Goal: Task Accomplishment & Management: Manage account settings

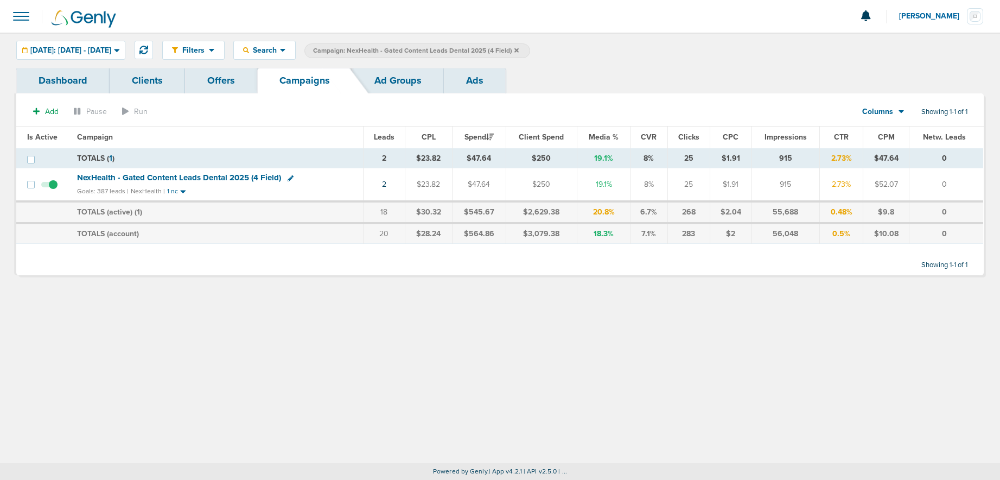
click at [519, 51] on icon at bounding box center [516, 50] width 4 height 7
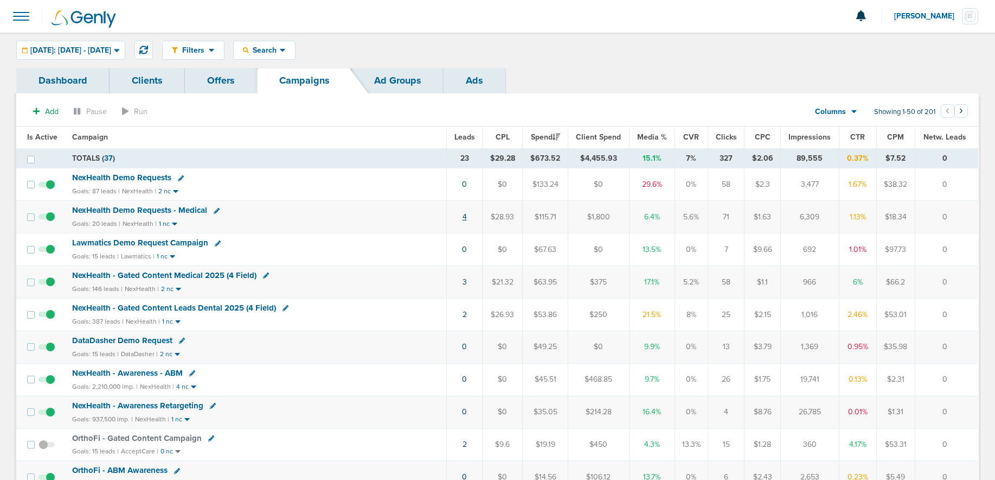
click at [465, 218] on link "4" at bounding box center [465, 216] width 4 height 9
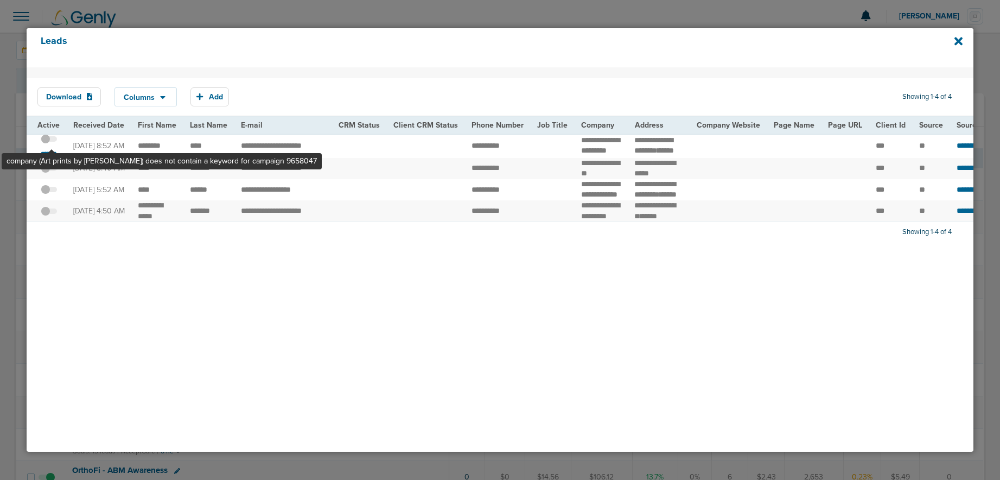
click at [52, 144] on span at bounding box center [49, 144] width 16 height 0
click at [49, 140] on input "checkbox" at bounding box center [49, 140] width 0 height 0
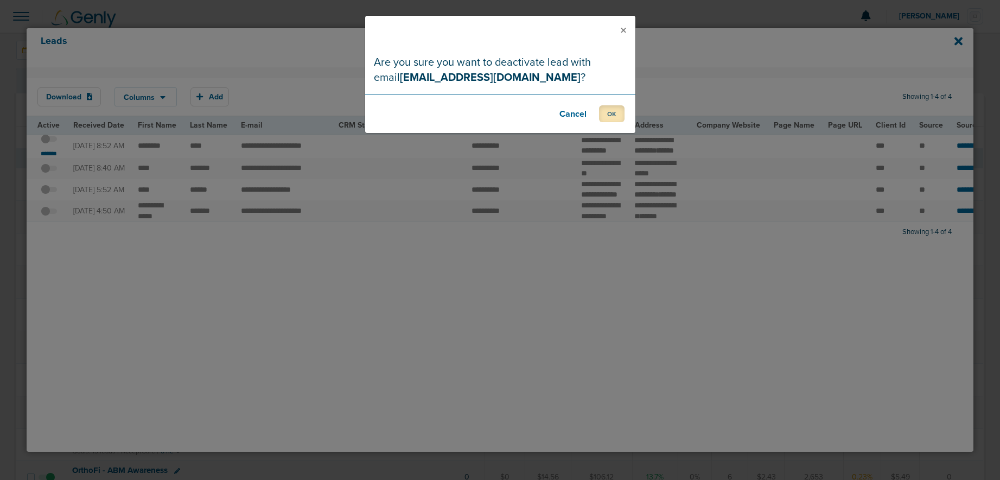
click at [617, 116] on button "OK" at bounding box center [611, 113] width 25 height 17
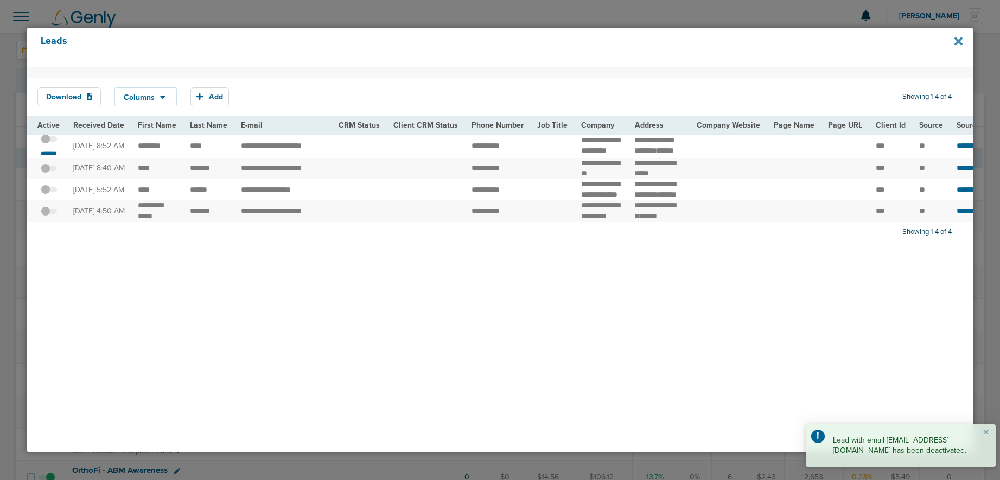
click at [758, 41] on icon at bounding box center [958, 41] width 8 height 8
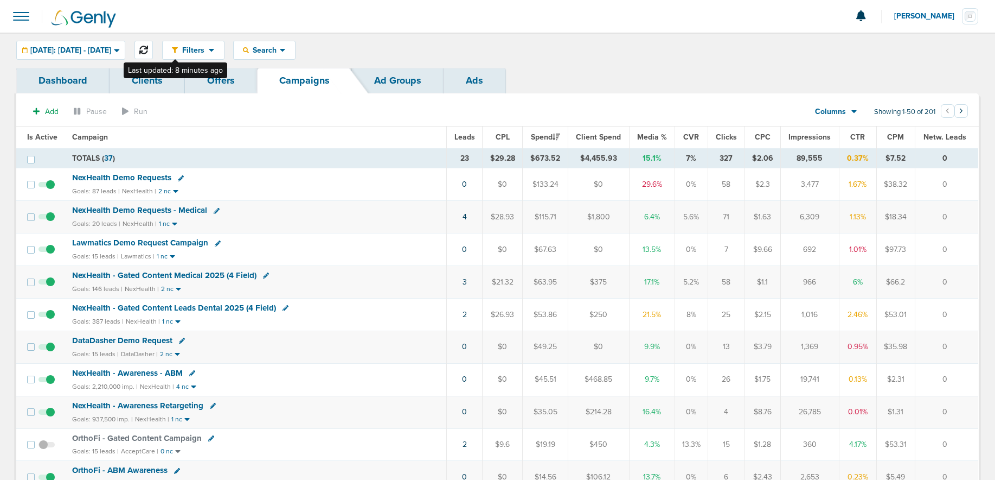
click at [153, 50] on button at bounding box center [144, 50] width 18 height 18
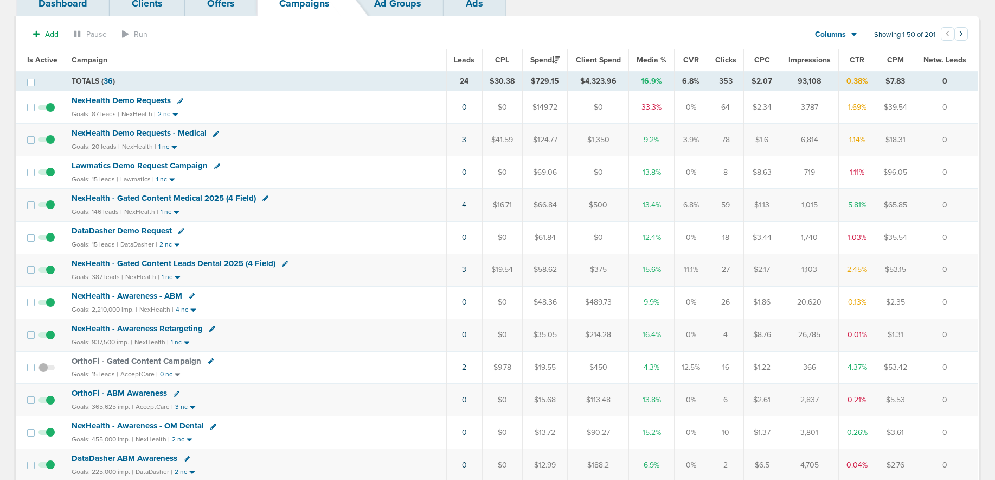
scroll to position [79, 0]
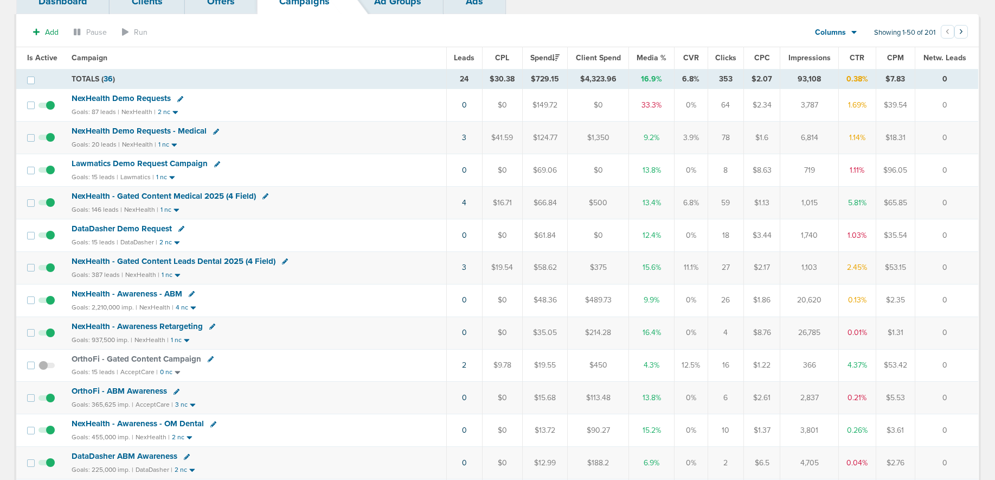
click at [97, 226] on span "DataDasher Demo Request" at bounding box center [122, 228] width 100 height 10
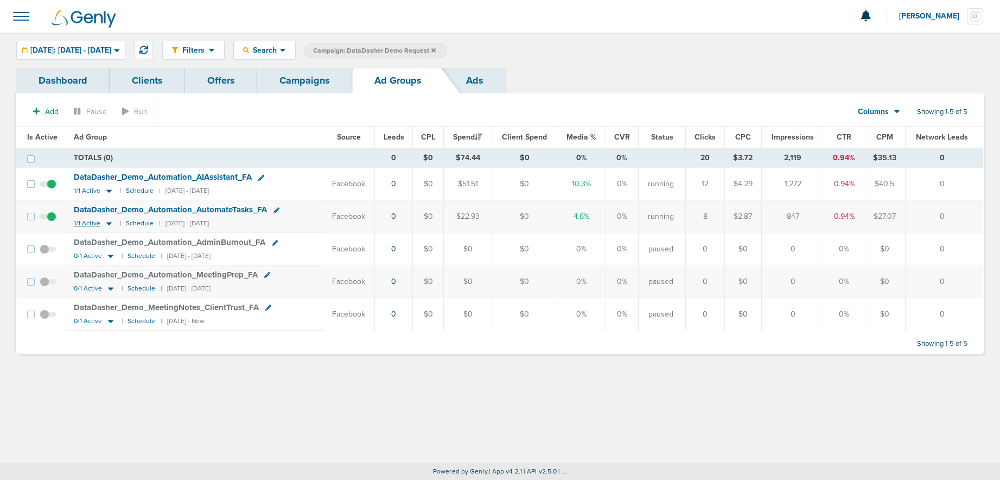
click at [104, 223] on icon at bounding box center [109, 223] width 11 height 9
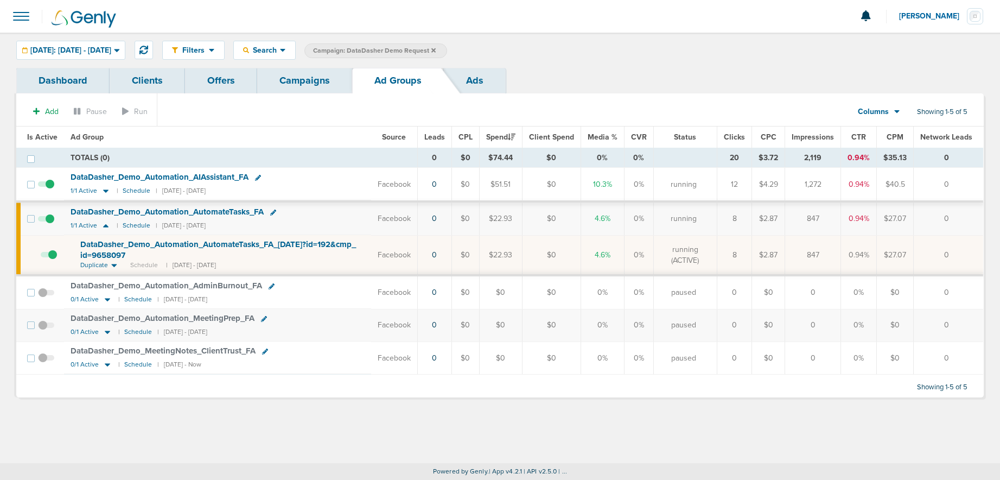
click at [116, 247] on span "DataDasher_ Demo_ Automation_ AutomateTasks_ FA_ [DATE]?id=192&cmp_ id=9658097" at bounding box center [218, 249] width 276 height 21
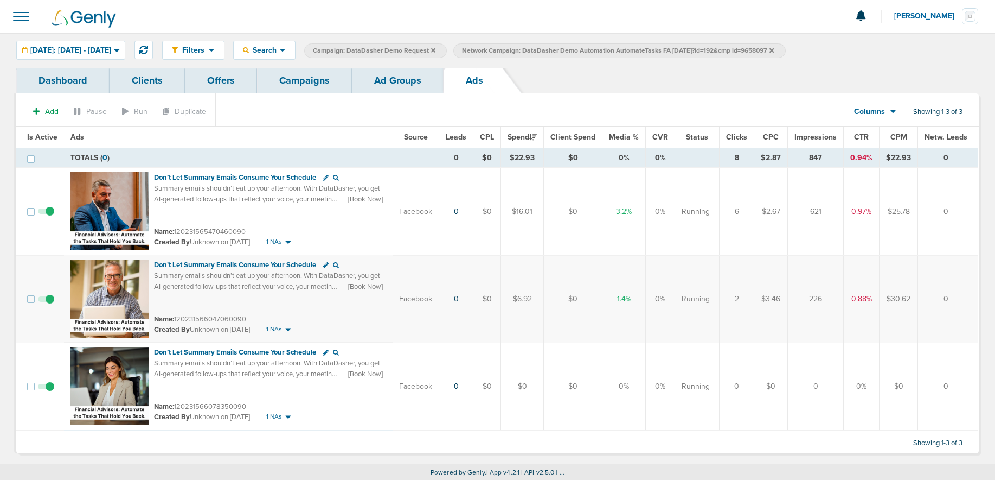
click at [380, 86] on link "Ad Groups" at bounding box center [398, 80] width 92 height 25
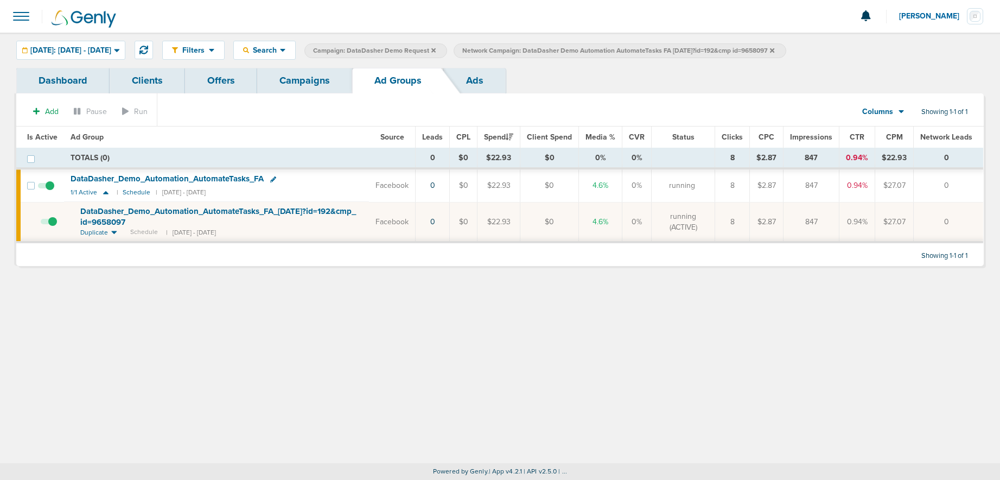
click at [312, 81] on link "Campaigns" at bounding box center [304, 80] width 95 height 25
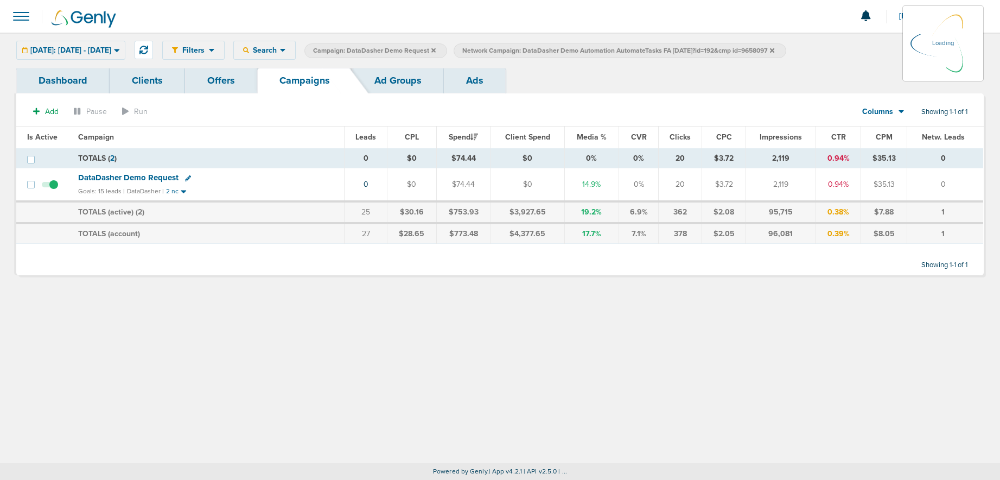
click at [758, 50] on label "Network Campaign: DataDasher Demo Automation AutomateTasks FA [DATE]?id=192&cmp…" at bounding box center [620, 50] width 332 height 15
click at [758, 48] on icon at bounding box center [772, 50] width 4 height 7
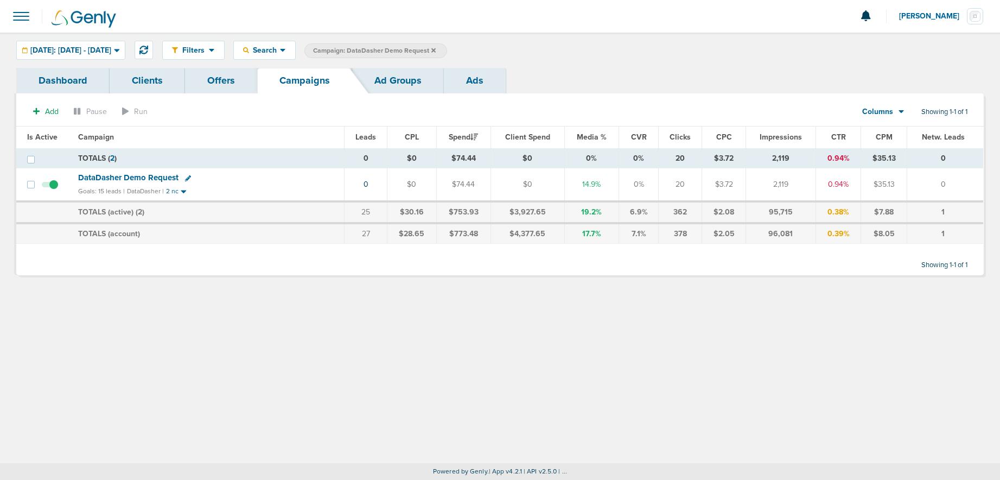
click at [142, 173] on span "DataDasher Demo Request" at bounding box center [128, 178] width 100 height 10
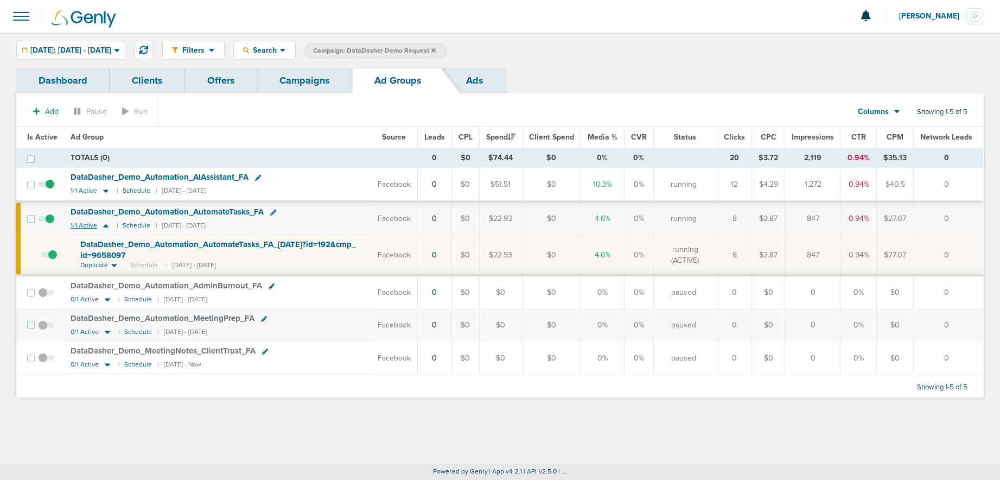
click at [105, 225] on icon at bounding box center [105, 225] width 11 height 9
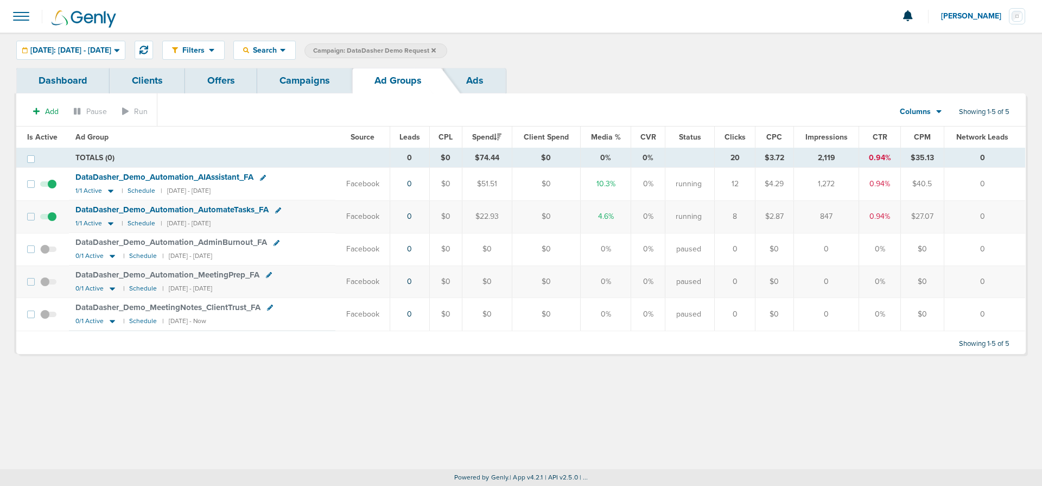
click at [316, 85] on link "Campaigns" at bounding box center [304, 80] width 95 height 25
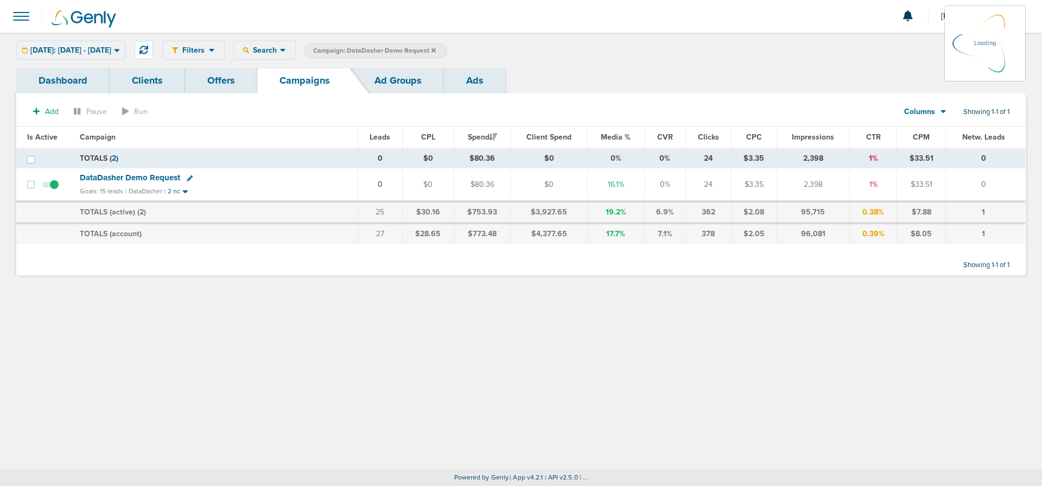
click at [447, 49] on label "Campaign: DataDasher Demo Request" at bounding box center [375, 50] width 143 height 15
click at [436, 50] on icon at bounding box center [433, 50] width 4 height 4
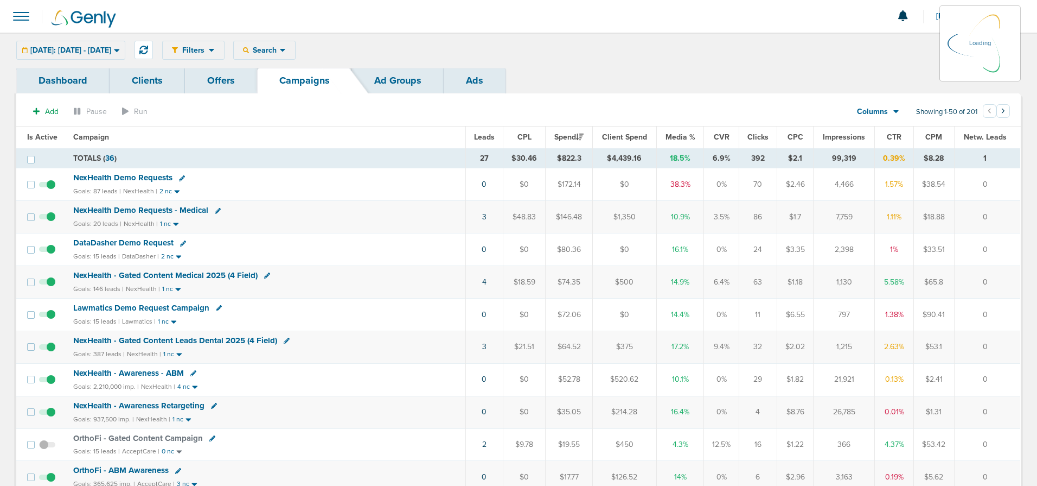
click at [295, 49] on div "Filters Active Only Settings Status Active Inactive Objectives MQL SQL Traffic …" at bounding box center [591, 50] width 859 height 19
click at [280, 50] on span "Search" at bounding box center [264, 50] width 31 height 9
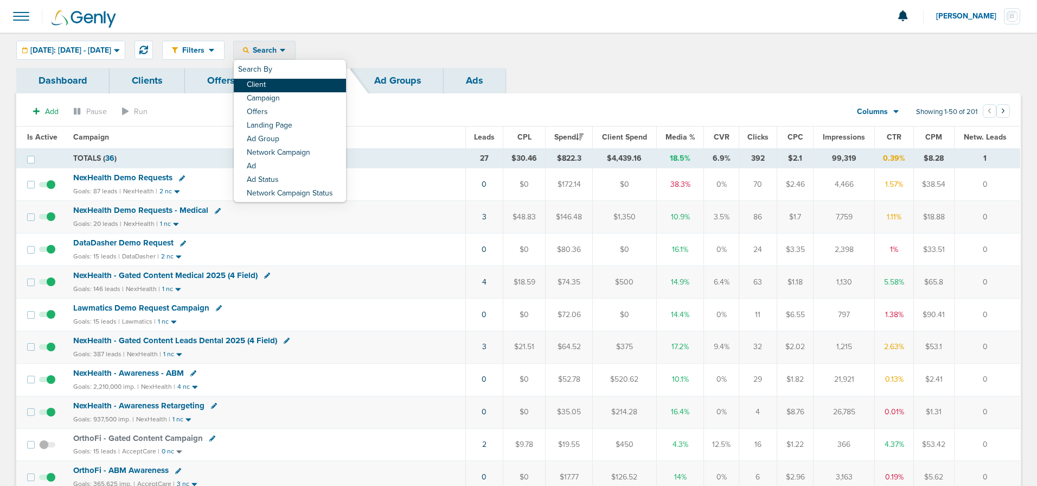
click at [299, 84] on link "Client" at bounding box center [290, 86] width 112 height 14
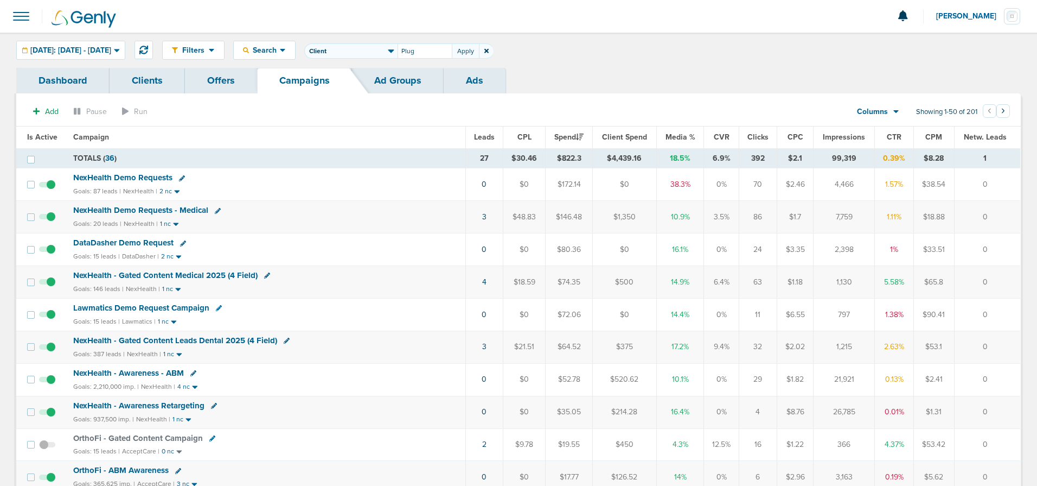
type input "Plug"
click at [479, 52] on button "Apply" at bounding box center [465, 50] width 27 height 15
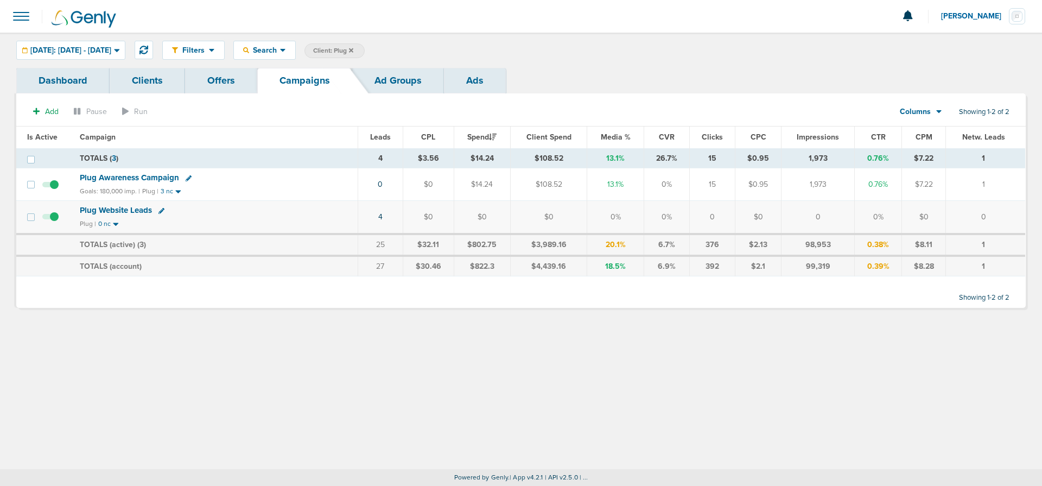
click at [127, 179] on span "Plug Awareness Campaign" at bounding box center [129, 178] width 99 height 10
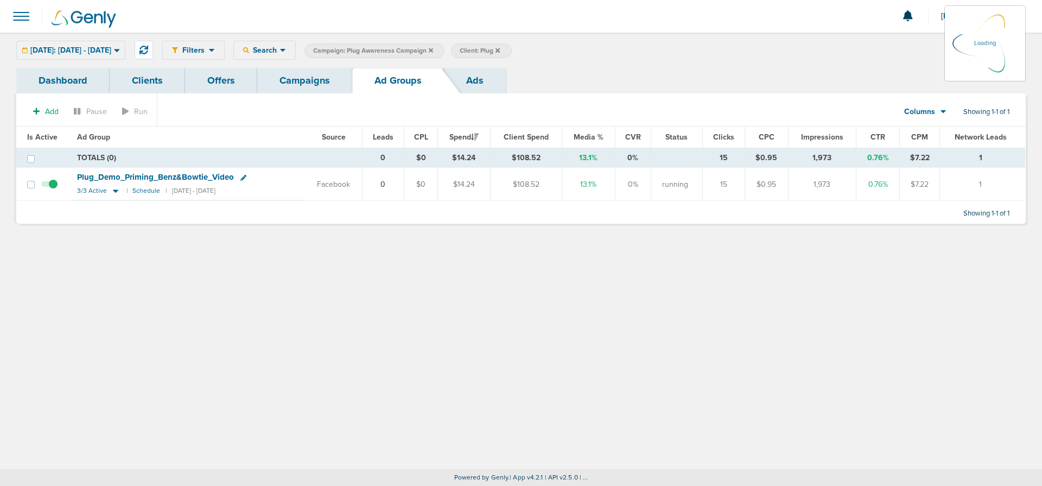
click at [100, 48] on div "[DATE]: [DATE] - [DATE] [DATE] [DATE] Last 7 Days Last 14 Days This Month Last …" at bounding box center [70, 50] width 109 height 19
click at [114, 191] on icon at bounding box center [115, 191] width 5 height 3
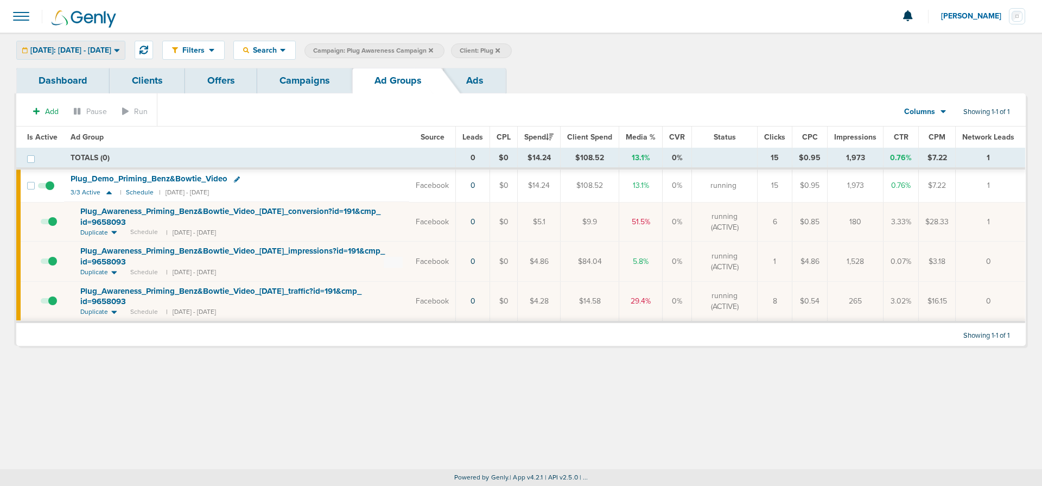
click at [106, 47] on span "[DATE]: [DATE] - [DATE]" at bounding box center [70, 51] width 81 height 8
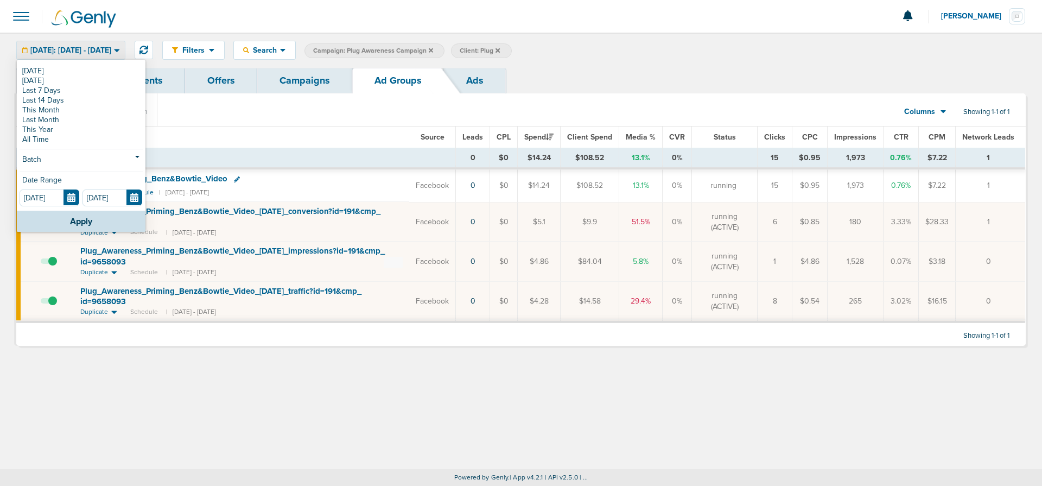
click at [86, 107] on link "This Month" at bounding box center [81, 110] width 123 height 10
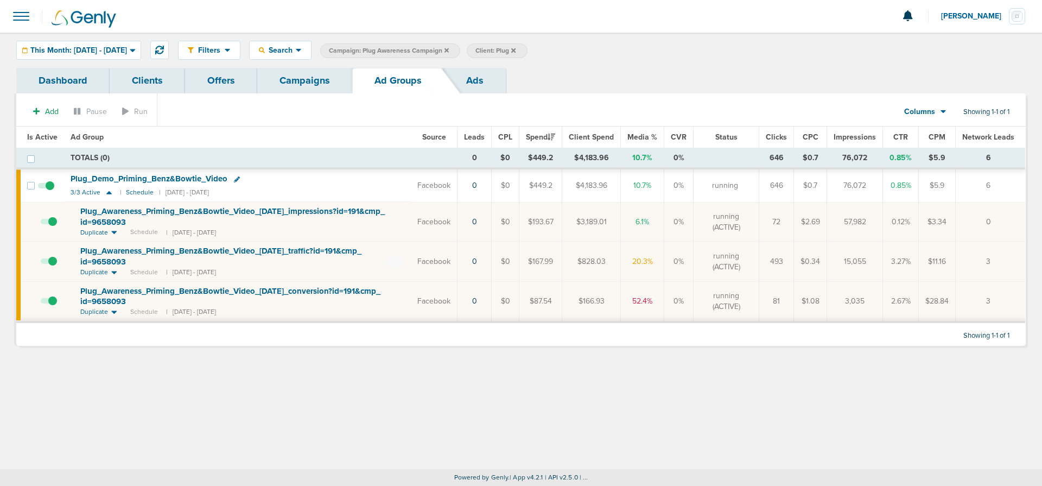
drag, startPoint x: 772, startPoint y: 303, endPoint x: 781, endPoint y: 301, distance: 8.3
click at [758, 301] on td "81" at bounding box center [776, 301] width 35 height 41
drag, startPoint x: 772, startPoint y: 263, endPoint x: 785, endPoint y: 263, distance: 12.5
click at [758, 263] on td "493" at bounding box center [776, 261] width 35 height 40
drag, startPoint x: 767, startPoint y: 302, endPoint x: 785, endPoint y: 301, distance: 18.5
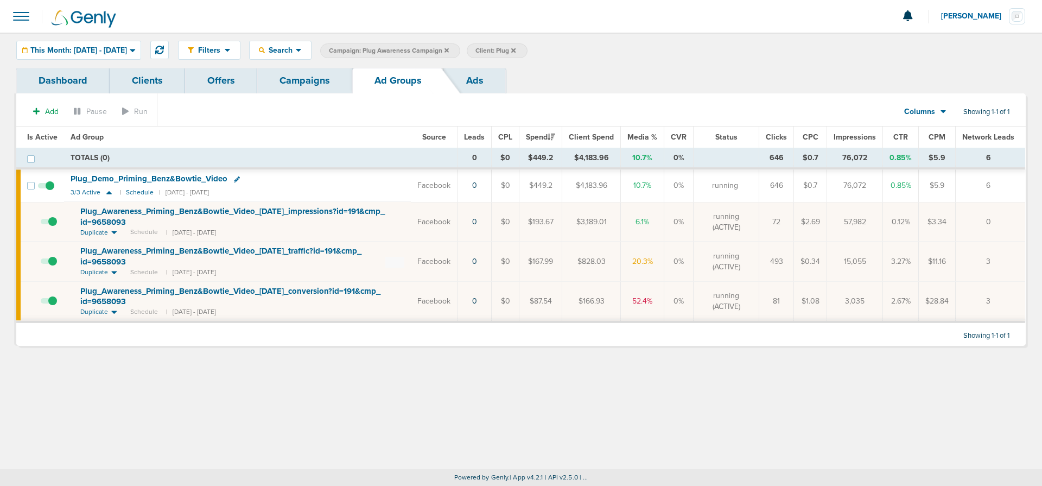
click at [758, 301] on td "81" at bounding box center [776, 301] width 35 height 41
drag, startPoint x: 844, startPoint y: 304, endPoint x: 866, endPoint y: 302, distance: 22.3
click at [758, 302] on td "3,035" at bounding box center [855, 301] width 56 height 41
click at [301, 78] on link "Campaigns" at bounding box center [304, 80] width 95 height 25
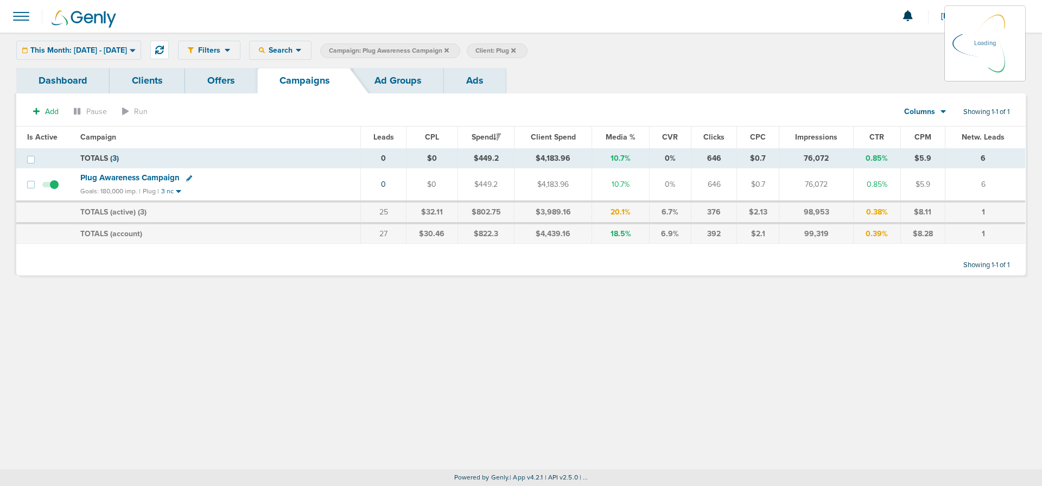
click at [449, 52] on icon at bounding box center [446, 50] width 4 height 7
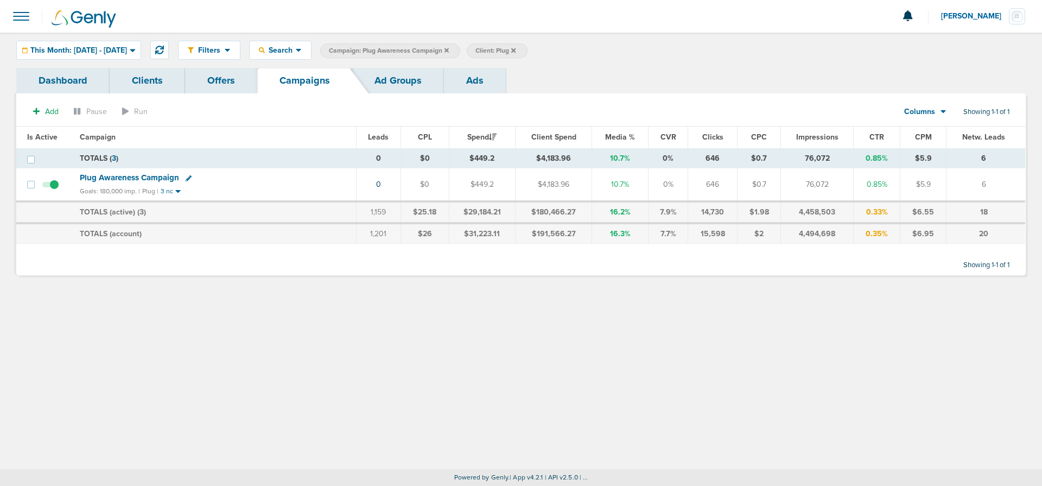
click at [449, 49] on icon at bounding box center [446, 50] width 4 height 4
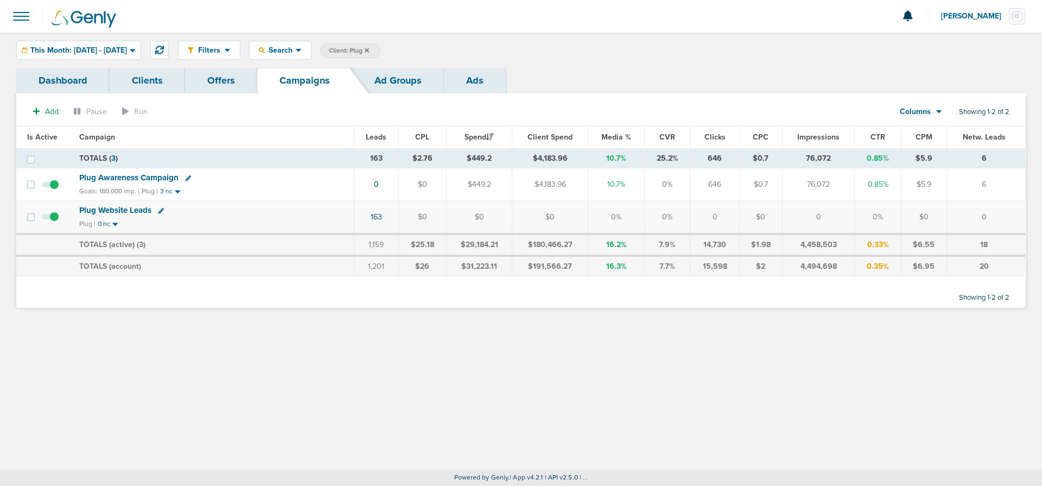
click at [369, 52] on icon at bounding box center [367, 50] width 4 height 4
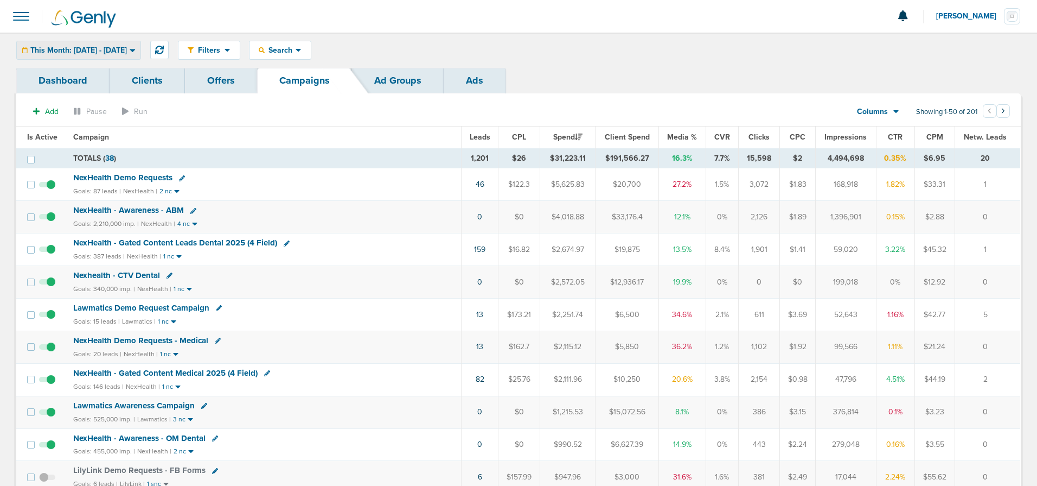
click at [82, 56] on div "This Month: [DATE] - [DATE]" at bounding box center [79, 50] width 124 height 18
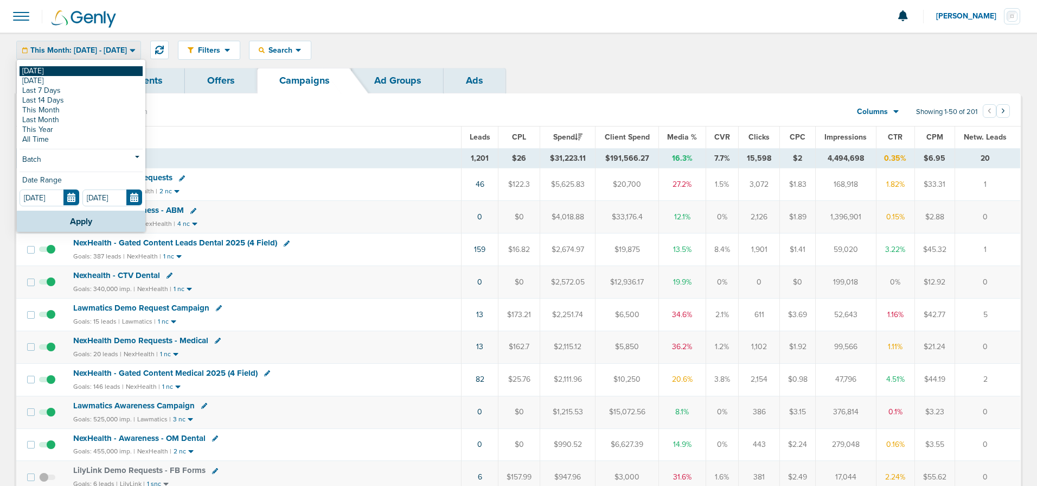
click at [78, 71] on link "[DATE]" at bounding box center [81, 71] width 123 height 10
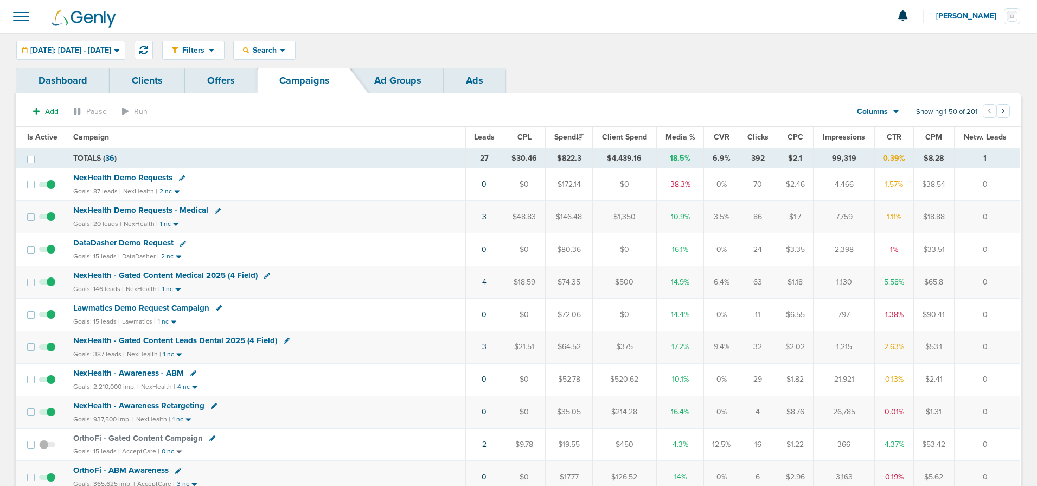
click at [483, 220] on link "3" at bounding box center [484, 216] width 4 height 9
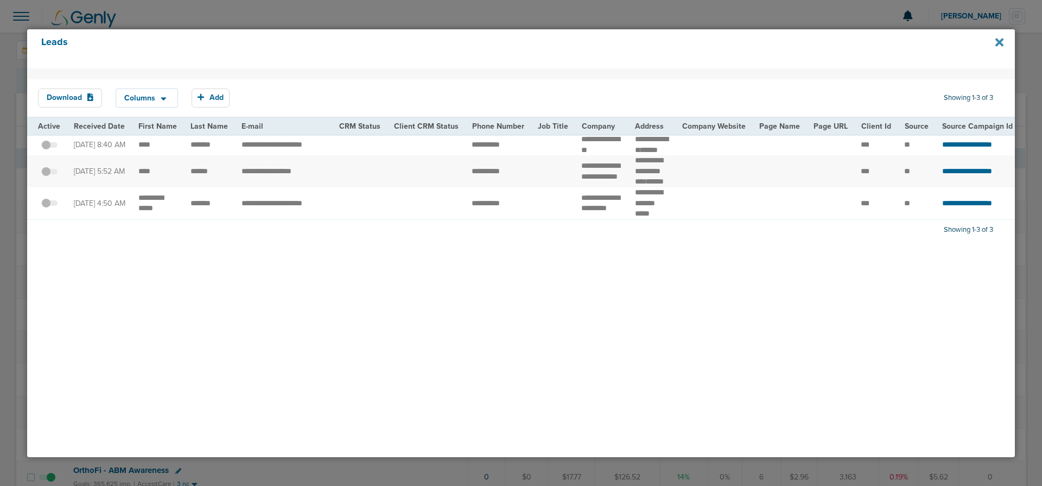
click at [758, 42] on icon at bounding box center [999, 42] width 8 height 8
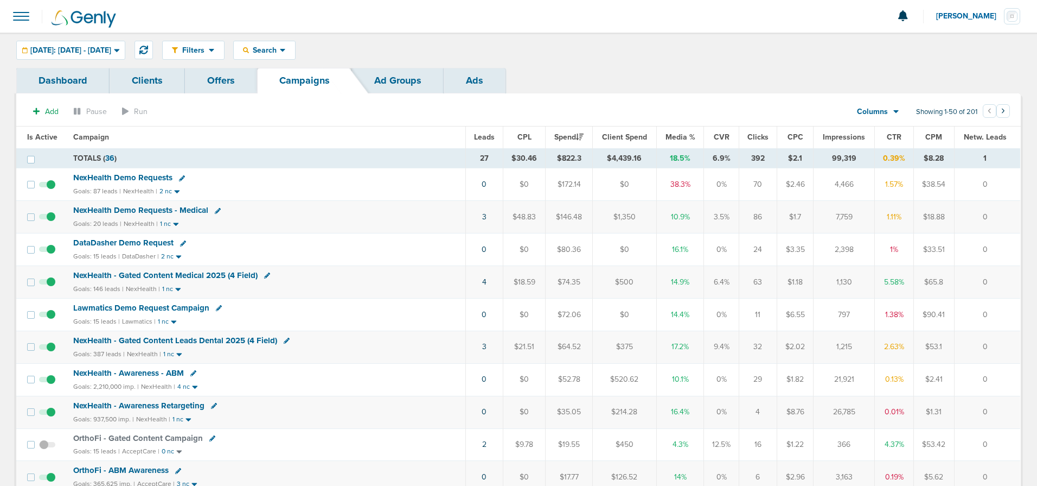
click at [121, 176] on span "NexHealth Demo Requests" at bounding box center [122, 178] width 99 height 10
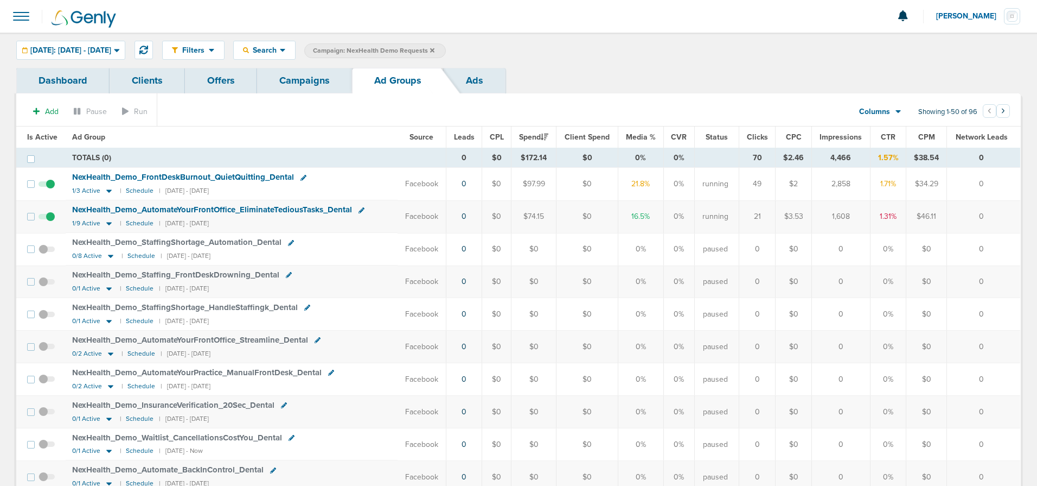
click at [49, 222] on span at bounding box center [47, 222] width 16 height 0
click at [47, 219] on input "checkbox" at bounding box center [47, 219] width 0 height 0
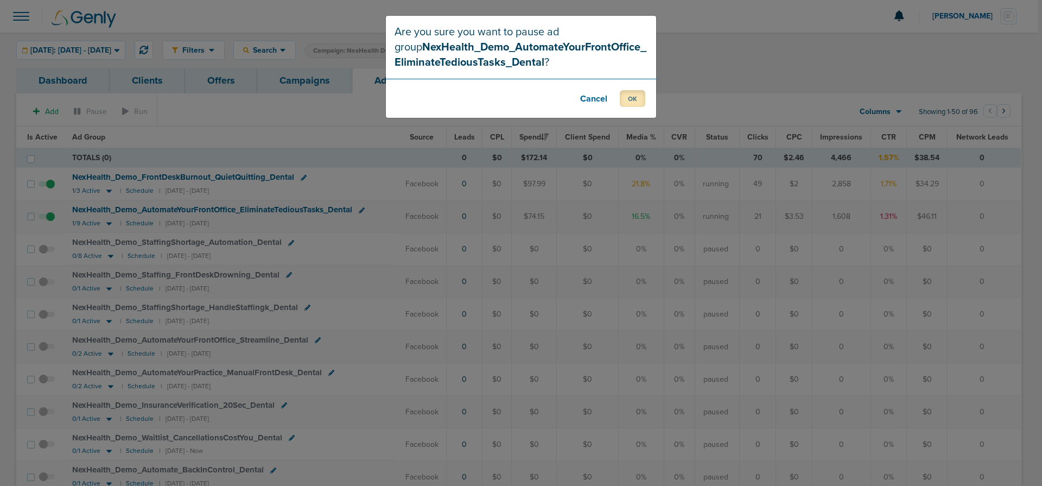
click at [631, 99] on button "OK" at bounding box center [631, 98] width 25 height 17
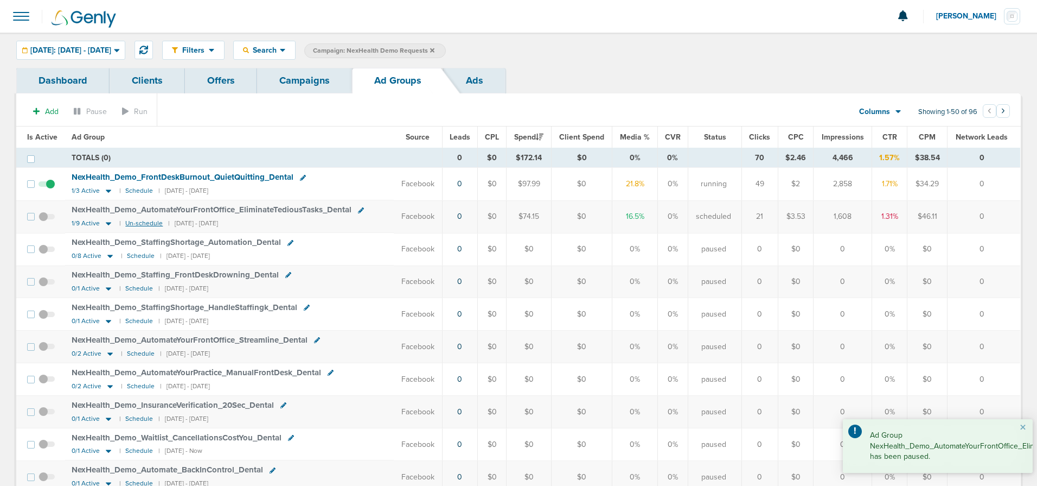
click at [136, 223] on small "Un-schedule" at bounding box center [143, 223] width 37 height 8
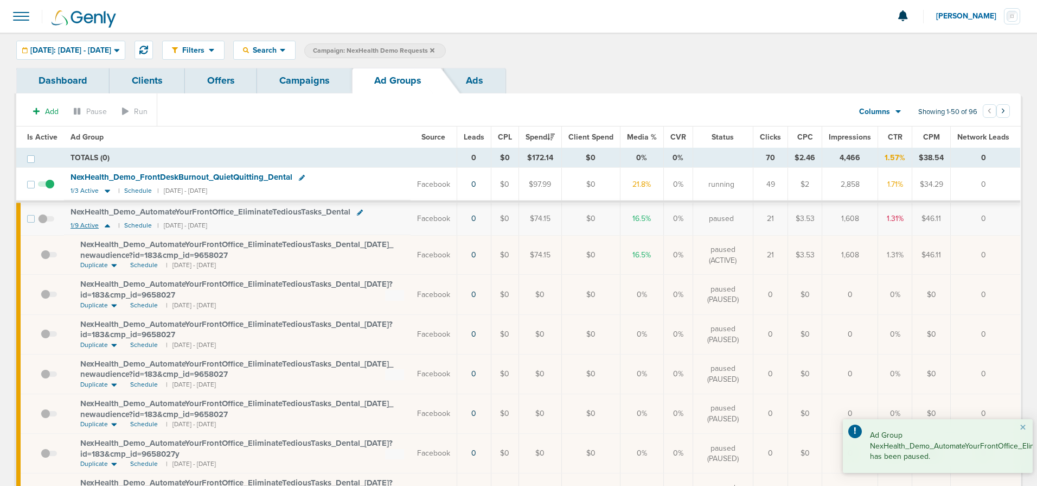
click at [106, 226] on icon at bounding box center [107, 225] width 5 height 3
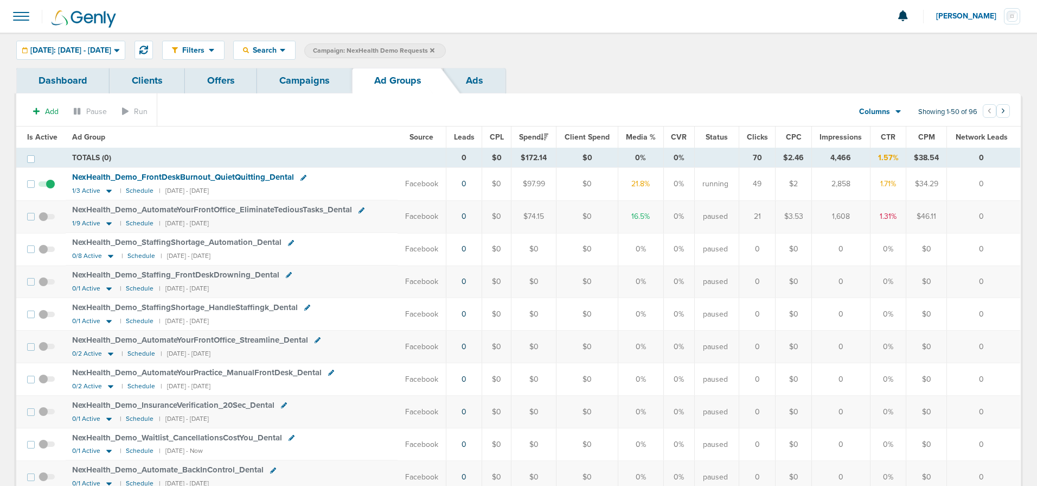
click at [305, 81] on link "Campaigns" at bounding box center [304, 80] width 95 height 25
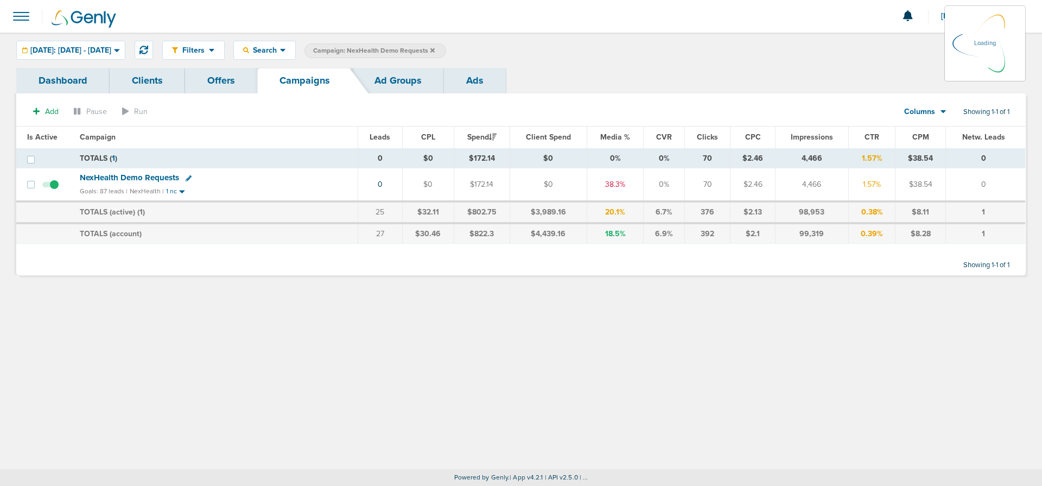
click at [446, 50] on label "Campaign: NexHealth Demo Requests" at bounding box center [375, 50] width 142 height 15
click at [435, 52] on icon at bounding box center [432, 50] width 4 height 7
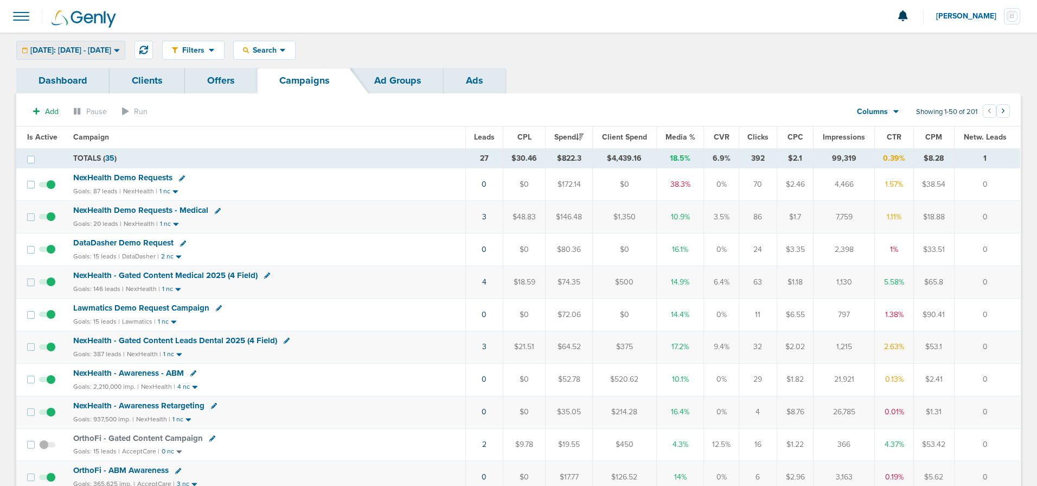
click at [111, 49] on span "[DATE]: [DATE] - [DATE]" at bounding box center [70, 51] width 81 height 8
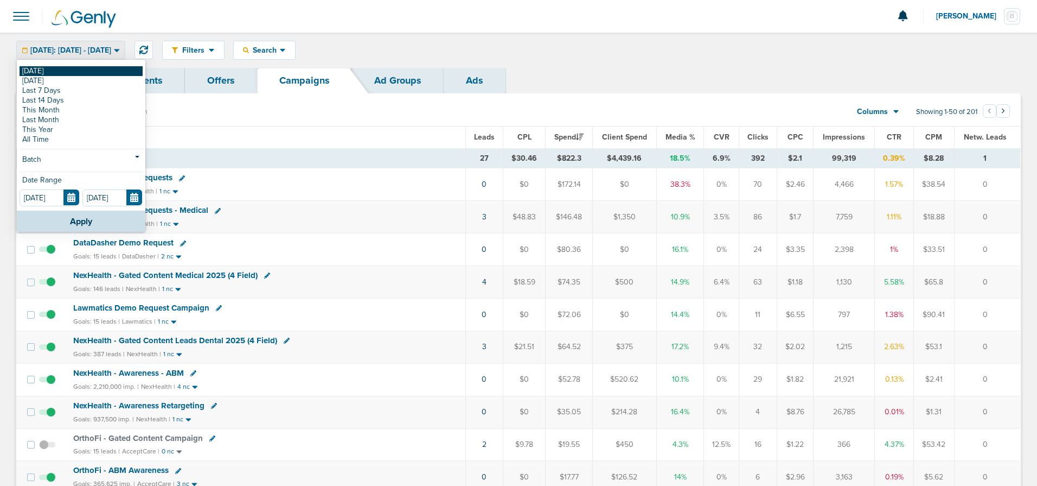
click at [83, 68] on link "[DATE]" at bounding box center [81, 71] width 123 height 10
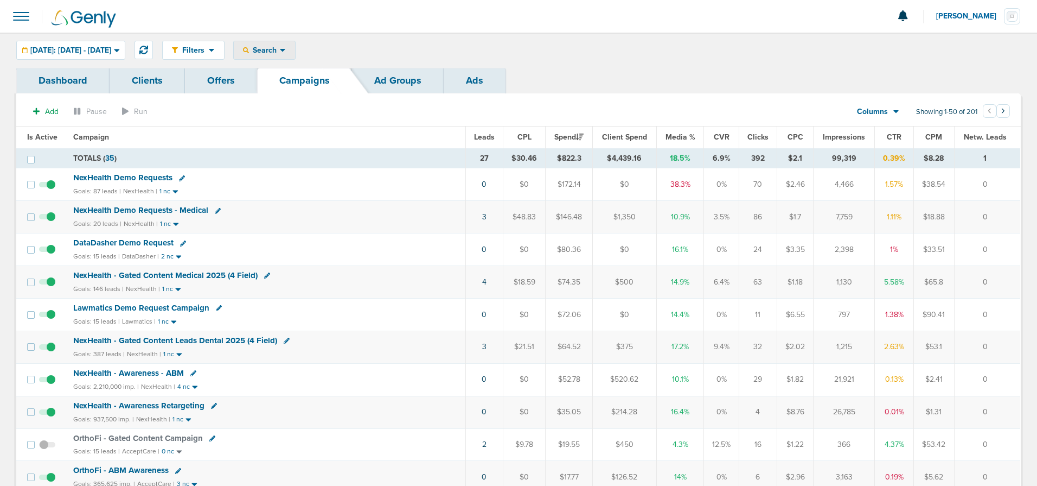
click at [280, 46] on span "Search" at bounding box center [264, 50] width 31 height 9
click at [366, 52] on div "Filters Active Only Settings Status Active Inactive Objectives MQL SQL Traffic …" at bounding box center [591, 50] width 859 height 19
click at [194, 275] on span "NexHealth - Gated Content Medical 2025 (4 Field)" at bounding box center [165, 275] width 184 height 10
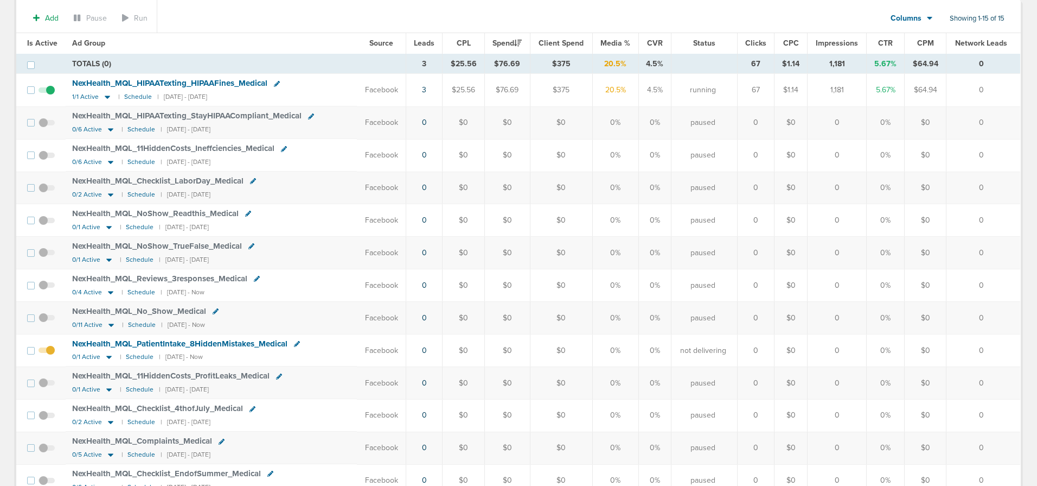
scroll to position [93, 0]
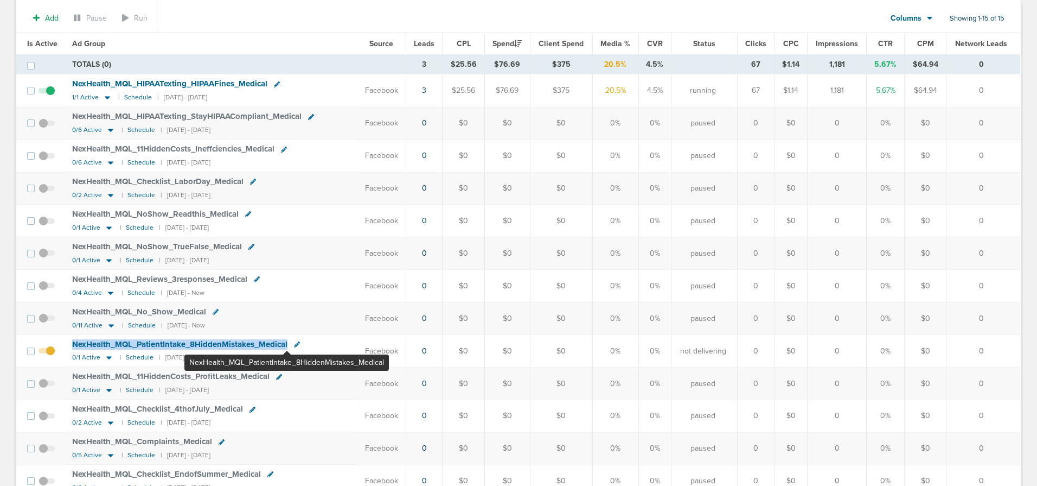
drag, startPoint x: 69, startPoint y: 342, endPoint x: 287, endPoint y: 345, distance: 218.1
click at [287, 345] on td "NexHealth_ MQL_ PatientIntake_ 8HiddenMistakes_ Medical 0/1 Active | Schedule |…" at bounding box center [211, 351] width 291 height 33
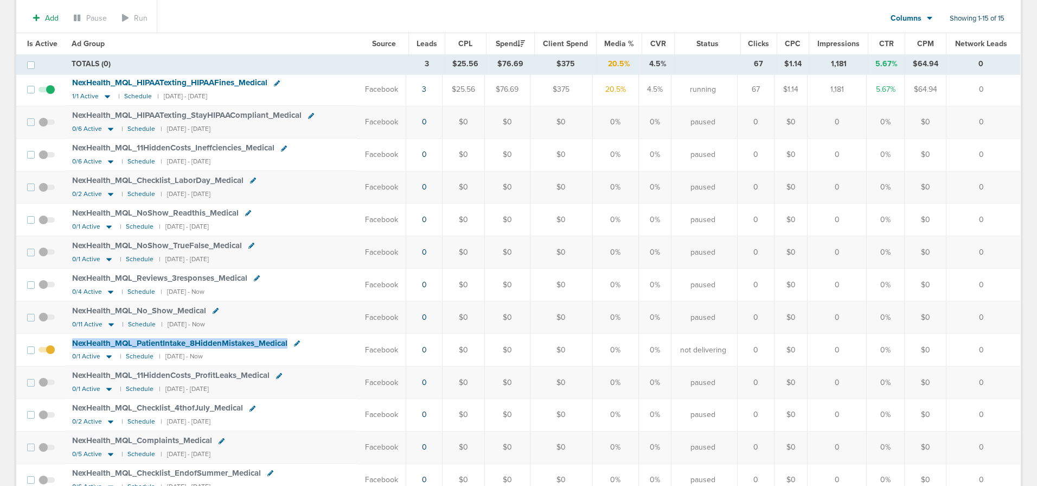
scroll to position [0, 0]
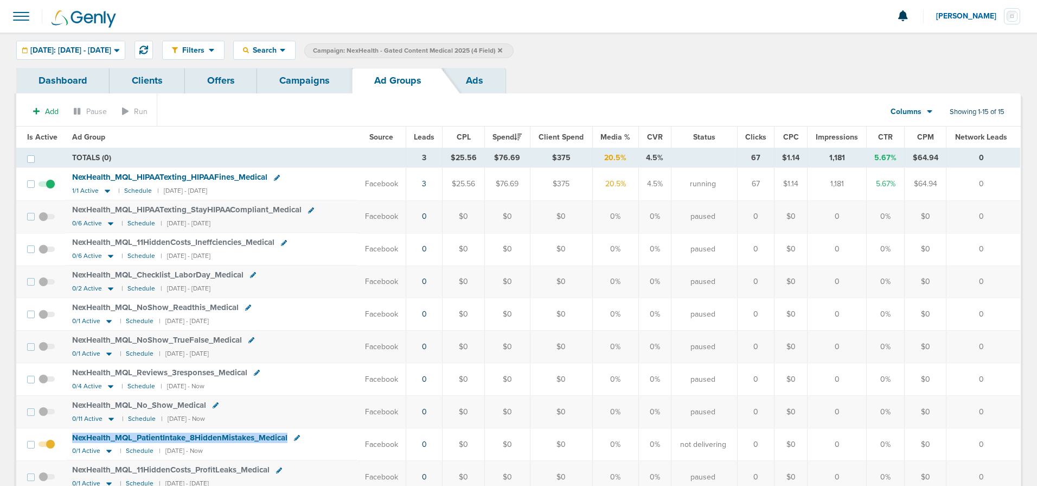
click at [303, 80] on link "Campaigns" at bounding box center [304, 80] width 95 height 25
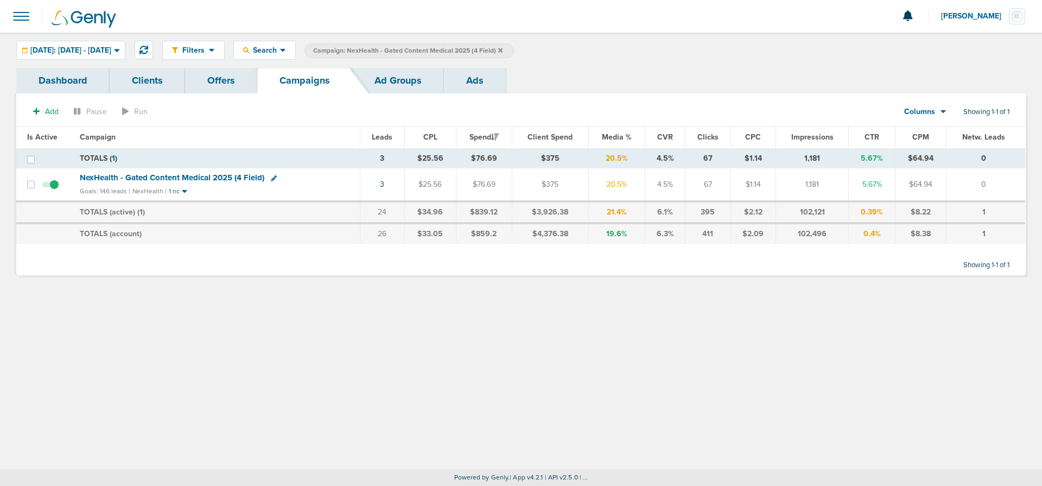
click at [502, 50] on span "Campaign: NexHealth - Gated Content Medical 2025 (4 Field)" at bounding box center [407, 50] width 189 height 9
click at [502, 48] on icon at bounding box center [500, 50] width 4 height 7
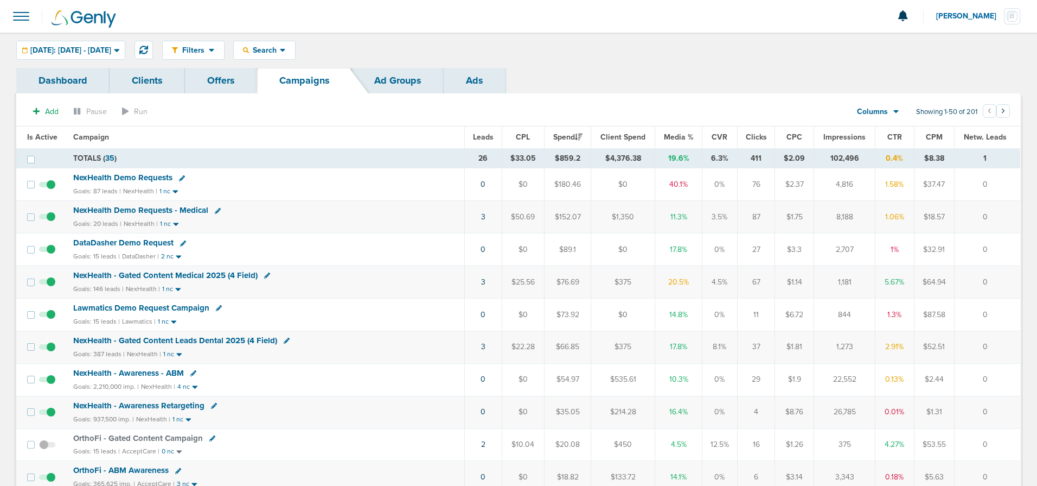
click at [147, 338] on span "NexHealth - Gated Content Leads Dental 2025 (4 Field)" at bounding box center [175, 340] width 204 height 10
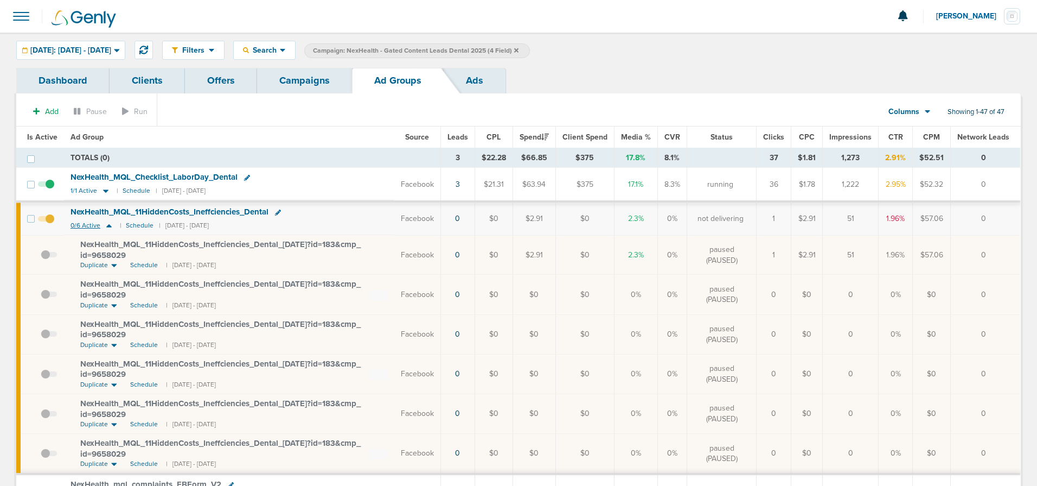
click at [111, 225] on icon at bounding box center [109, 225] width 11 height 9
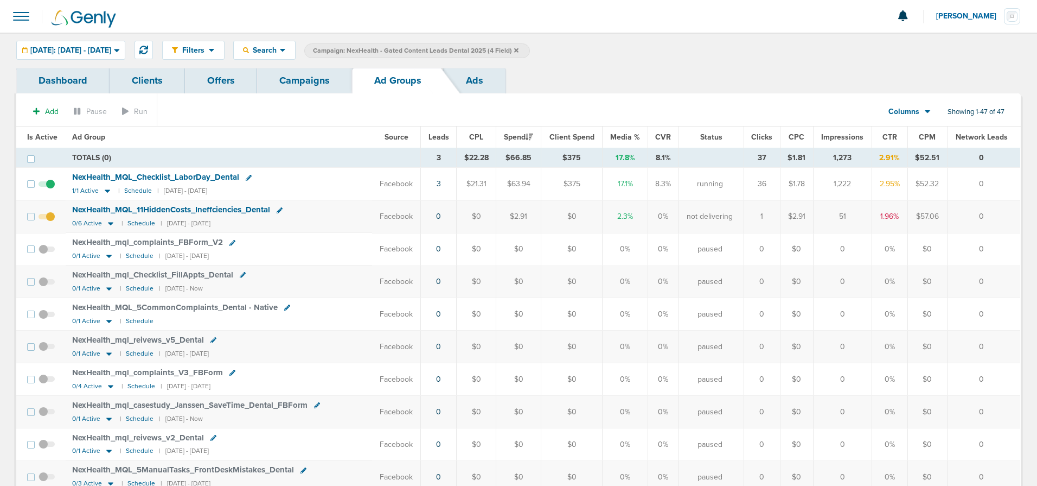
click at [54, 218] on td at bounding box center [49, 216] width 31 height 33
click at [47, 222] on span at bounding box center [47, 222] width 16 height 0
click at [47, 219] on input "checkbox" at bounding box center [47, 219] width 0 height 0
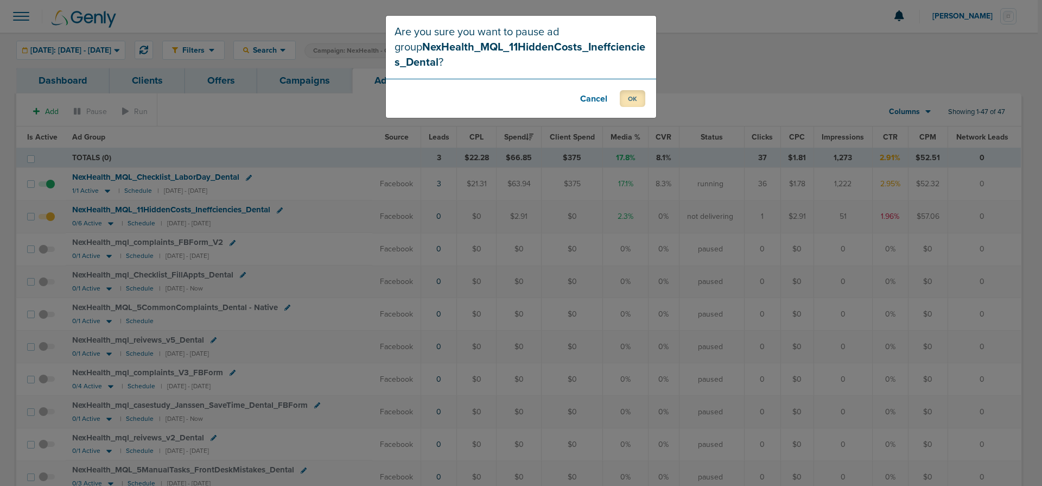
click at [633, 98] on button "OK" at bounding box center [631, 98] width 25 height 17
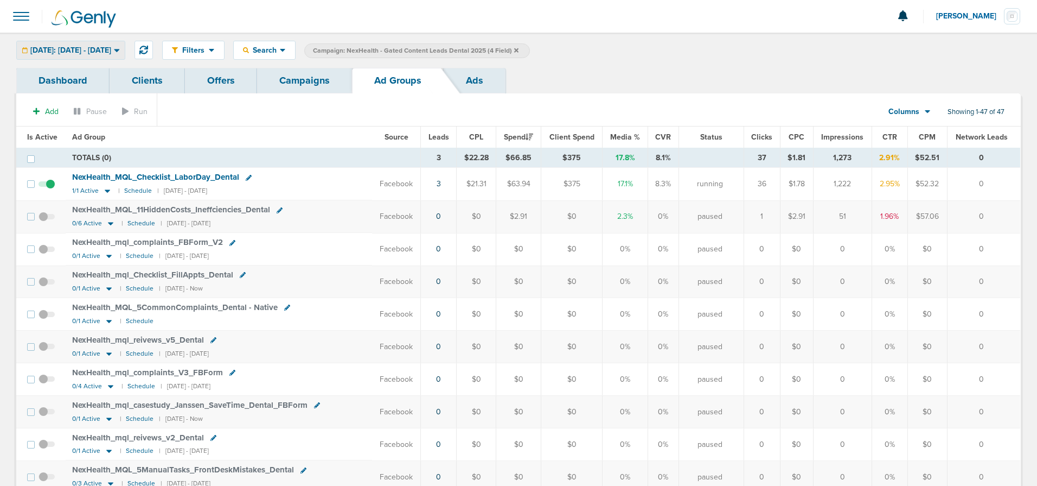
click at [56, 43] on div "[DATE]: [DATE] - [DATE]" at bounding box center [71, 50] width 108 height 18
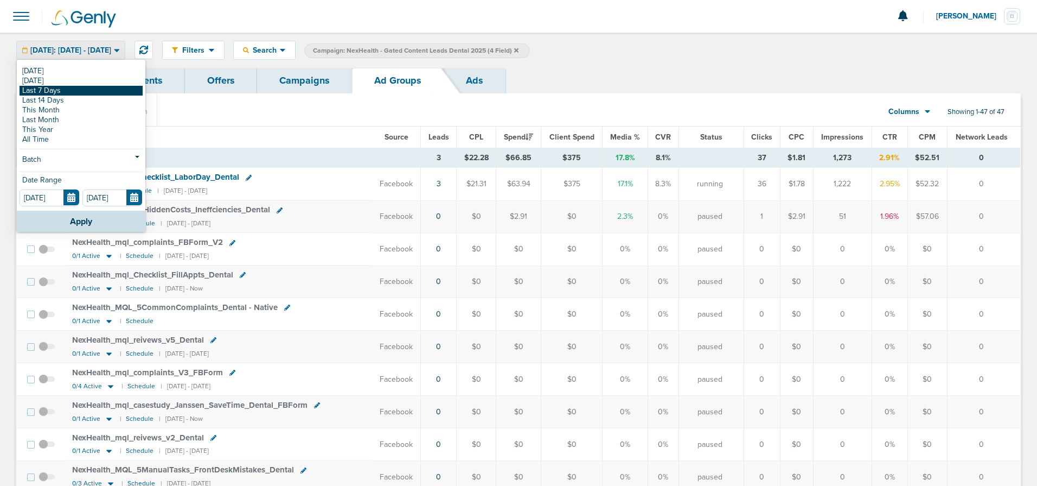
click at [46, 91] on link "Last 7 Days" at bounding box center [81, 91] width 123 height 10
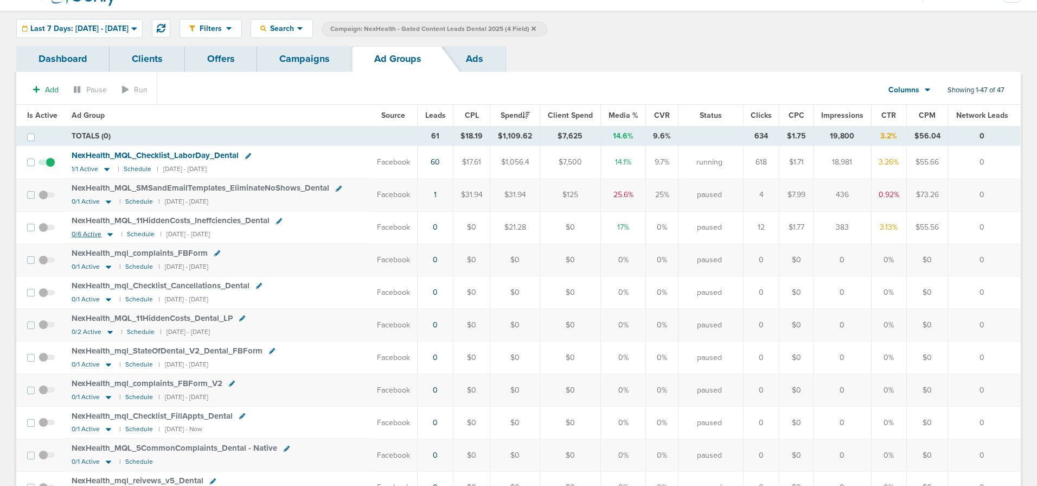
click at [111, 234] on icon at bounding box center [110, 233] width 11 height 9
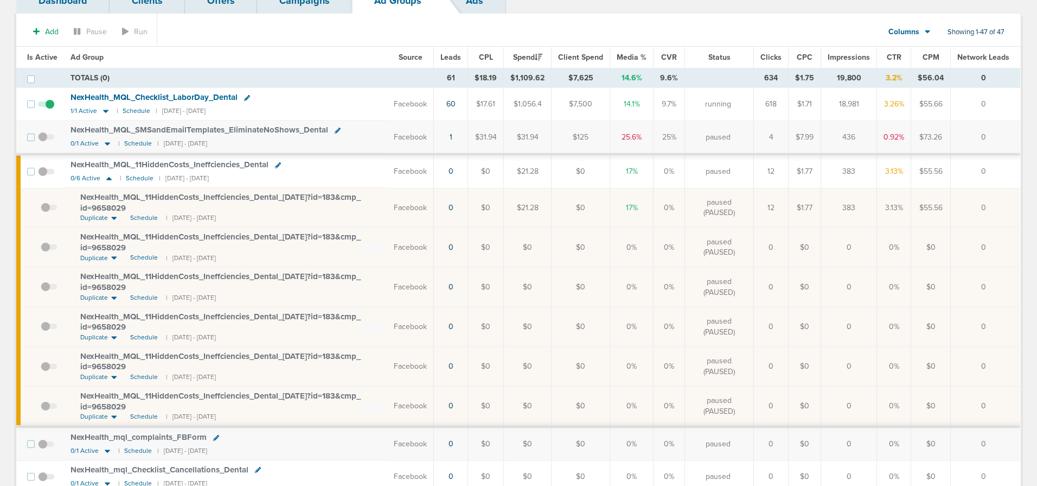
scroll to position [22, 0]
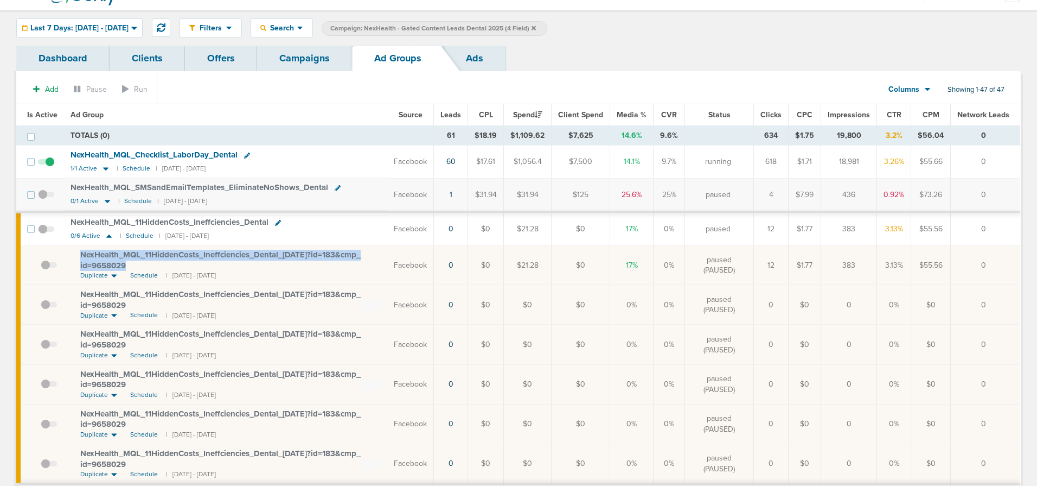
drag, startPoint x: 73, startPoint y: 252, endPoint x: 139, endPoint y: 265, distance: 67.9
click at [139, 265] on td "NexHealth_ MQL_ 11HiddenCosts_ Ineffciencies_ Dental_ [DATE]?id=183&cmp_ id=965…" at bounding box center [225, 265] width 323 height 40
copy span "NexHealth_ MQL_ 11HiddenCosts_ Ineffciencies_ Dental_ [DATE]?id=183&cmp_ id=965…"
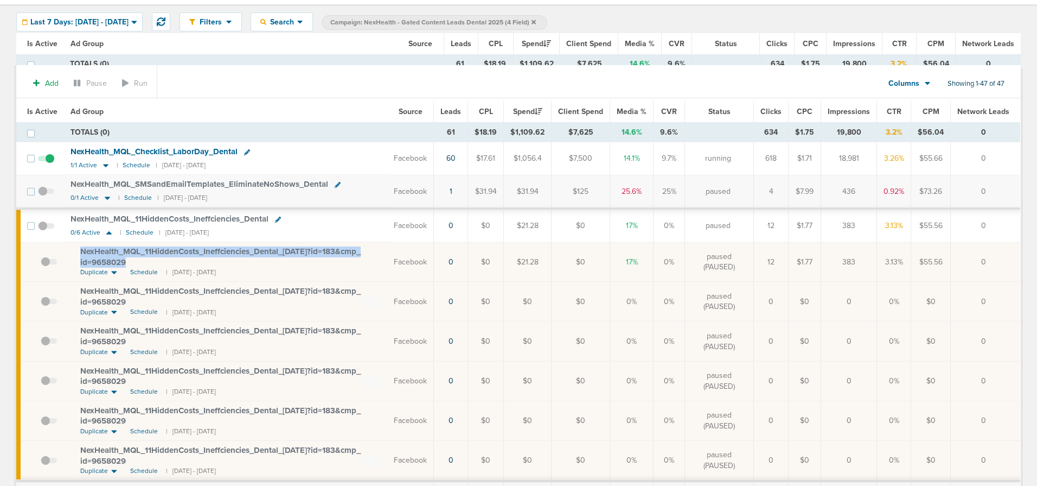
scroll to position [0, 0]
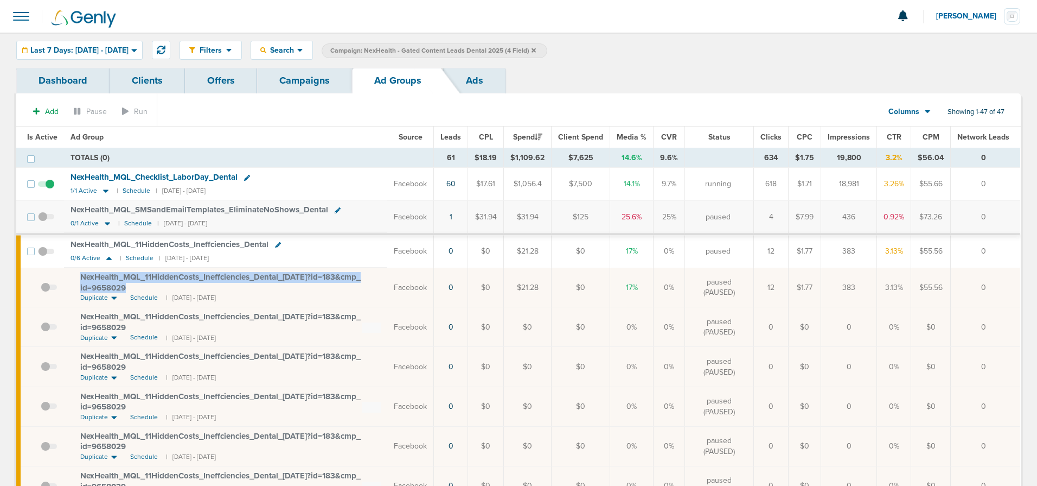
click at [152, 275] on span "NexHealth_ MQL_ 11HiddenCosts_ Ineffciencies_ Dental_ [DATE]?id=183&cmp_ id=965…" at bounding box center [220, 282] width 280 height 21
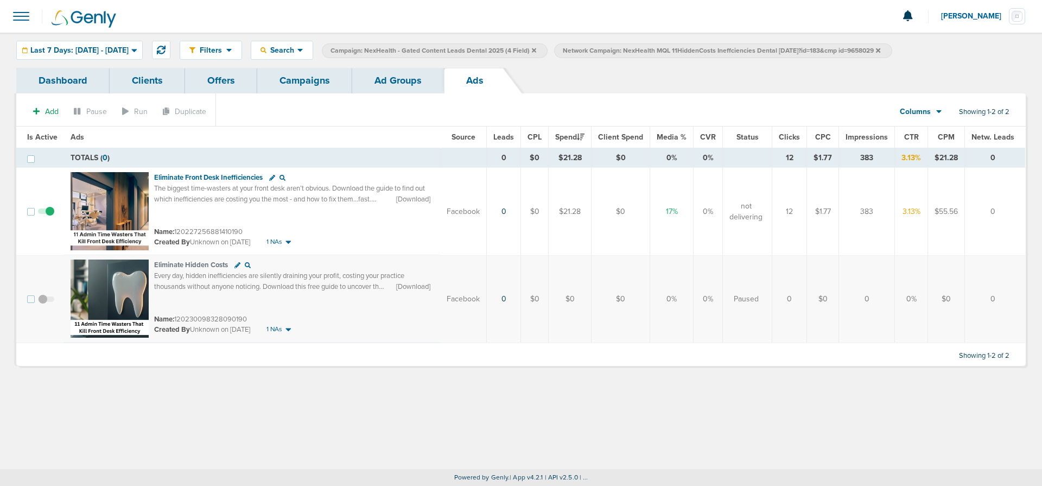
click at [312, 81] on link "Campaigns" at bounding box center [304, 80] width 95 height 25
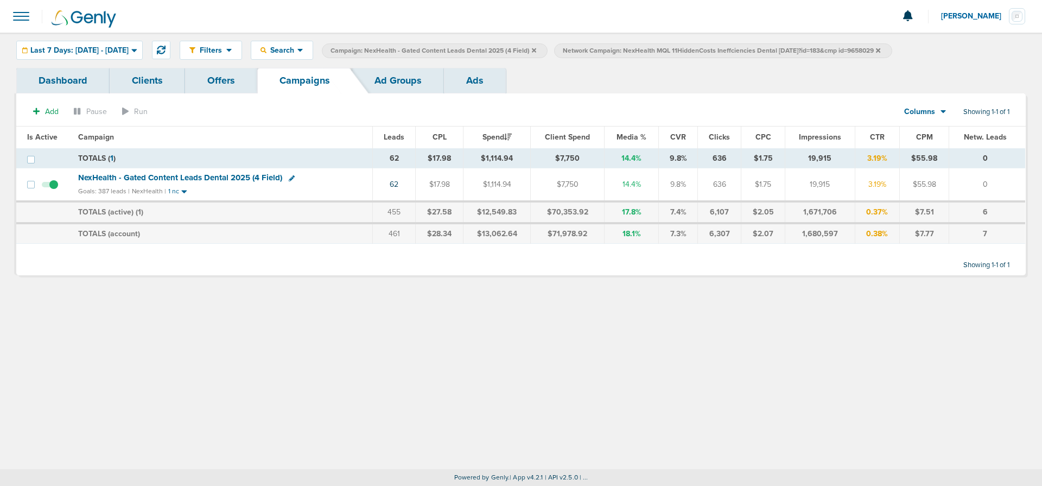
click at [758, 49] on label "Network Campaign: NexHealth MQL 11HiddenCosts Ineffciencies Dental [DATE]?id=18…" at bounding box center [722, 50] width 337 height 15
click at [43, 54] on span "Last 7 Days: [DATE] - [DATE]" at bounding box center [79, 51] width 98 height 8
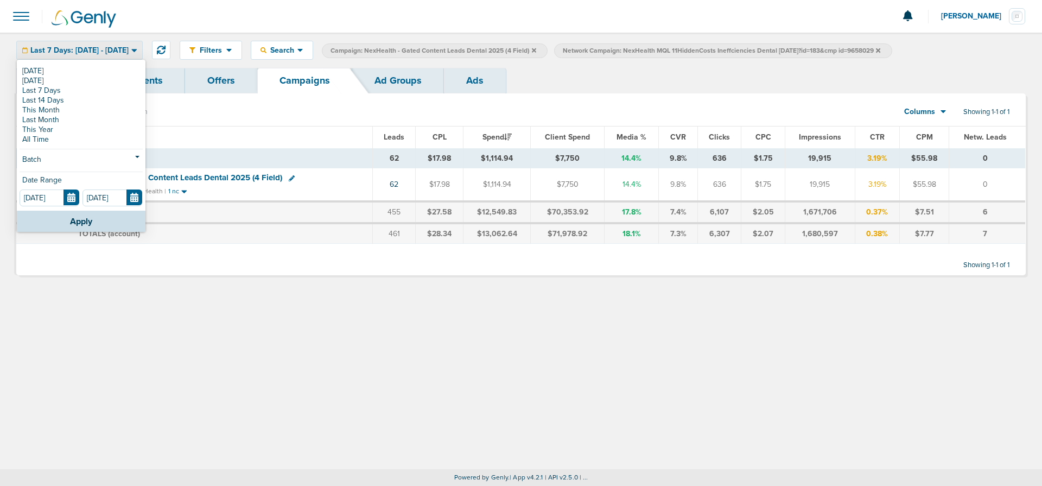
click at [46, 71] on link "[DATE]" at bounding box center [81, 71] width 123 height 10
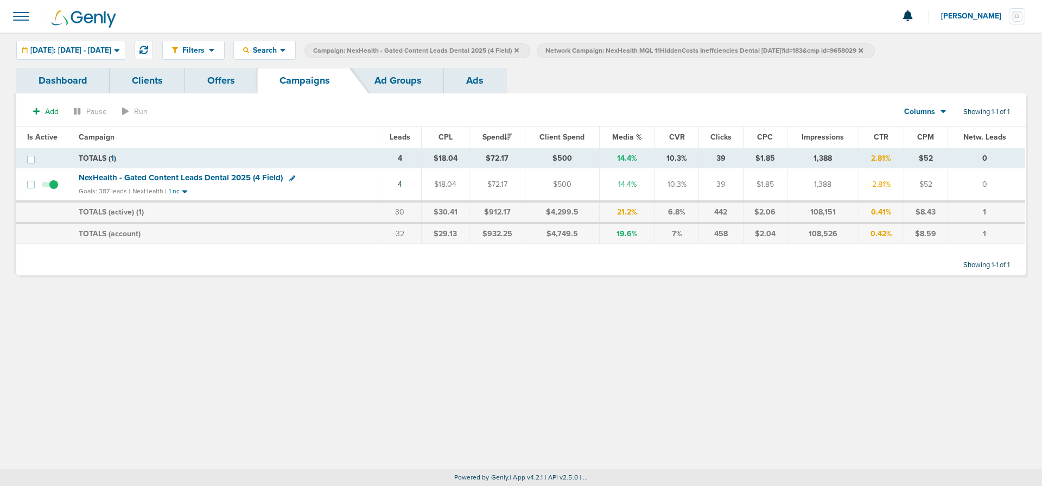
click at [758, 51] on icon at bounding box center [860, 50] width 4 height 4
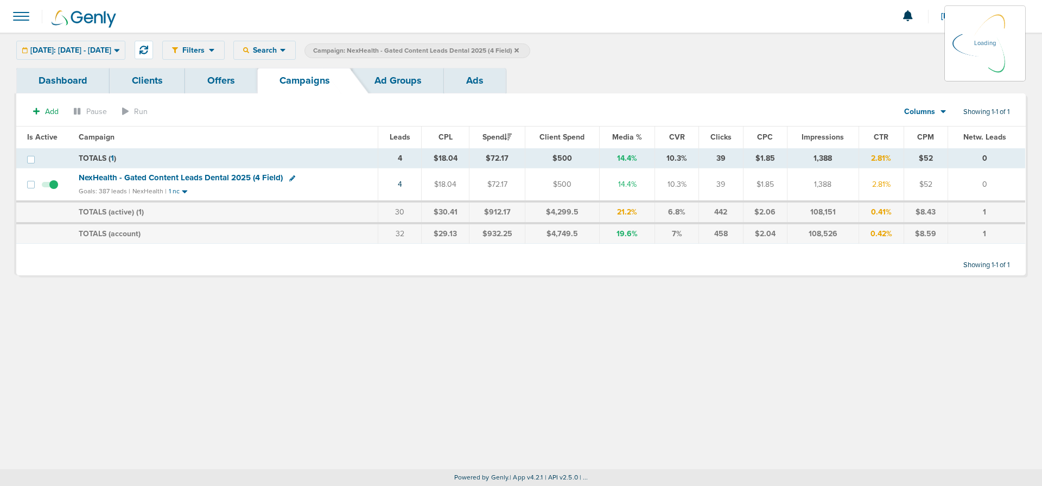
click at [519, 49] on icon at bounding box center [516, 50] width 4 height 4
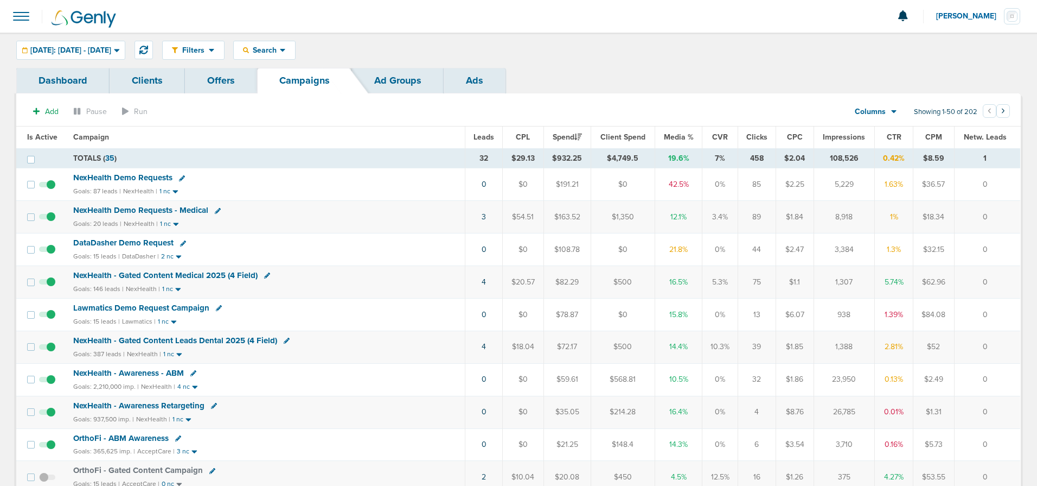
click at [106, 181] on span "NexHealth Demo Requests" at bounding box center [122, 178] width 99 height 10
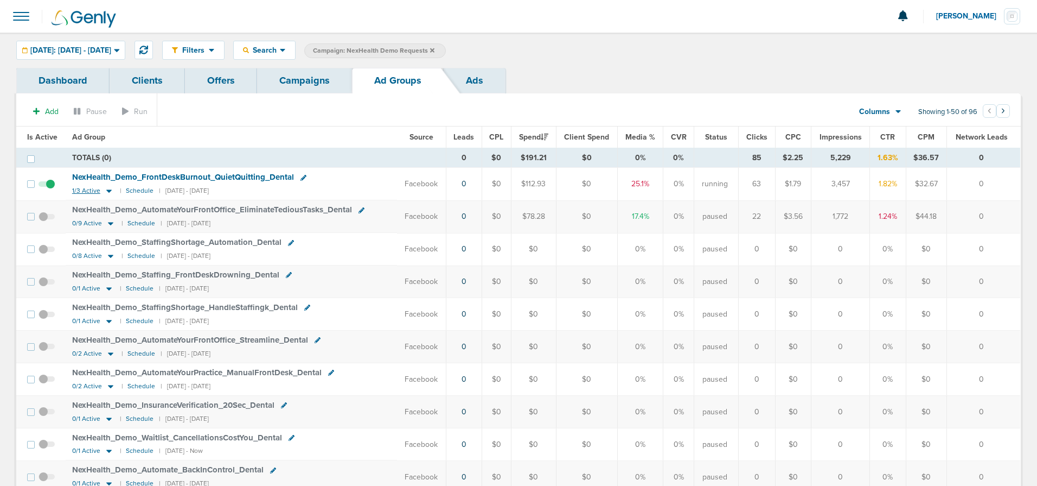
click at [109, 193] on icon at bounding box center [109, 190] width 11 height 9
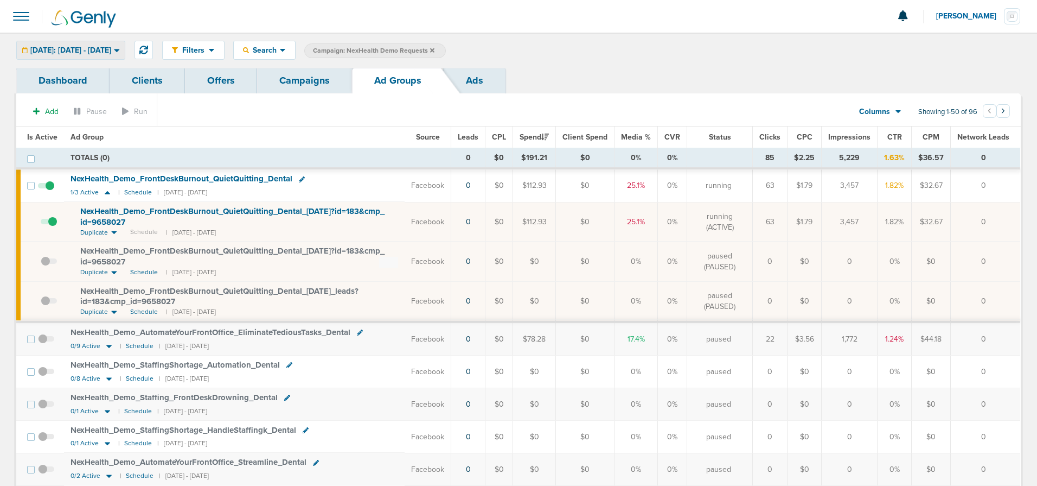
click at [47, 47] on span "[DATE]: [DATE] - [DATE]" at bounding box center [70, 51] width 81 height 8
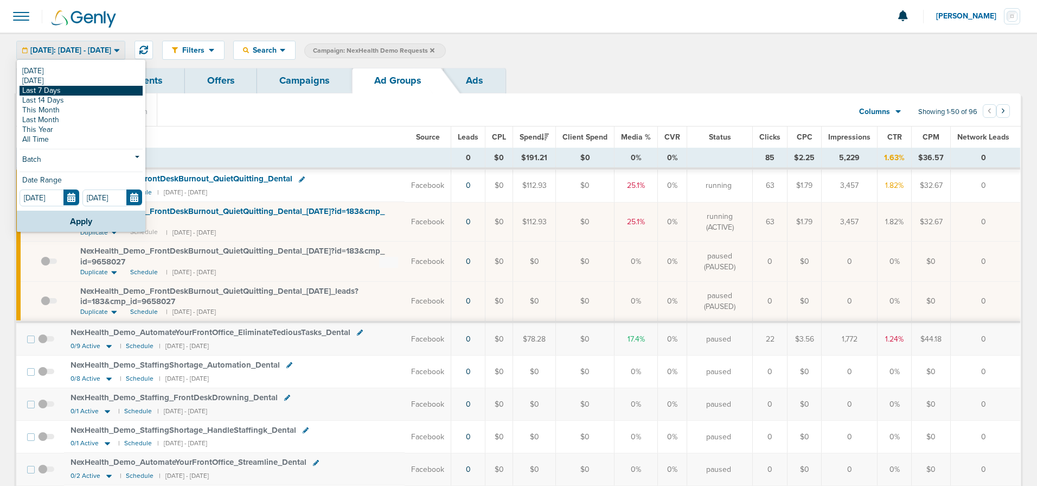
click at [54, 88] on link "Last 7 Days" at bounding box center [81, 91] width 123 height 10
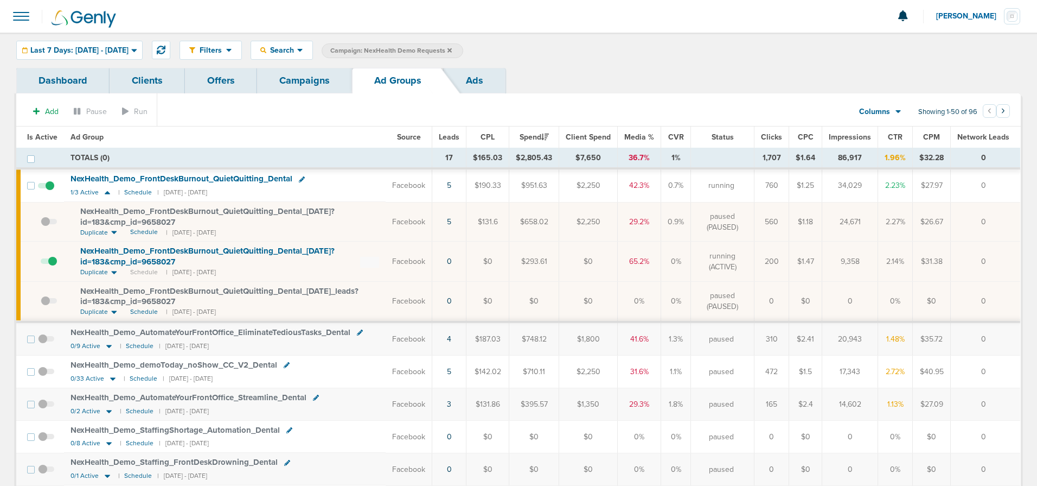
click at [51, 266] on span at bounding box center [49, 266] width 16 height 0
click at [41, 264] on input "checkbox" at bounding box center [41, 264] width 0 height 0
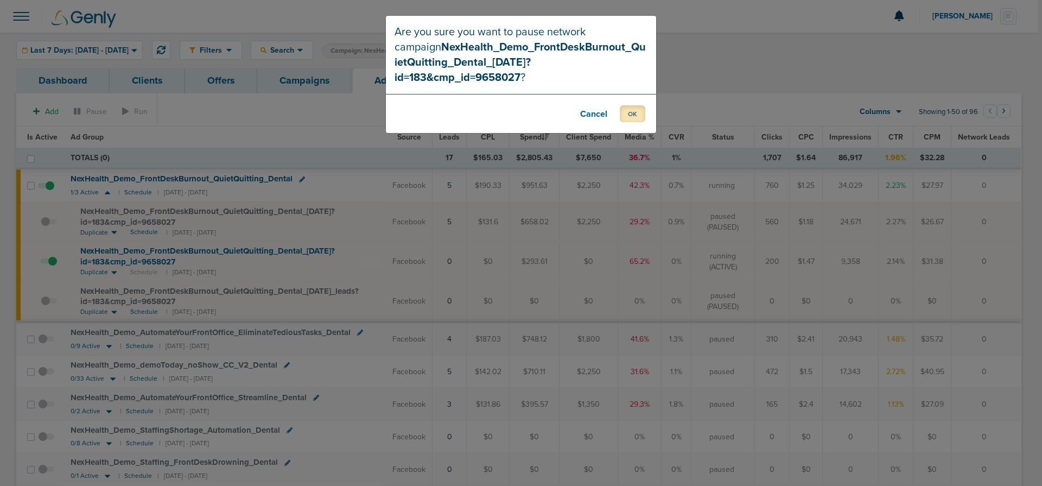
click at [625, 105] on button "OK" at bounding box center [631, 113] width 25 height 17
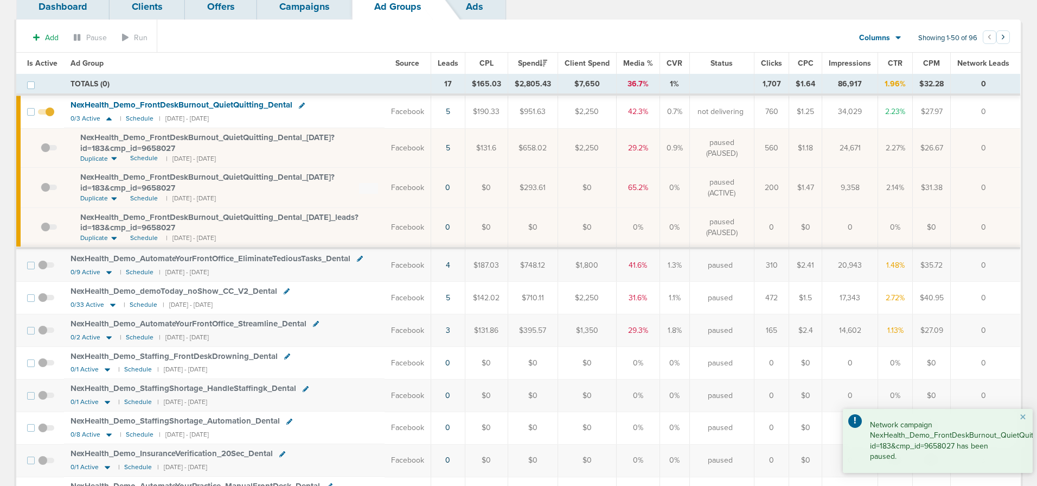
scroll to position [73, 0]
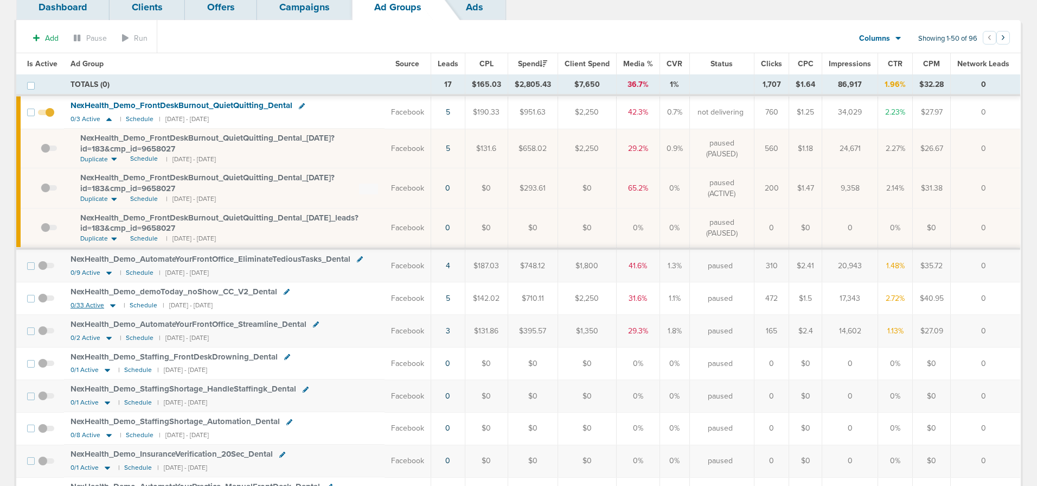
click at [112, 304] on icon at bounding box center [112, 305] width 5 height 3
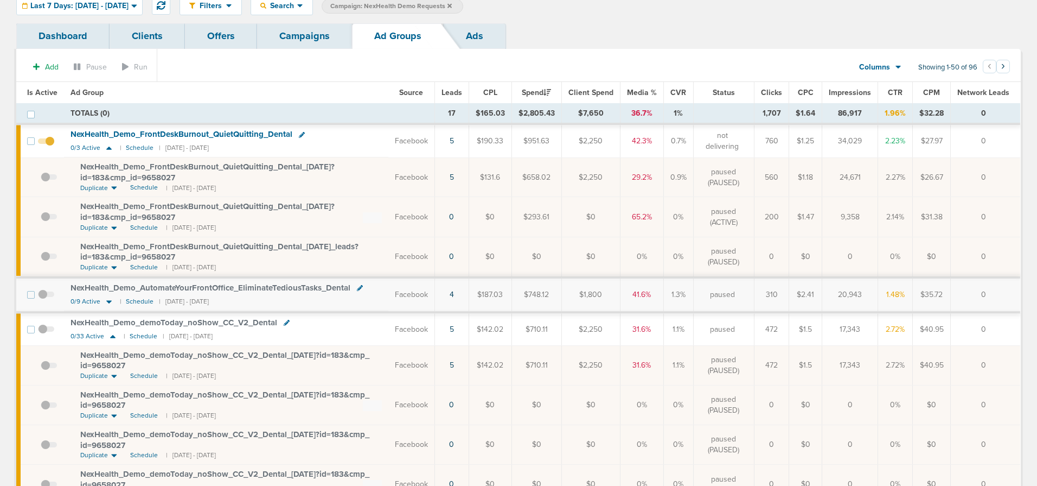
scroll to position [0, 0]
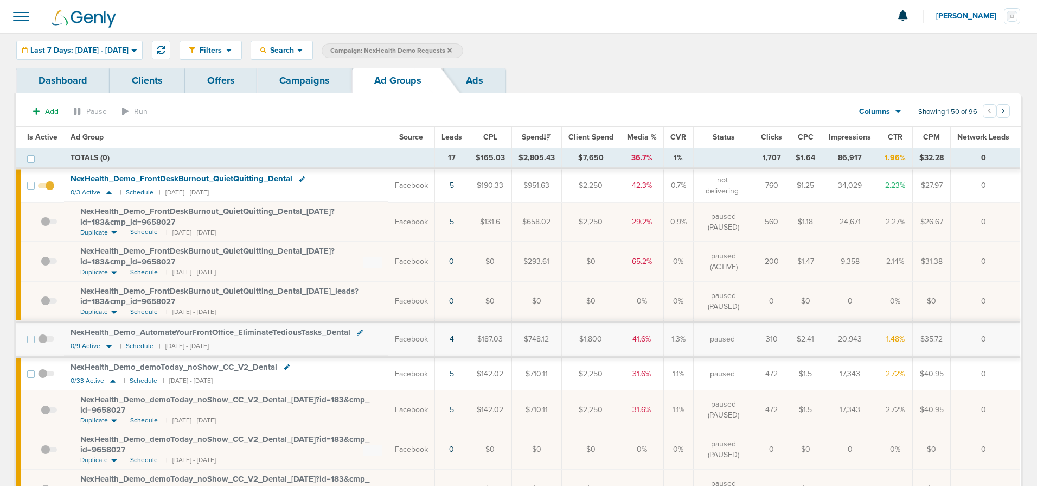
click at [140, 231] on span "Schedule" at bounding box center [144, 231] width 28 height 9
click at [45, 227] on span at bounding box center [49, 227] width 16 height 0
click at [41, 224] on input "checkbox" at bounding box center [41, 224] width 0 height 0
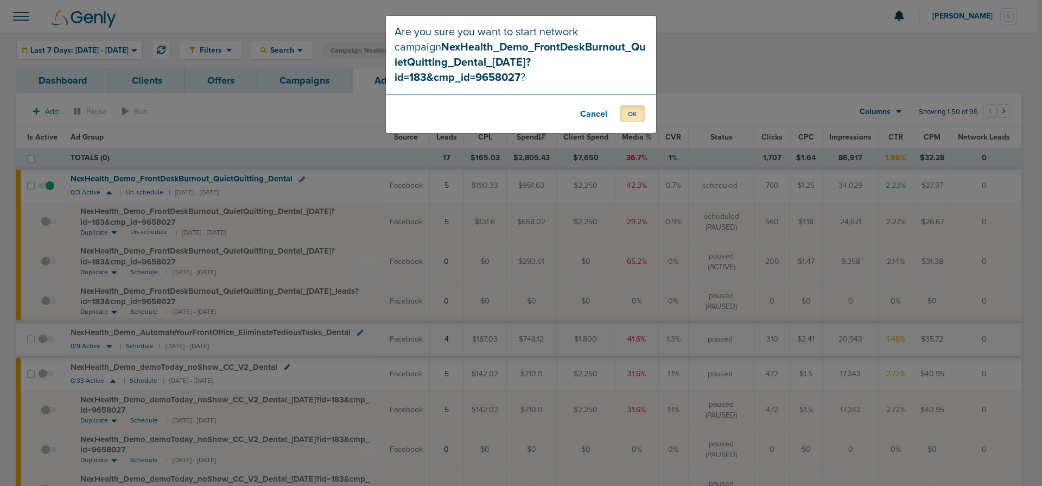
click at [634, 105] on button "OK" at bounding box center [631, 113] width 25 height 17
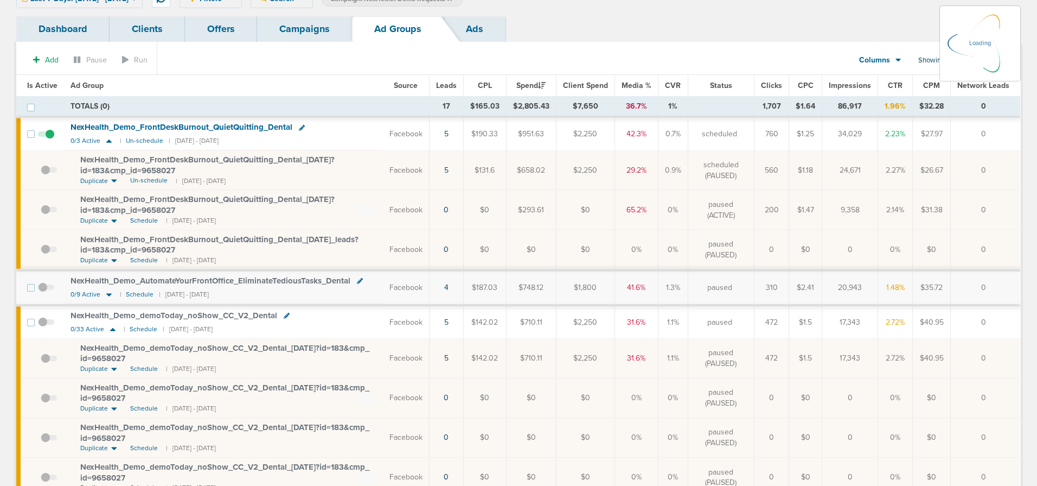
scroll to position [65, 0]
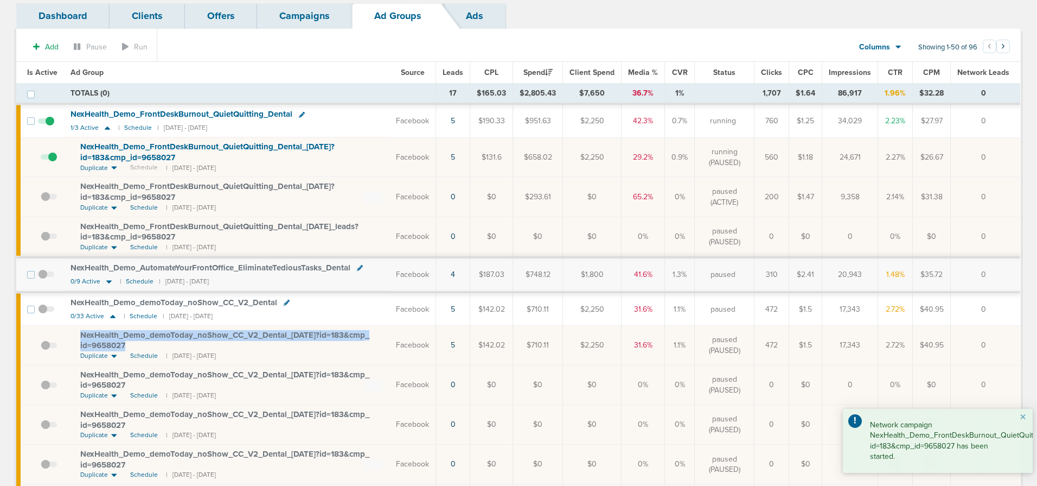
drag, startPoint x: 122, startPoint y: 339, endPoint x: 136, endPoint y: 343, distance: 15.3
click at [136, 343] on td "NexHealth_ Demo_ demoToday_ noShow_ CC_ V2_ Dental_ [DATE]?id=183&cmp_ id=96580…" at bounding box center [226, 345] width 325 height 40
copy span "NexHealth_ Demo_ demoToday_ noShow_ CC_ V2_ Dental_ [DATE]?id=183&cmp_ id=96580…"
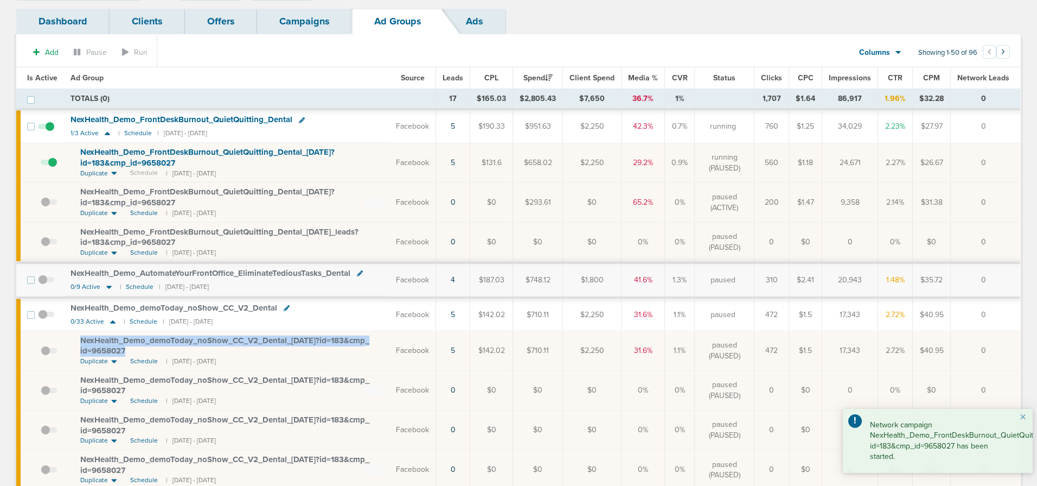
scroll to position [58, 0]
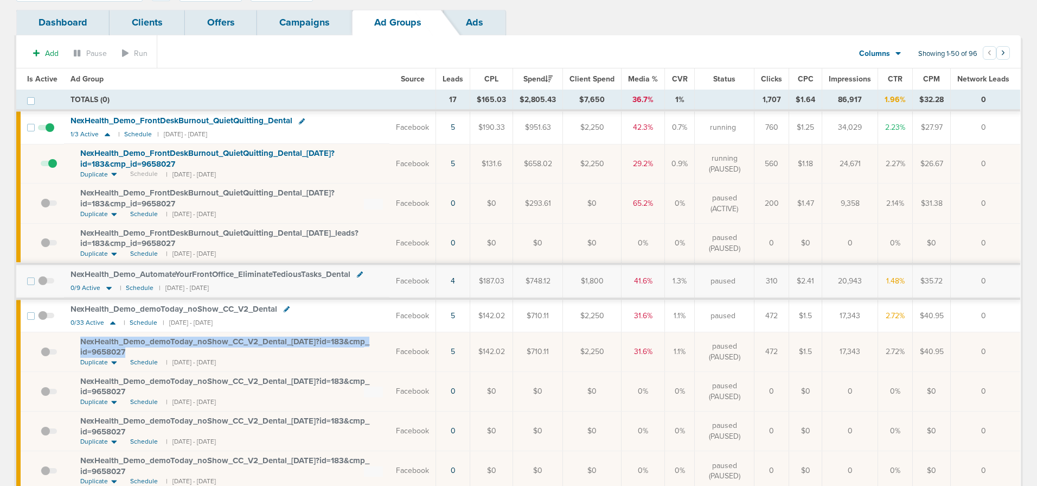
click at [284, 17] on link "Campaigns" at bounding box center [304, 22] width 95 height 25
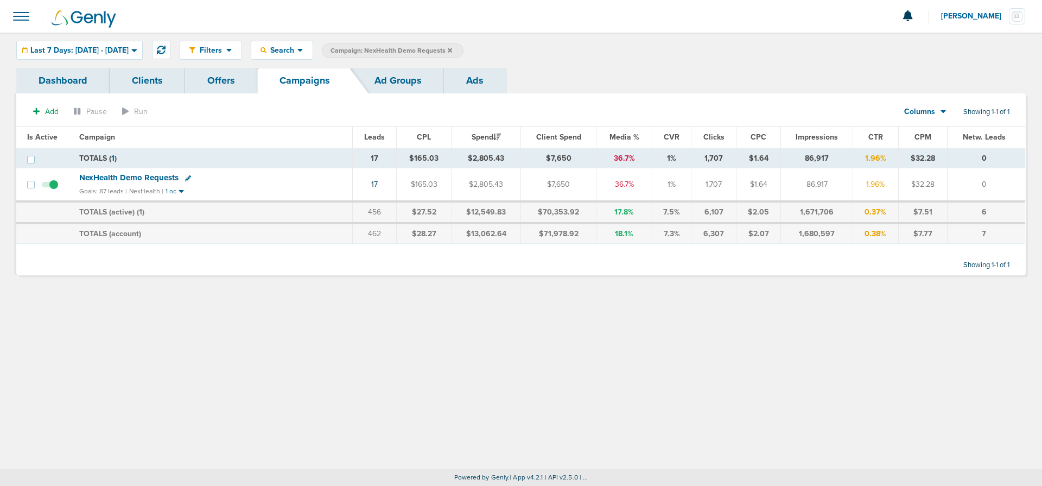
click at [452, 48] on icon at bounding box center [450, 50] width 4 height 7
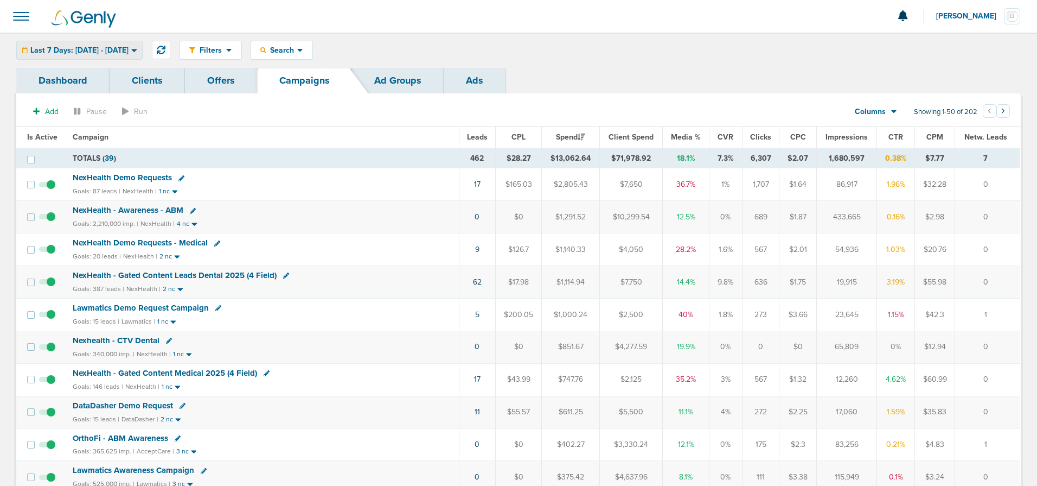
click at [66, 47] on span "Last 7 Days: [DATE] - [DATE]" at bounding box center [79, 51] width 98 height 8
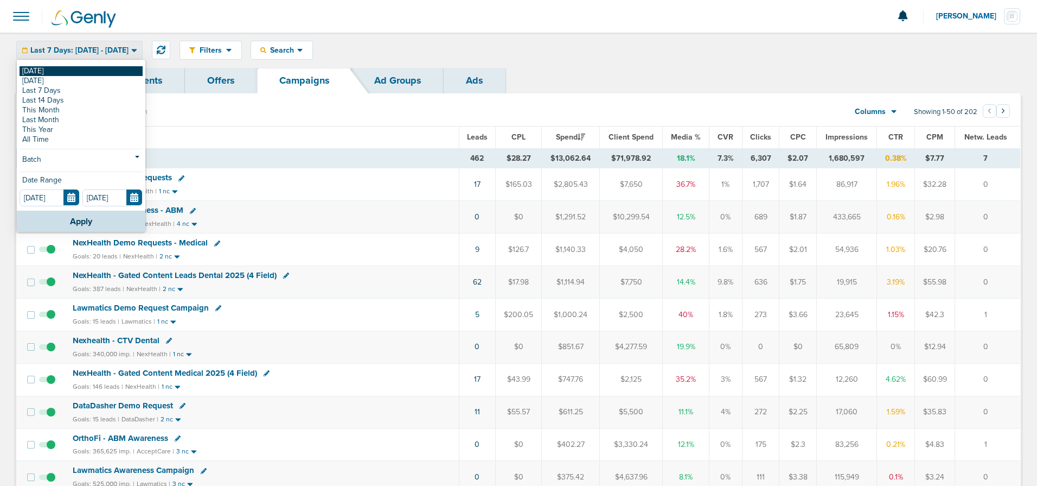
click at [61, 71] on link "[DATE]" at bounding box center [81, 71] width 123 height 10
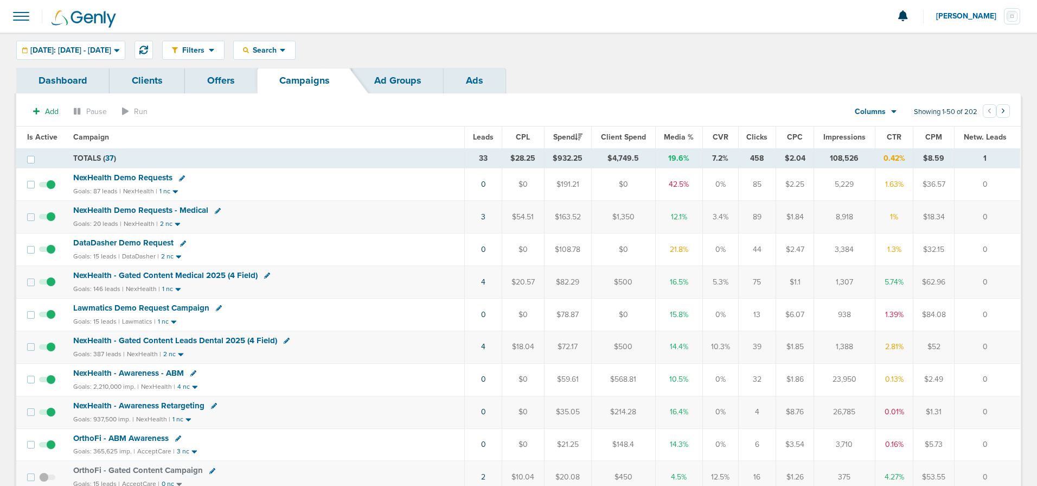
click at [157, 245] on span "DataDasher Demo Request" at bounding box center [123, 243] width 100 height 10
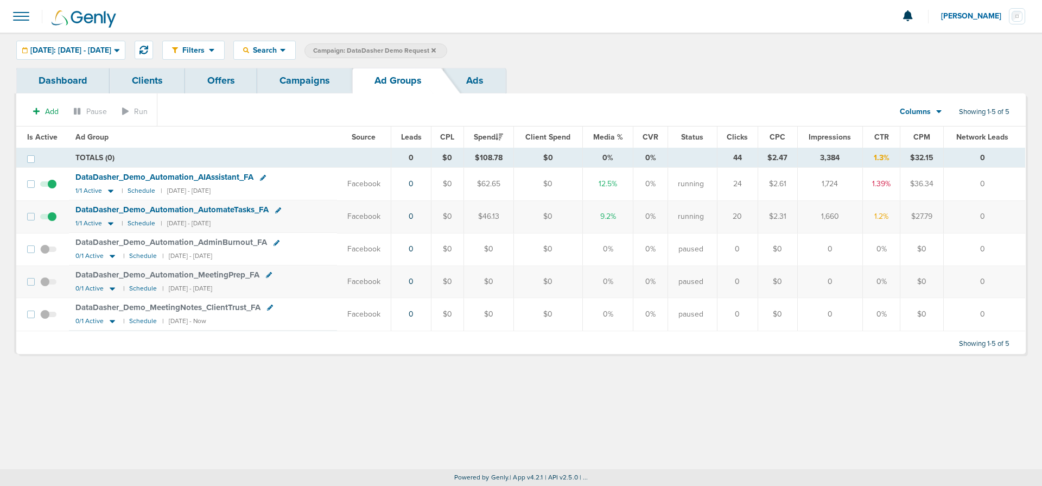
click at [47, 222] on span at bounding box center [48, 222] width 16 height 0
click at [48, 219] on input "checkbox" at bounding box center [48, 219] width 0 height 0
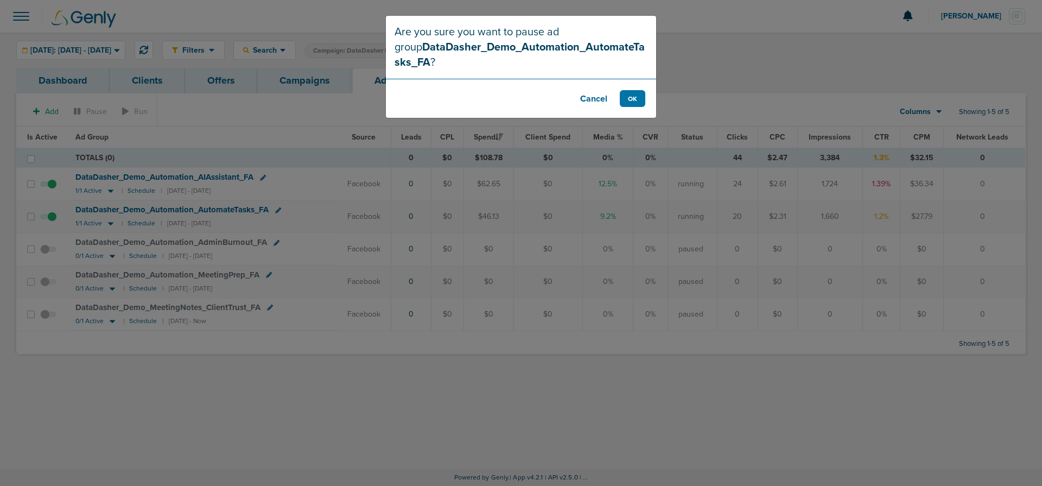
click at [631, 107] on footer "Cancel OK" at bounding box center [521, 98] width 270 height 39
click at [631, 100] on button "OK" at bounding box center [631, 98] width 25 height 17
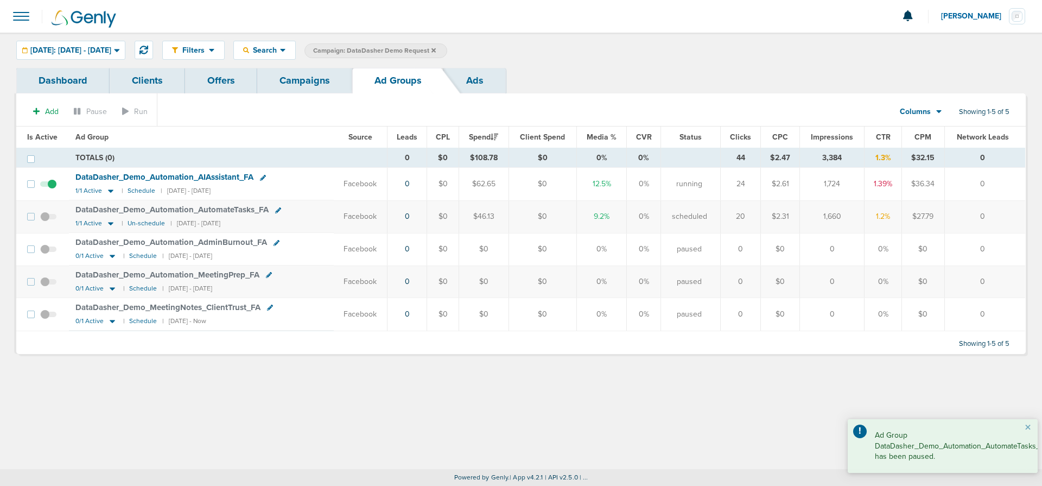
click at [49, 189] on span at bounding box center [48, 189] width 16 height 0
click at [48, 186] on input "checkbox" at bounding box center [48, 186] width 0 height 0
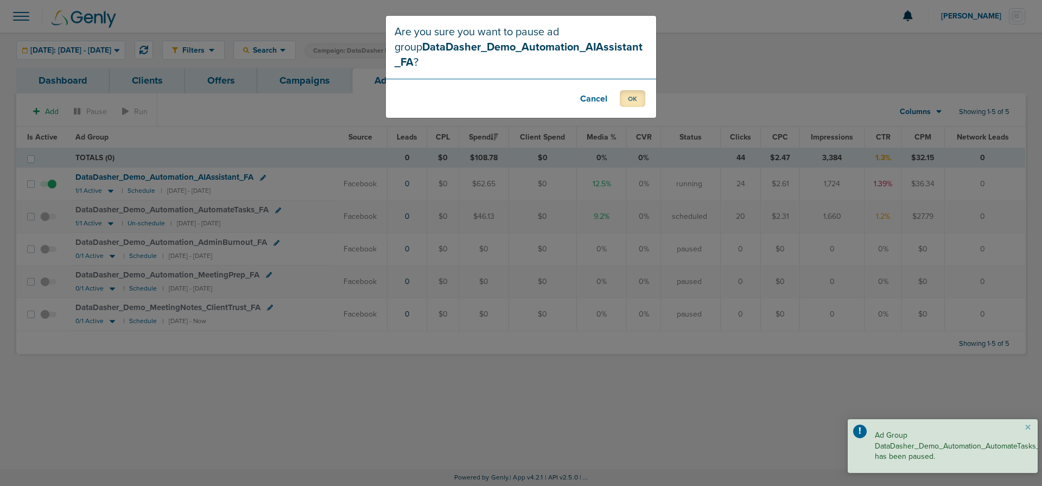
click at [630, 90] on button "OK" at bounding box center [631, 98] width 25 height 17
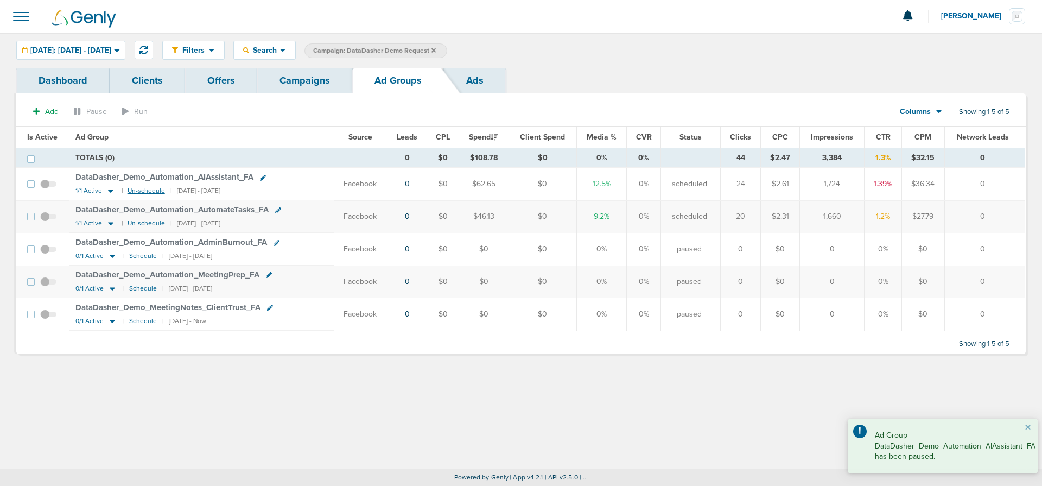
click at [138, 191] on small "Un-schedule" at bounding box center [145, 191] width 37 height 8
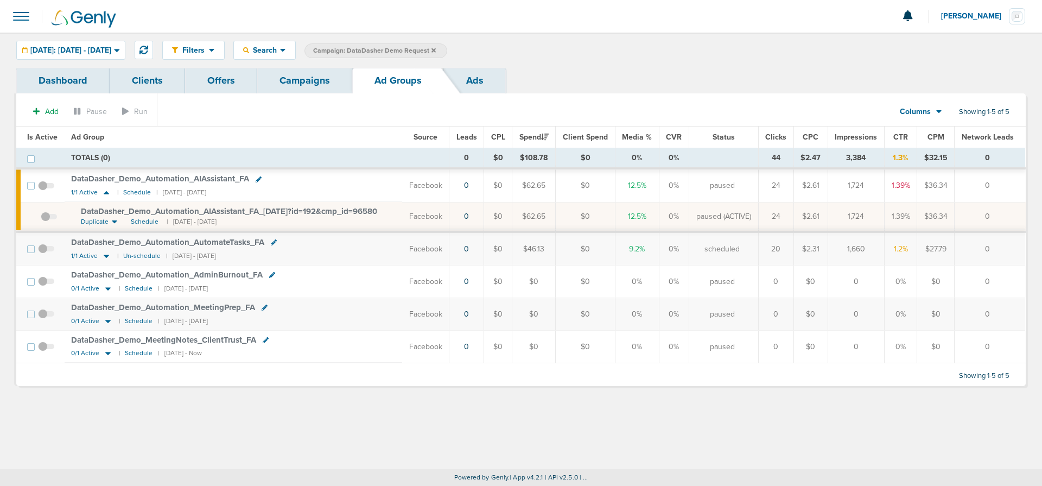
click at [190, 208] on span "DataDasher_ Demo_ Automation_ AIAssistant_ FA_ [DATE]?id=192&cmp_ id=9658097" at bounding box center [233, 211] width 305 height 10
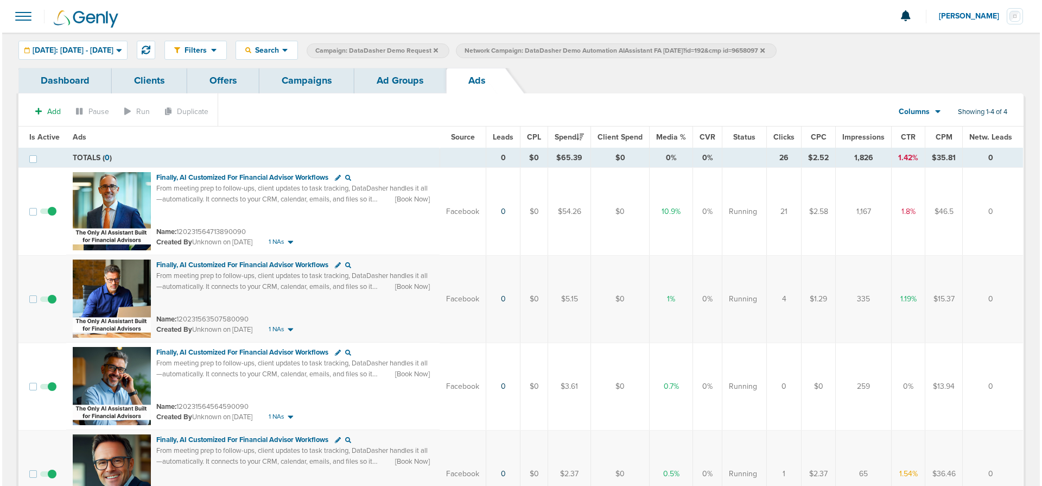
scroll to position [82, 0]
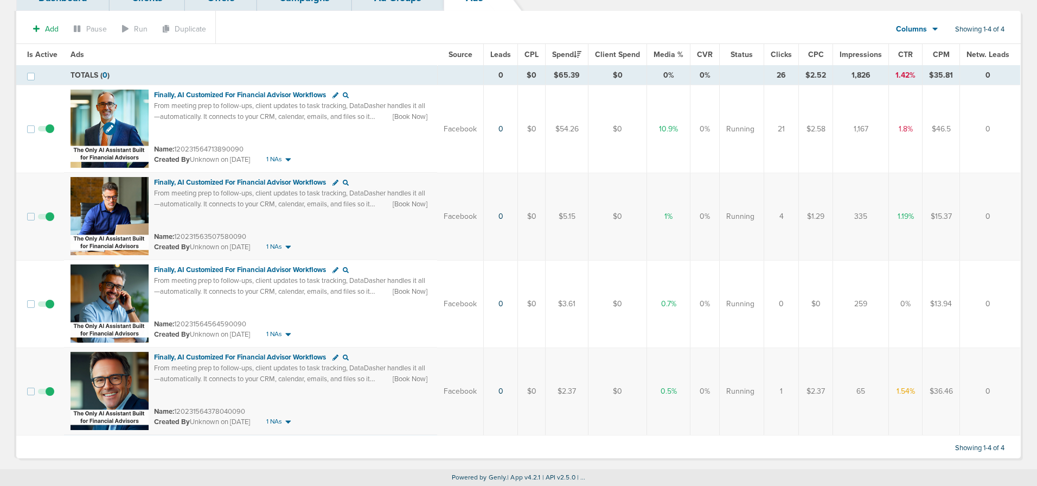
click at [125, 101] on img at bounding box center [110, 129] width 78 height 78
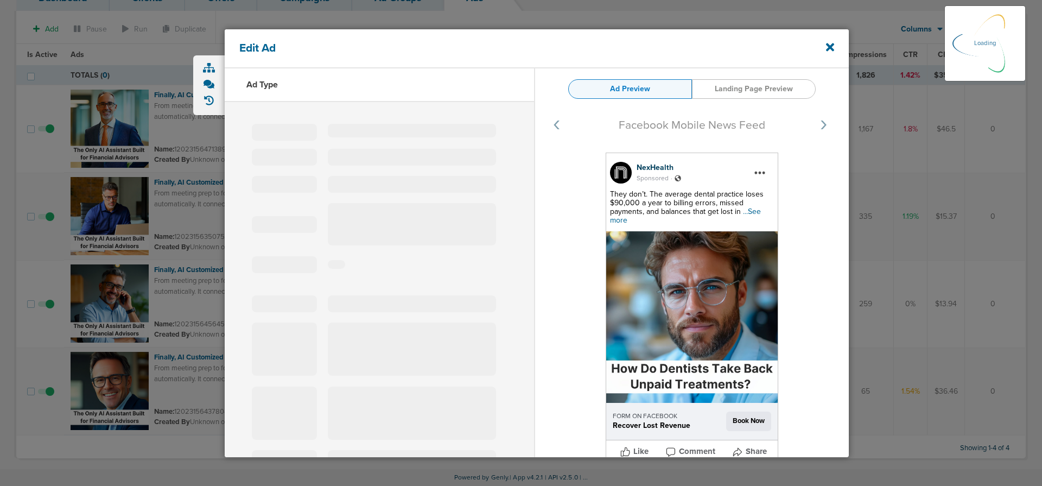
select select "learn_more"
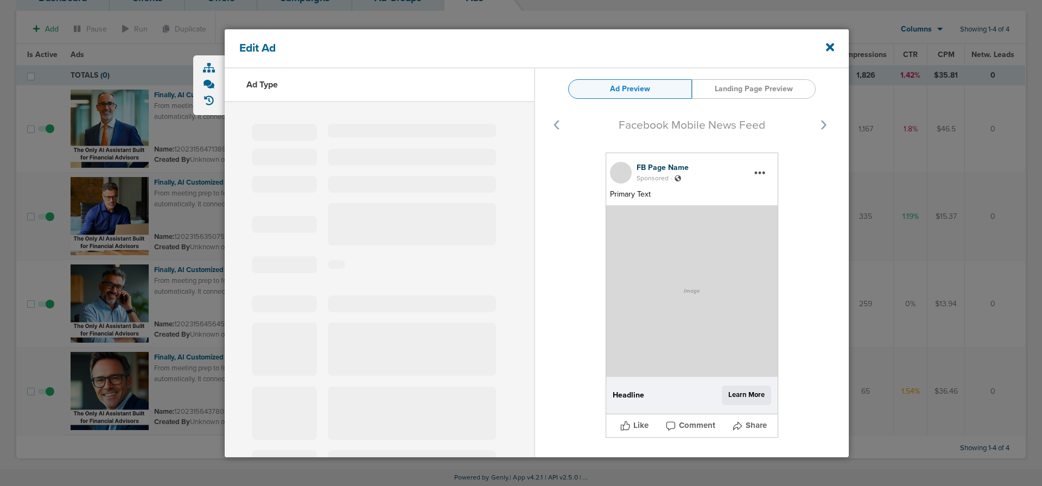
type input "120231564713890090"
type input "Finally, AI Customized For Financial Advisor Workflows"
type textarea "From meeting prep to follow-ups, client updates to task tracking, DataDasher ha…"
select select "book_travel"
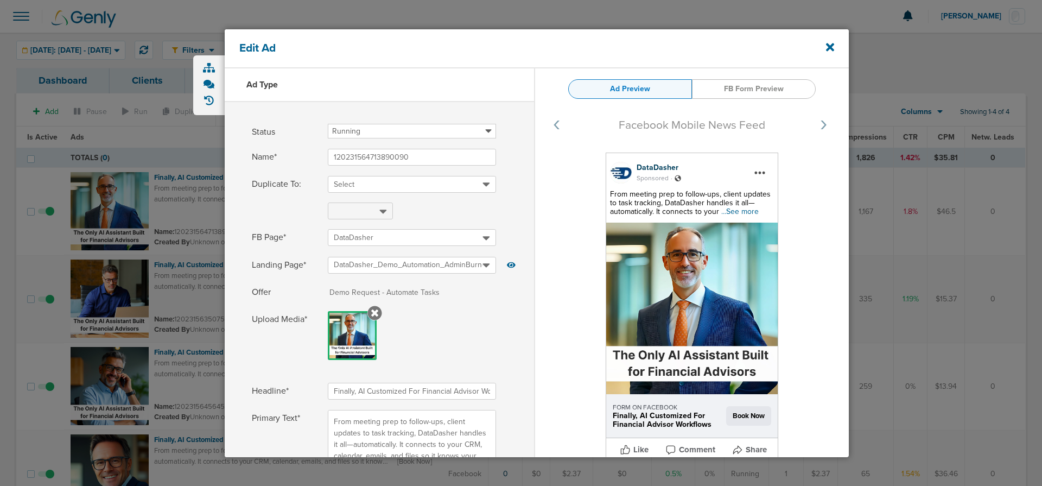
select select "book_travel"
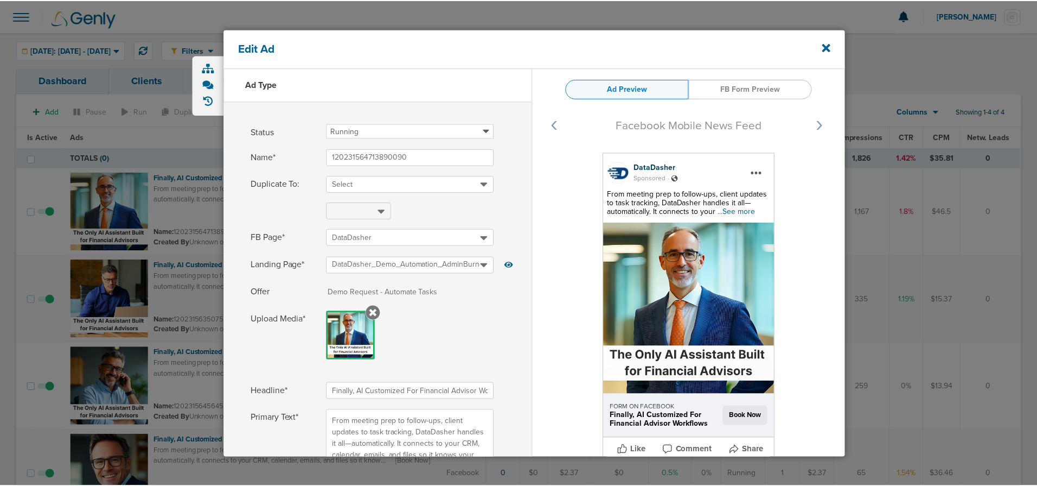
scroll to position [82, 0]
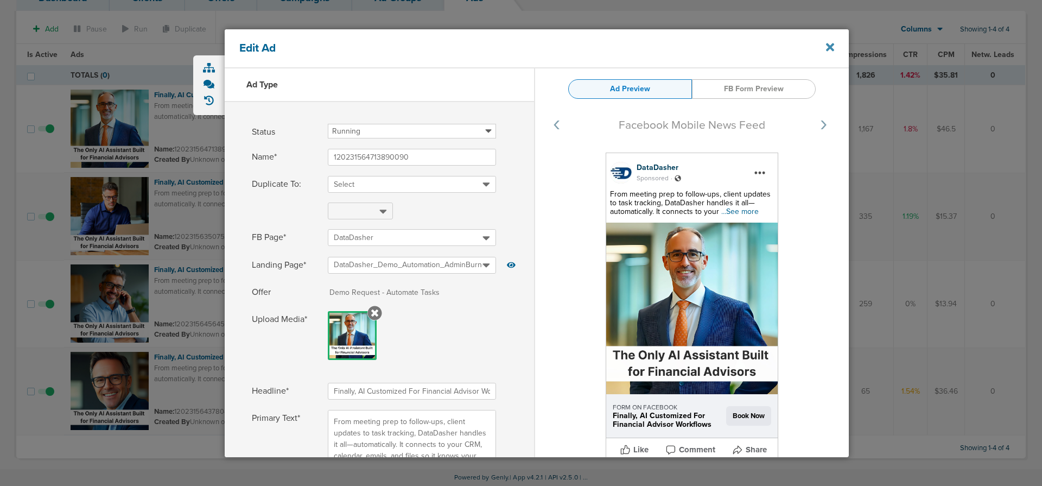
click at [828, 43] on icon at bounding box center [830, 47] width 8 height 12
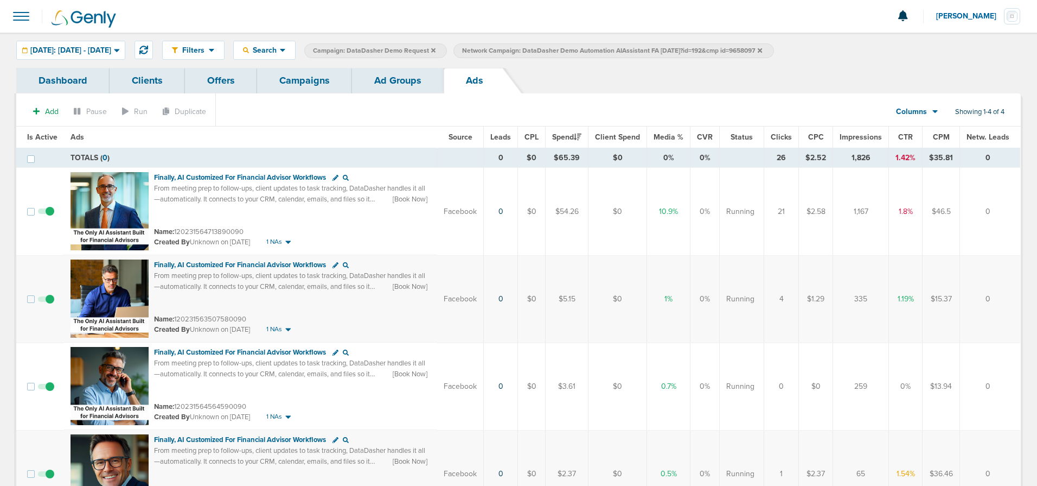
click at [305, 84] on link "Campaigns" at bounding box center [304, 80] width 95 height 25
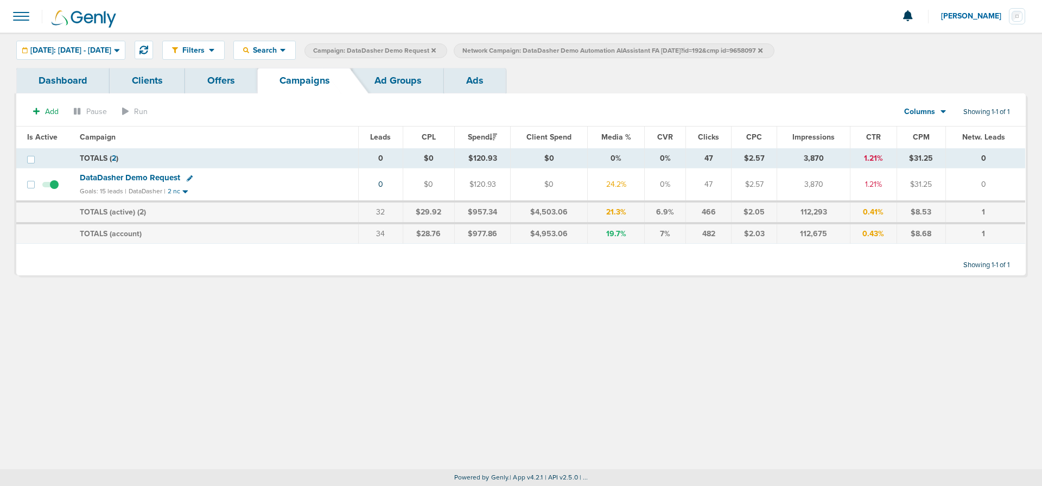
click at [762, 52] on icon at bounding box center [760, 50] width 4 height 4
click at [436, 47] on icon at bounding box center [433, 50] width 4 height 7
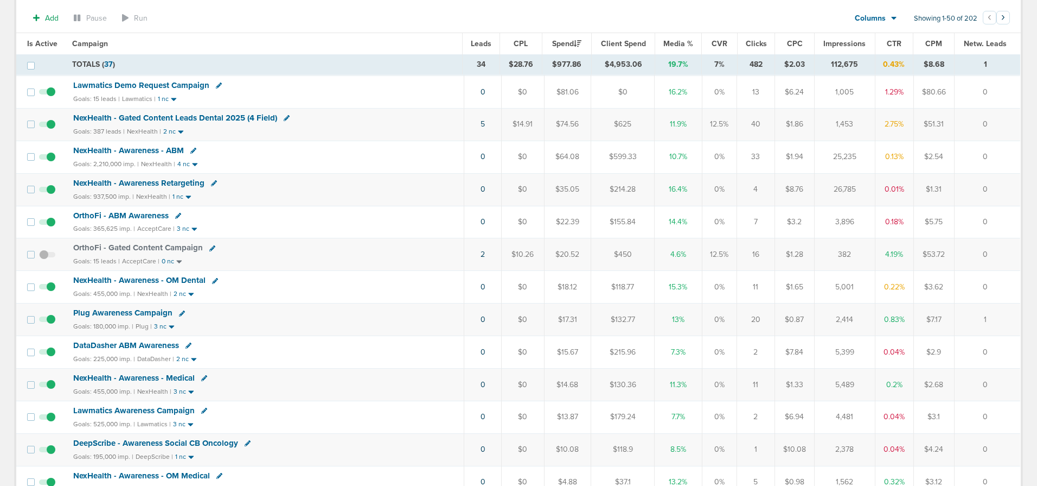
scroll to position [259, 0]
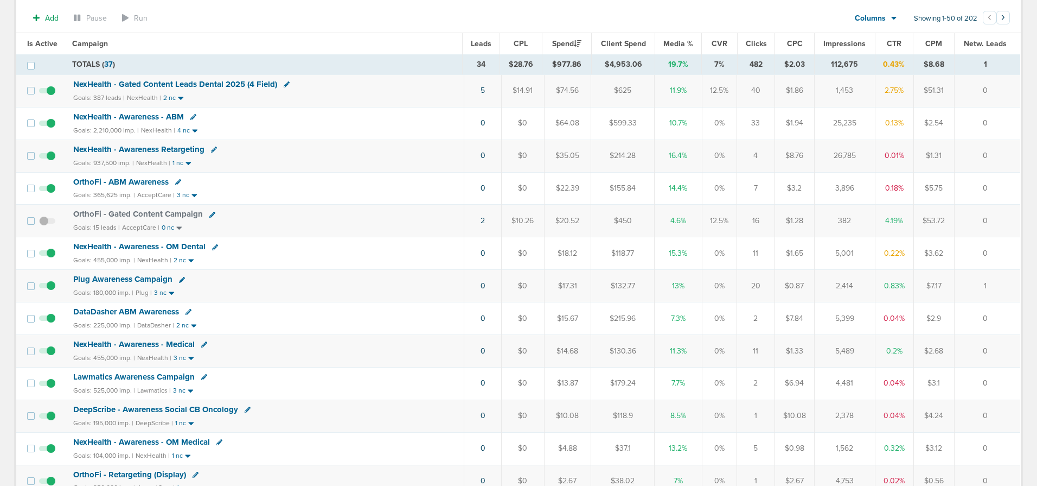
click at [106, 310] on span "DataDasher ABM Awareness" at bounding box center [126, 311] width 106 height 10
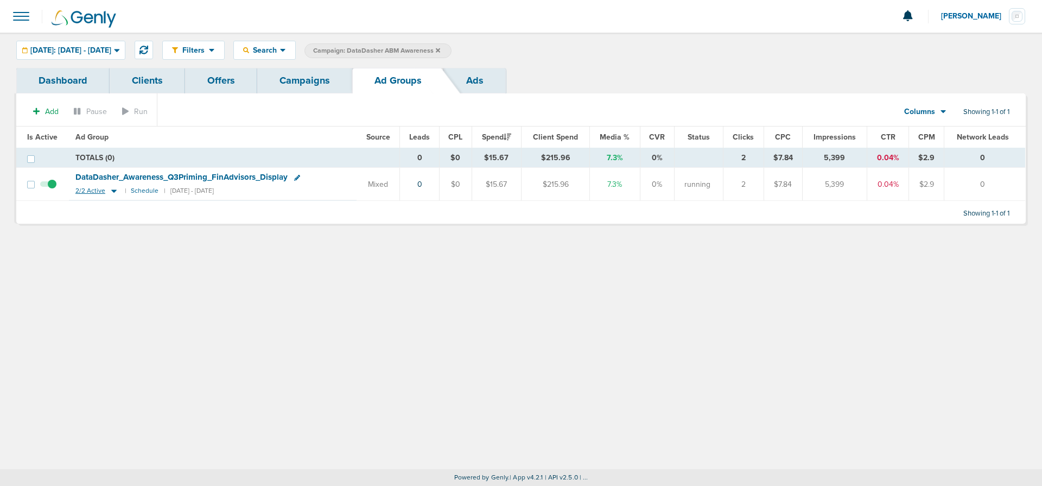
click at [113, 189] on icon at bounding box center [113, 190] width 11 height 9
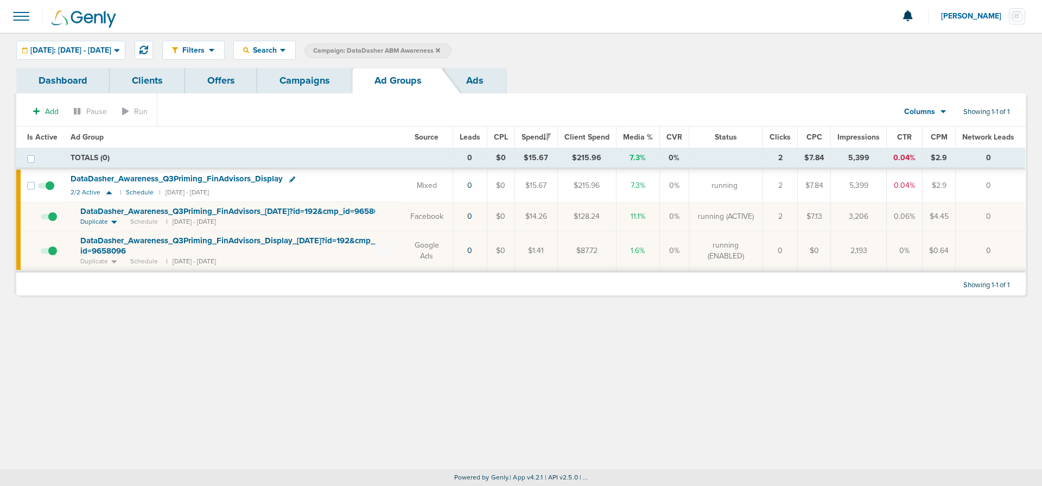
click at [50, 256] on span at bounding box center [49, 256] width 16 height 0
click at [41, 253] on input "checkbox" at bounding box center [41, 253] width 0 height 0
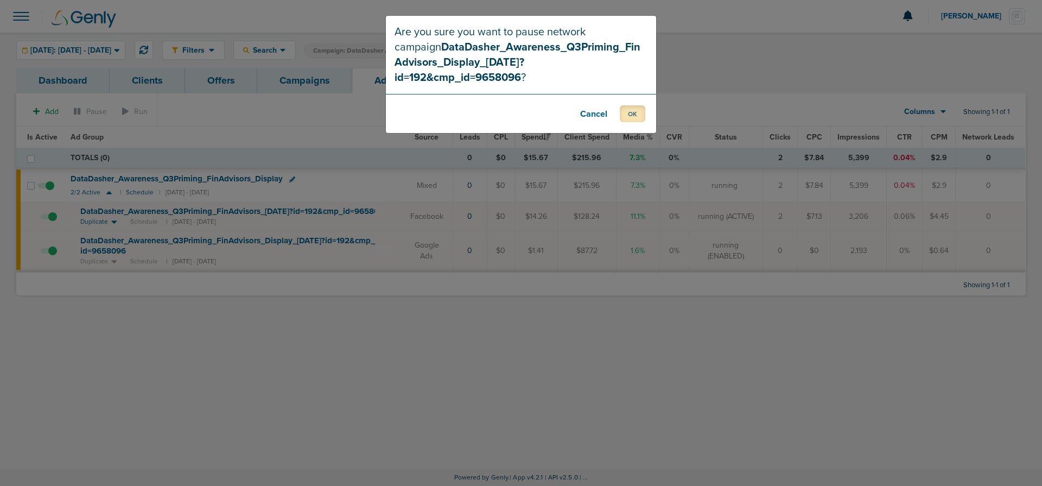
click at [627, 105] on button "OK" at bounding box center [631, 113] width 25 height 17
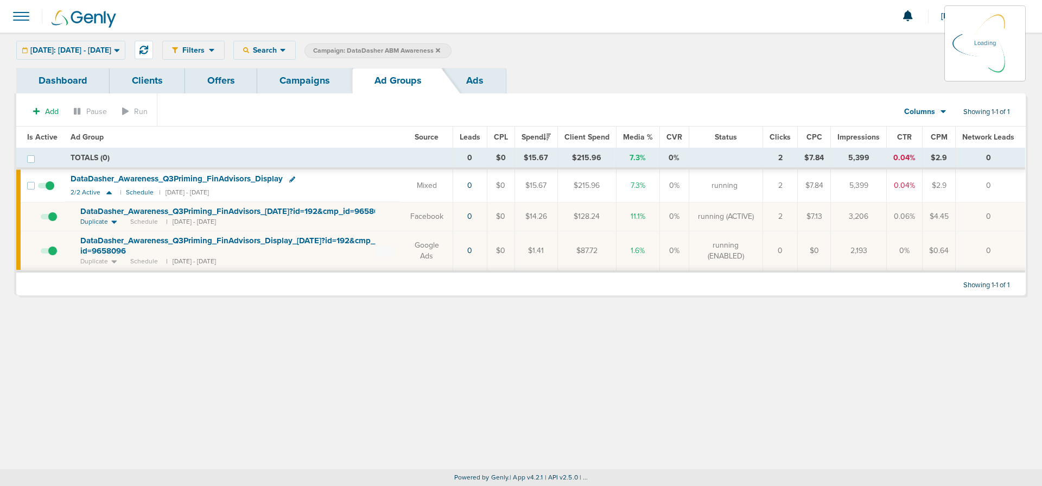
click at [193, 209] on span "DataDasher_ Awareness_ Q3Priming_ FinAdvisors_ 08.07.25?id=192&cmp_ id=9658096" at bounding box center [234, 211] width 308 height 10
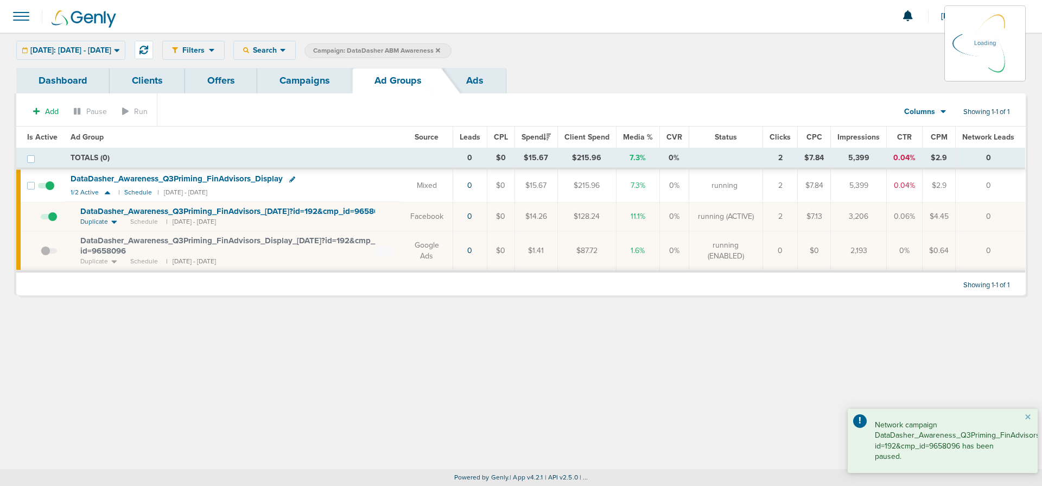
click at [186, 208] on span "DataDasher_ Awareness_ Q3Priming_ FinAdvisors_ 08.07.25?id=192&cmp_ id=9658096" at bounding box center [234, 211] width 308 height 10
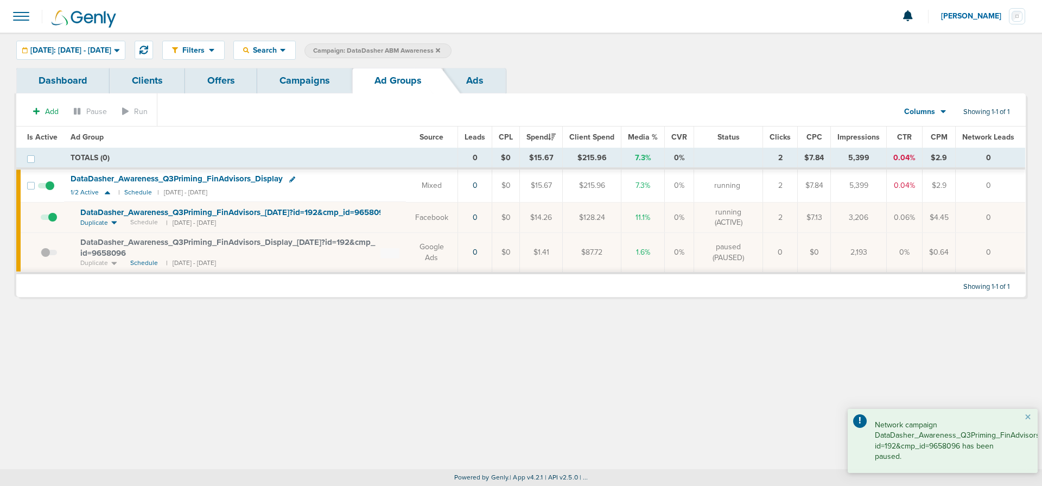
click at [186, 212] on span "DataDasher_ Awareness_ Q3Priming_ FinAdvisors_ 08.07.25?id=192&cmp_ id=9658096" at bounding box center [234, 212] width 308 height 10
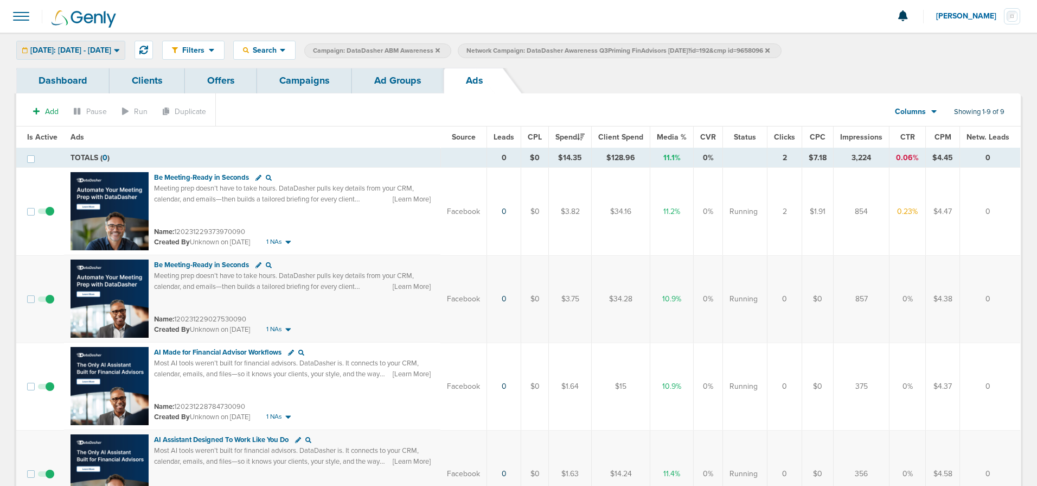
click at [112, 43] on div "[DATE]: [DATE] - [DATE]" at bounding box center [71, 50] width 108 height 18
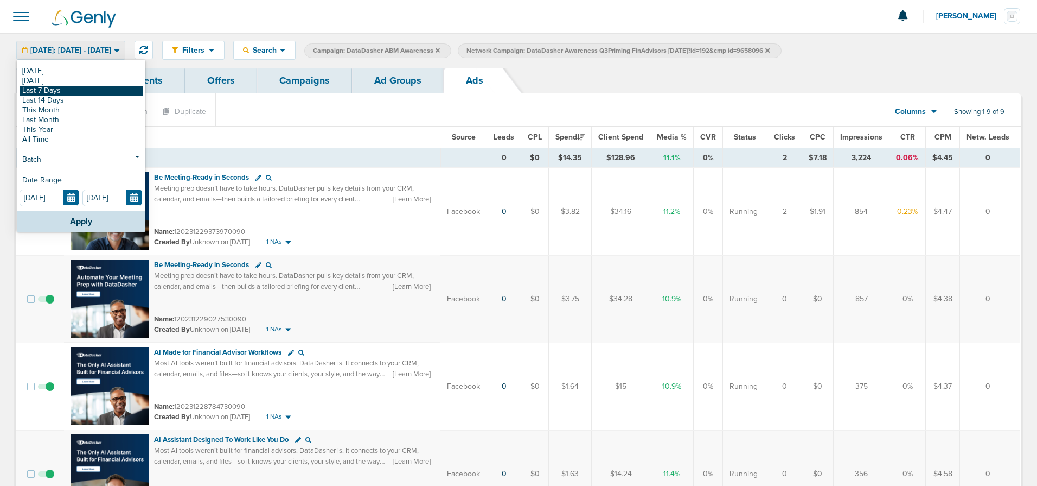
click at [58, 92] on link "Last 7 Days" at bounding box center [81, 91] width 123 height 10
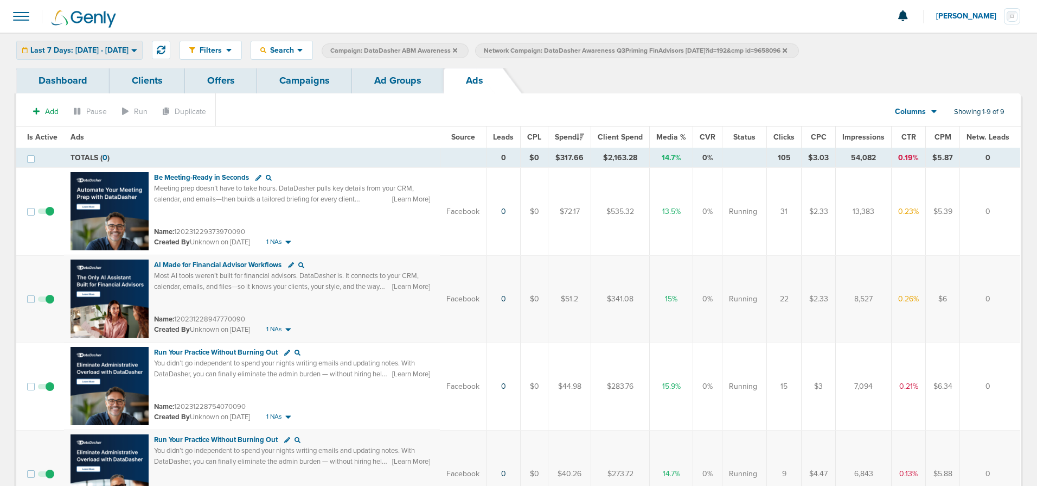
click at [79, 49] on span "Last 7 Days: [DATE] - [DATE]" at bounding box center [79, 51] width 98 height 8
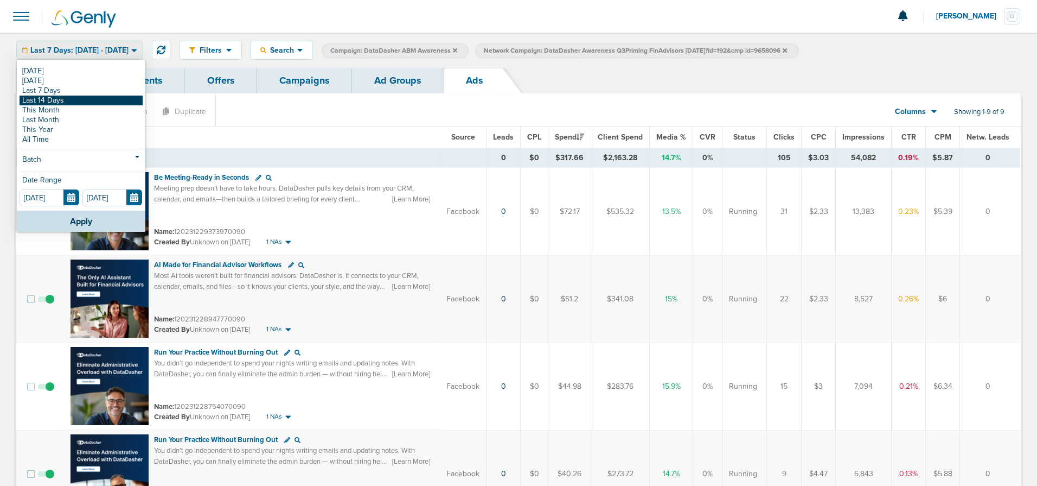
click at [53, 99] on link "Last 14 Days" at bounding box center [81, 100] width 123 height 10
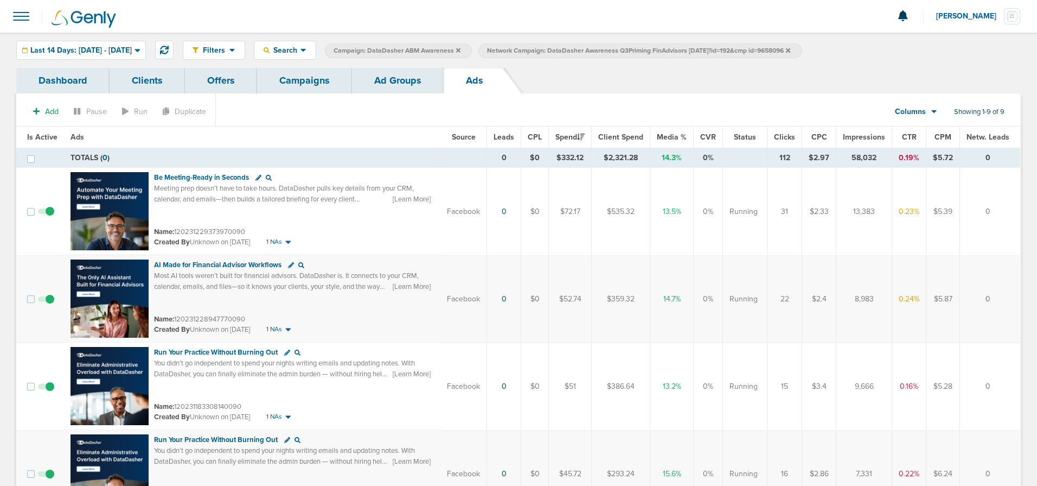
click at [913, 137] on span "CTR" at bounding box center [909, 136] width 15 height 9
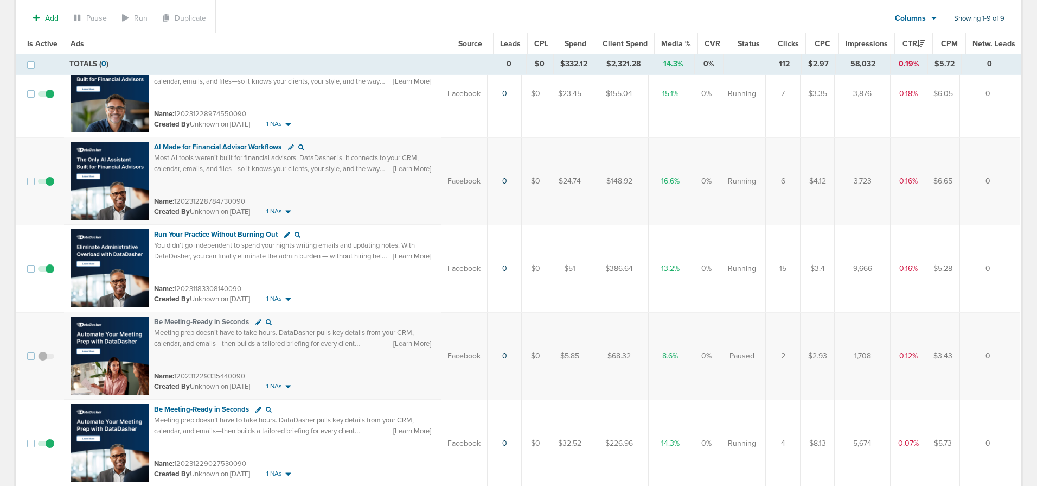
scroll to position [470, 0]
click at [49, 186] on span at bounding box center [46, 186] width 16 height 0
click at [46, 183] on input "checkbox" at bounding box center [46, 183] width 0 height 0
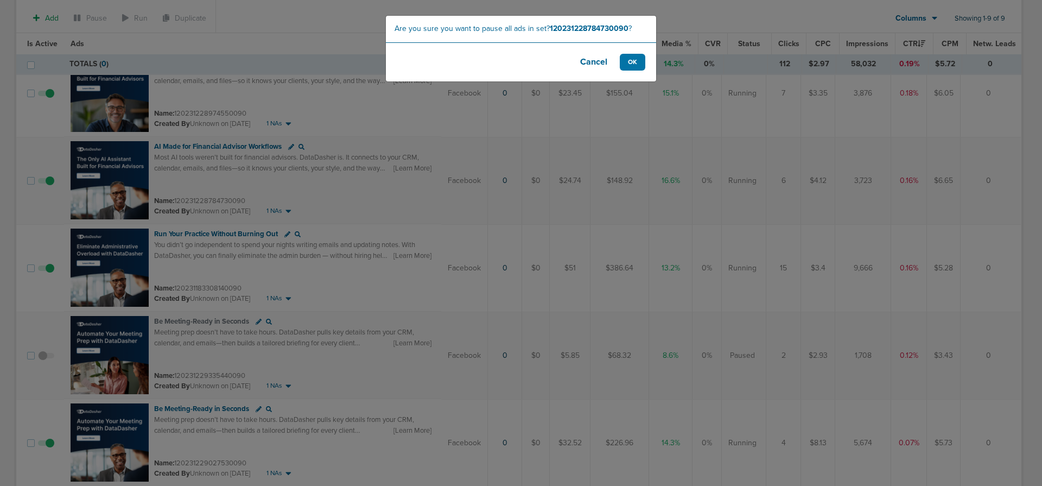
click at [586, 66] on button "Cancel" at bounding box center [593, 62] width 43 height 17
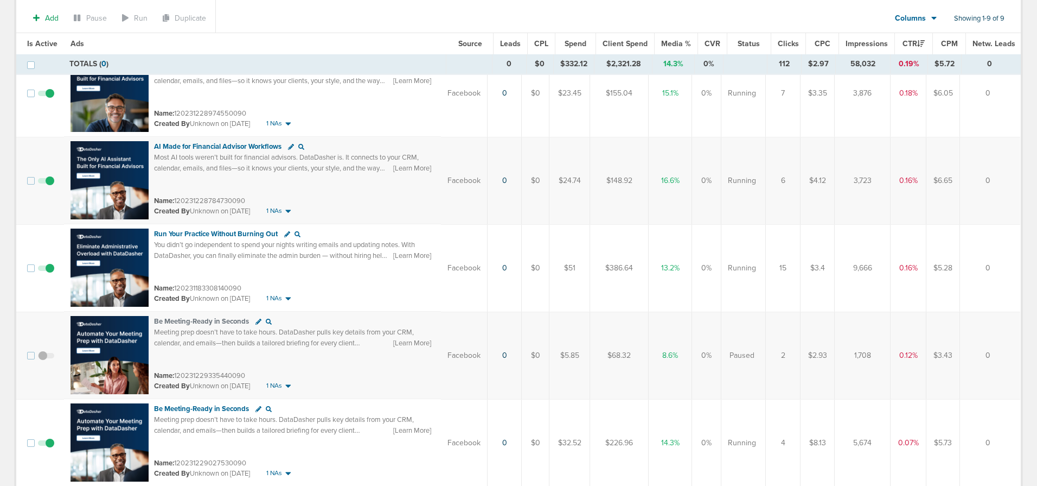
click at [50, 186] on span at bounding box center [46, 186] width 16 height 0
click at [46, 183] on input "checkbox" at bounding box center [46, 183] width 0 height 0
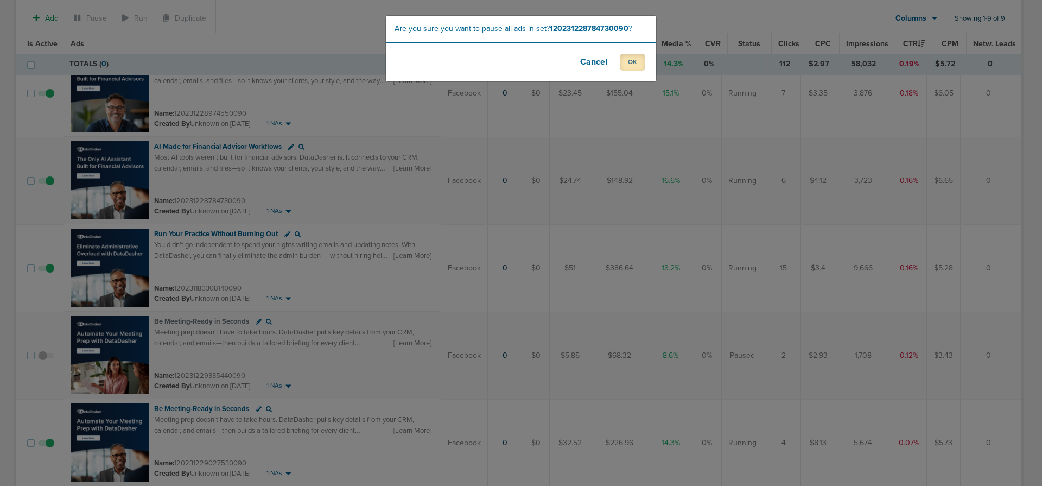
click at [638, 61] on button "OK" at bounding box center [631, 62] width 25 height 17
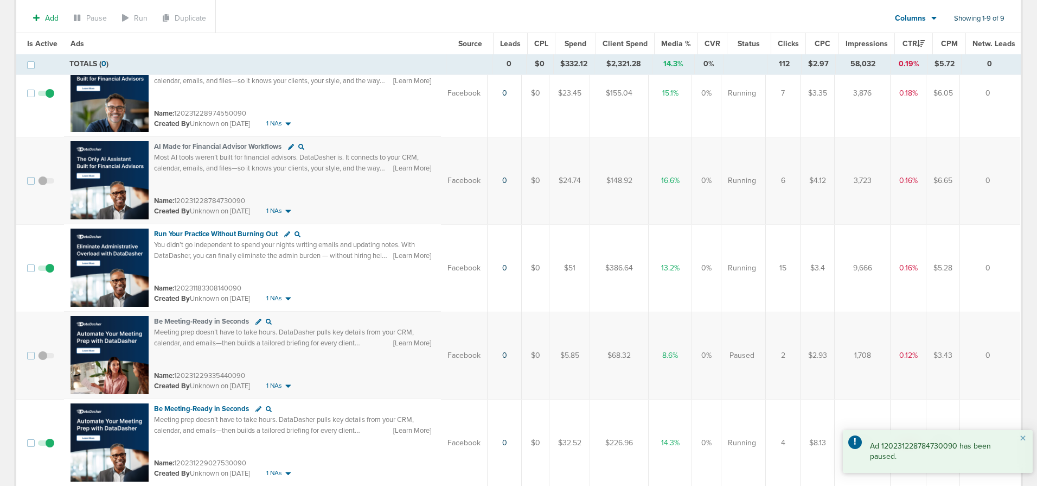
click at [49, 273] on span at bounding box center [46, 273] width 16 height 0
click at [46, 270] on input "checkbox" at bounding box center [46, 270] width 0 height 0
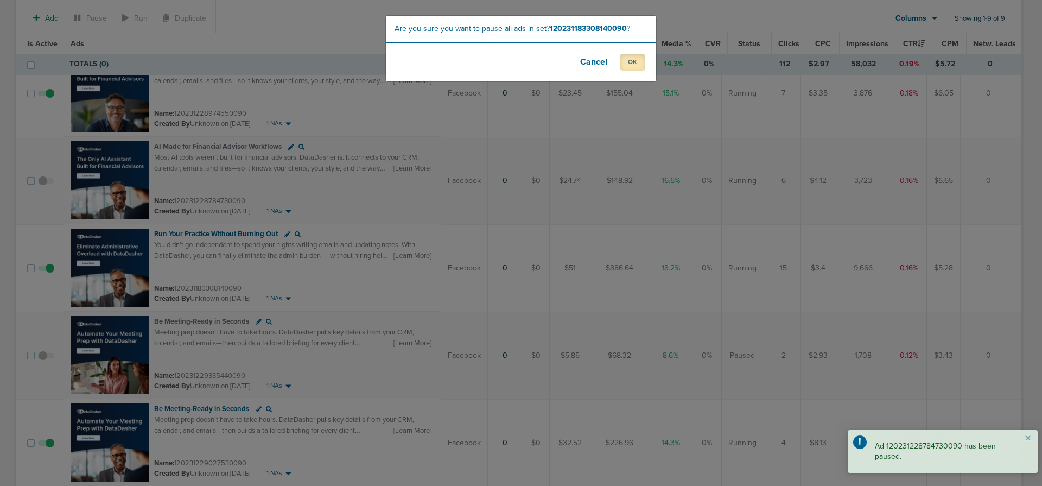
drag, startPoint x: 627, startPoint y: 63, endPoint x: 604, endPoint y: 90, distance: 34.7
click at [627, 63] on button "OK" at bounding box center [631, 62] width 25 height 17
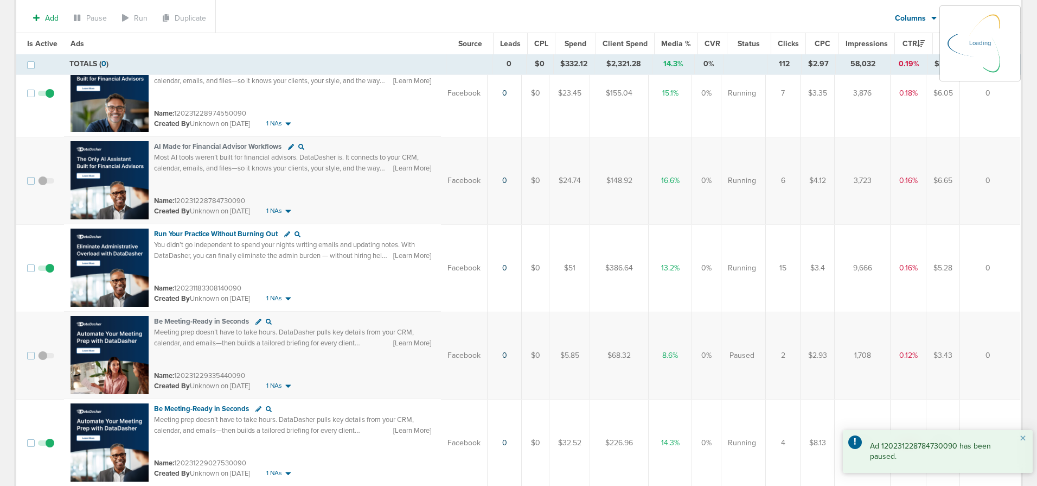
scroll to position [522, 0]
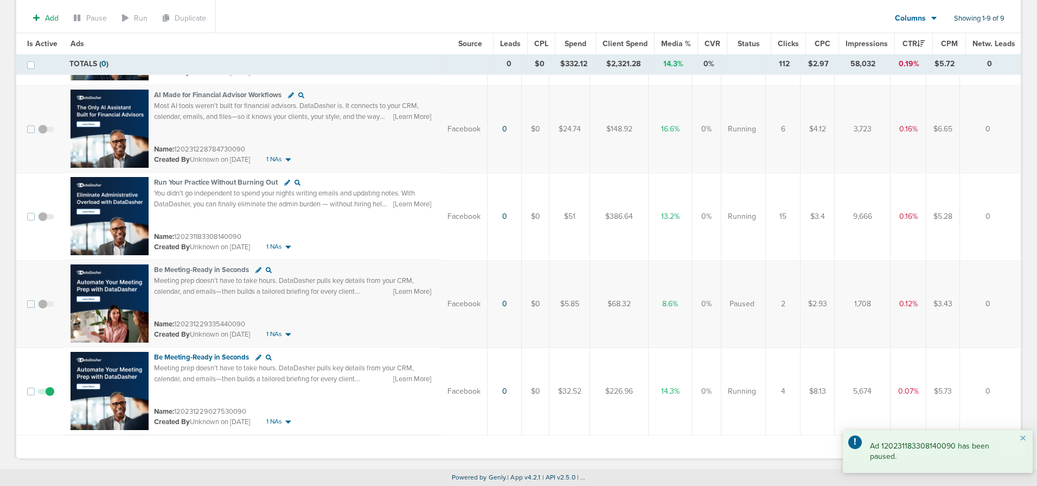
click at [49, 397] on span at bounding box center [46, 397] width 16 height 0
click at [46, 393] on input "checkbox" at bounding box center [46, 393] width 0 height 0
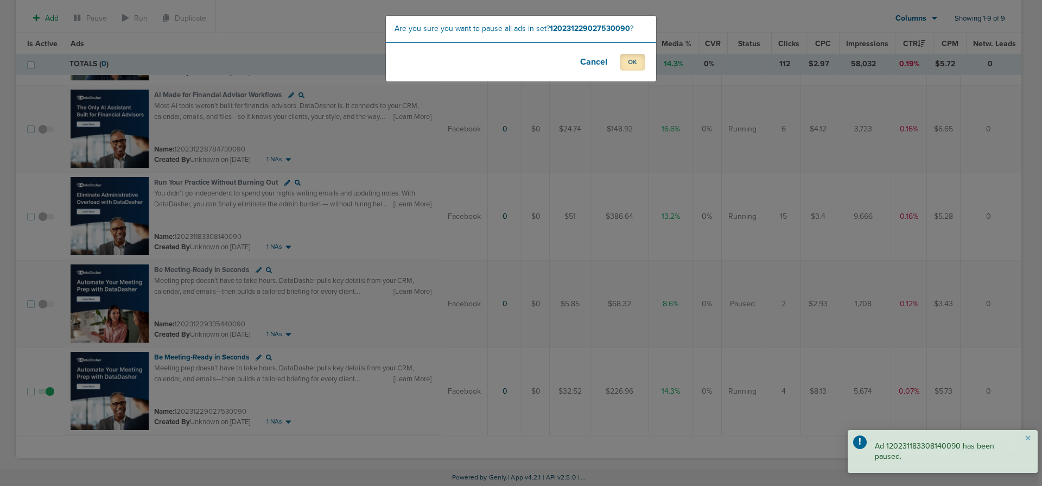
click at [629, 62] on button "OK" at bounding box center [631, 62] width 25 height 17
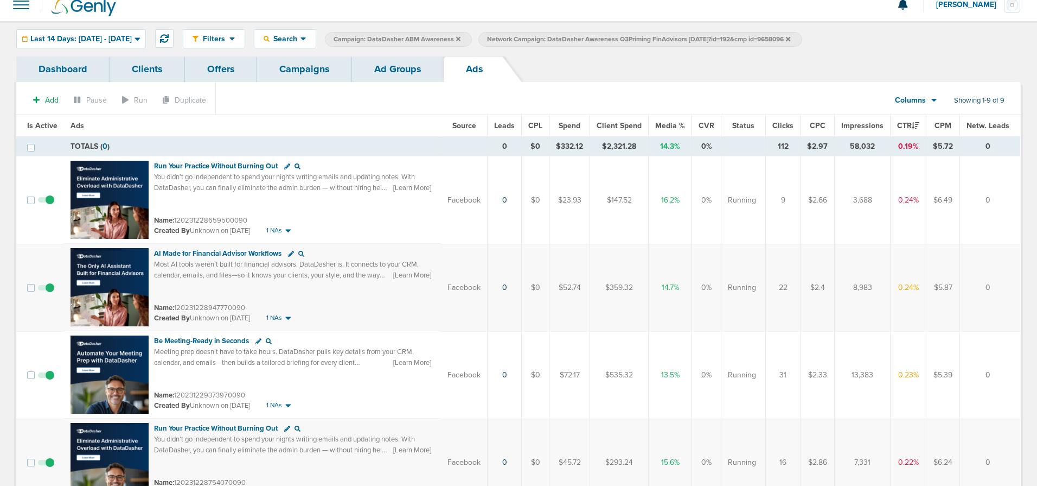
scroll to position [16, 0]
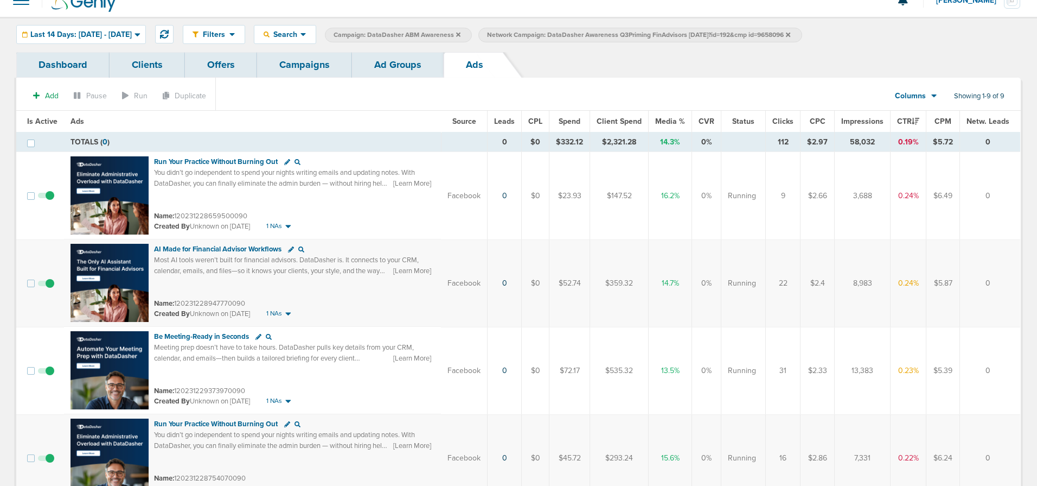
drag, startPoint x: 400, startPoint y: 68, endPoint x: 401, endPoint y: 74, distance: 6.1
click at [400, 68] on link "Ad Groups" at bounding box center [398, 64] width 92 height 25
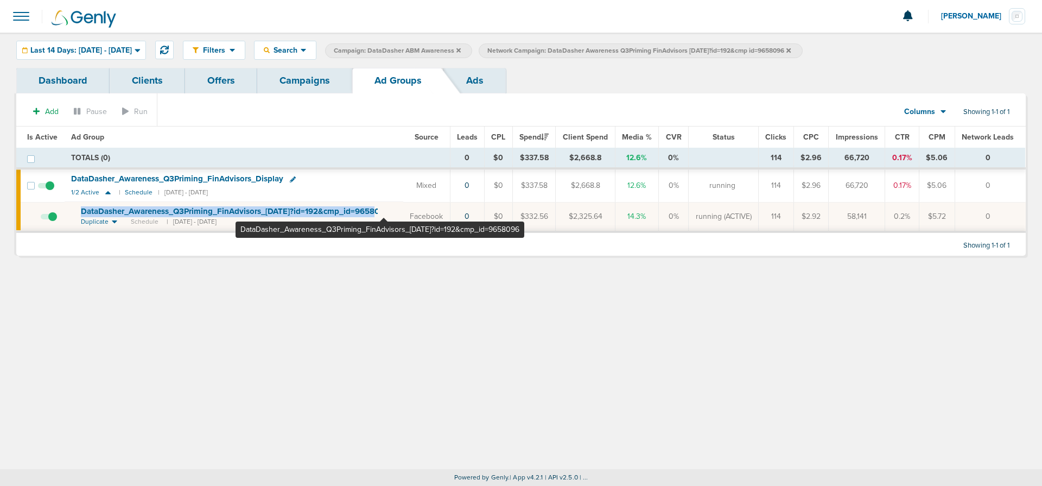
drag, startPoint x: 74, startPoint y: 210, endPoint x: 384, endPoint y: 213, distance: 309.8
click at [384, 213] on td "DataDasher_ Awareness_ Q3Priming_ FinAdvisors_ 08.07.25?id=192&cmp_ id=9658096 …" at bounding box center [234, 217] width 338 height 30
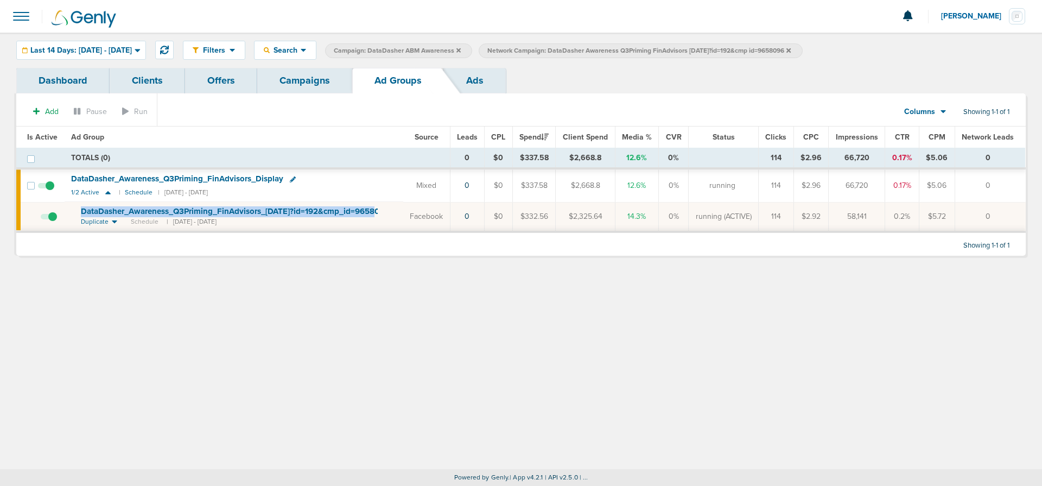
copy span "DataDasher_ Awareness_ Q3Priming_ FinAdvisors_ 08.07.25?id=192&cmp_ id=9658"
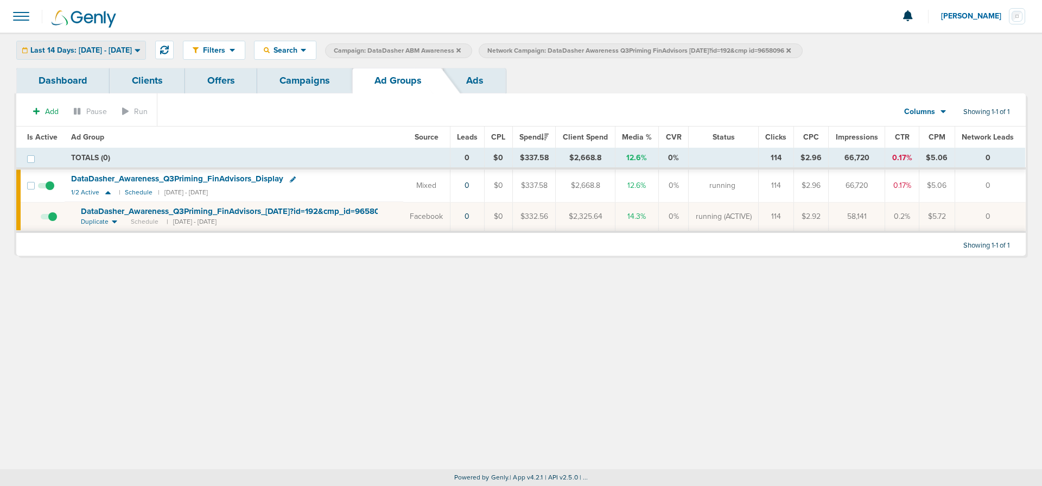
click at [113, 48] on span "Last 14 Days: 08.06.2025 - 08.20.2025" at bounding box center [80, 51] width 101 height 8
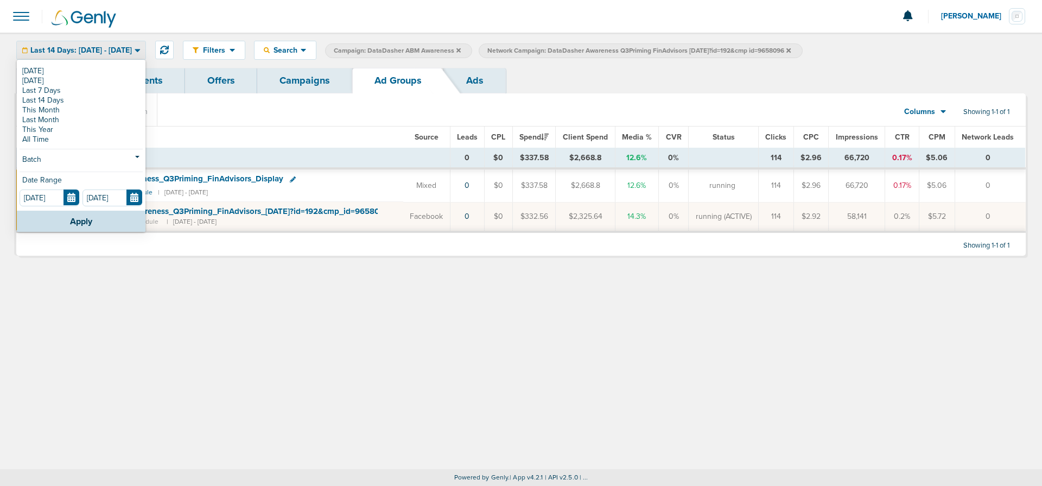
click at [84, 88] on link "Last 7 Days" at bounding box center [81, 91] width 123 height 10
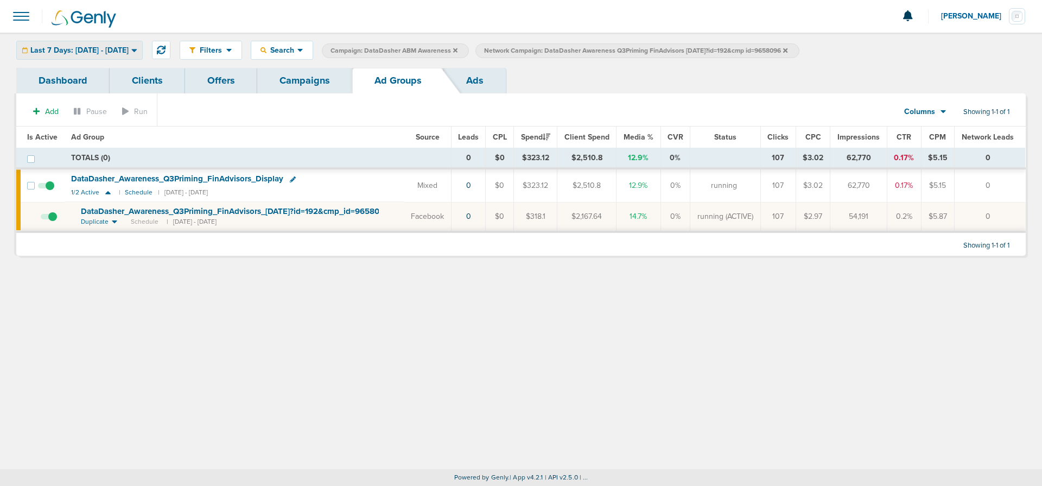
drag, startPoint x: 81, startPoint y: 52, endPoint x: 79, endPoint y: 61, distance: 9.5
click at [81, 52] on span "Last 7 Days: [DATE] - [DATE]" at bounding box center [79, 51] width 98 height 8
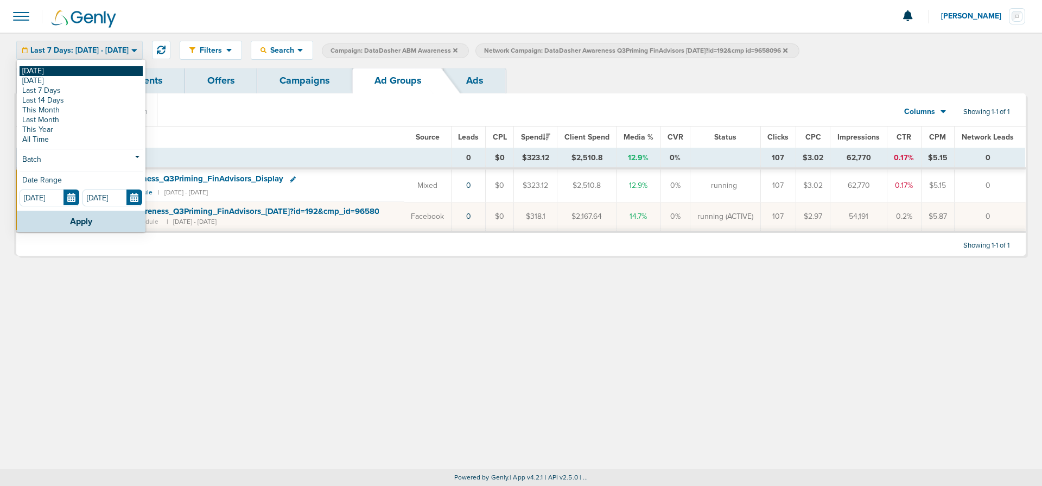
click at [68, 71] on link "[DATE]" at bounding box center [81, 71] width 123 height 10
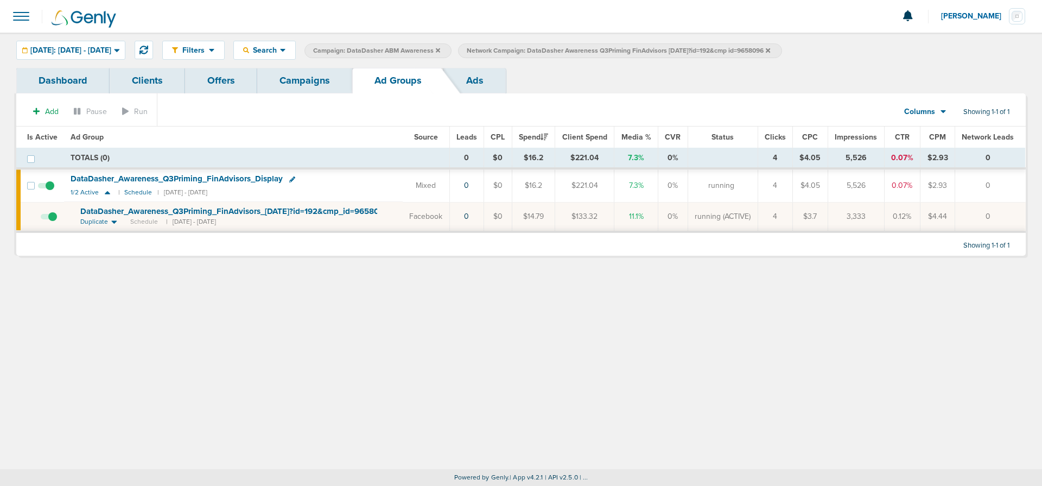
click at [770, 50] on icon at bounding box center [767, 50] width 4 height 7
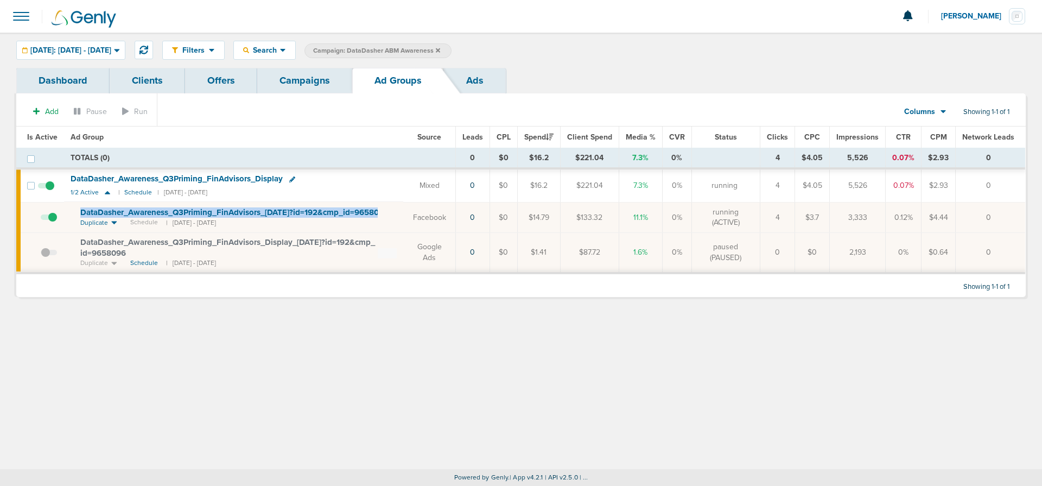
drag, startPoint x: 72, startPoint y: 208, endPoint x: 392, endPoint y: 212, distance: 320.1
click at [392, 212] on td "DataDasher_ Awareness_ Q3Priming_ FinAdvisors_ 08.07.25?id=192&cmp_ id=9658096 …" at bounding box center [233, 217] width 339 height 30
copy td "DataDasher_ Awareness_ Q3Priming_ FinAdvisors_ 08.07.25?id=192&cmp_ id=9658096"
click at [308, 82] on link "Campaigns" at bounding box center [304, 80] width 95 height 25
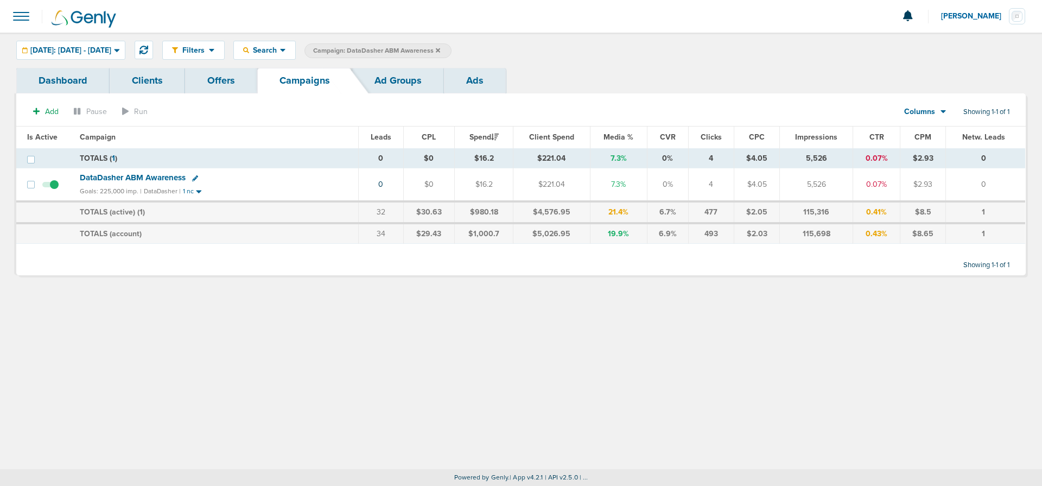
click at [440, 49] on icon at bounding box center [438, 50] width 4 height 4
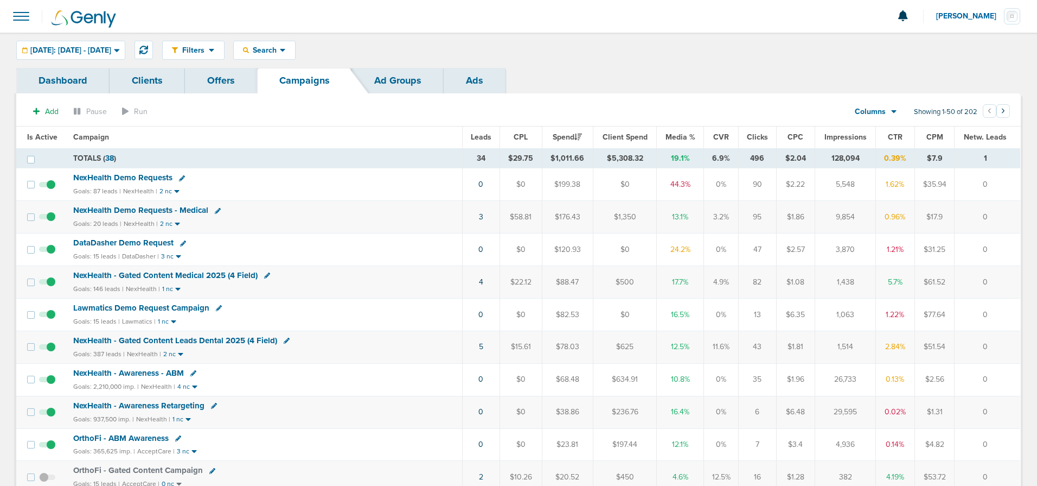
click at [129, 177] on span "NexHealth Demo Requests" at bounding box center [122, 178] width 99 height 10
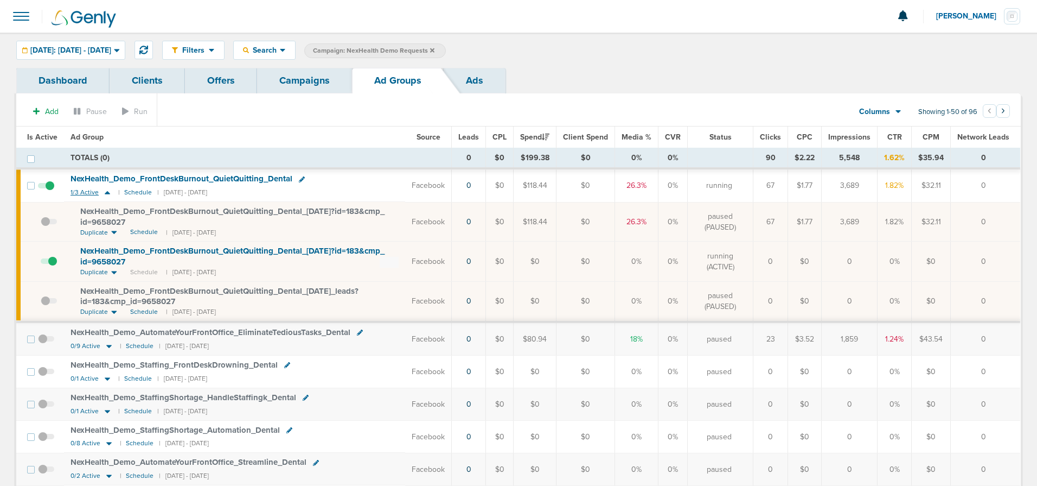
click at [105, 191] on icon at bounding box center [107, 192] width 5 height 3
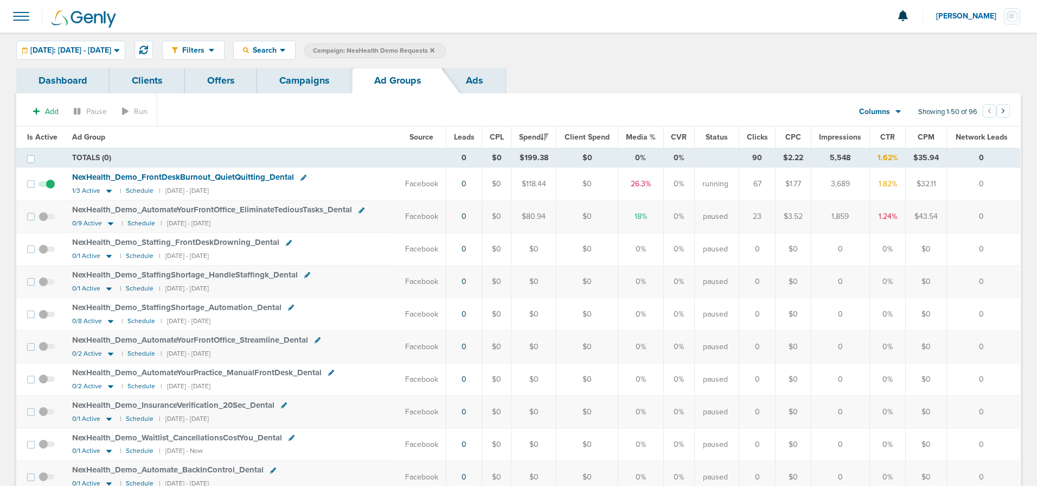
drag, startPoint x: 295, startPoint y: 78, endPoint x: 299, endPoint y: 94, distance: 16.8
click at [295, 79] on link "Campaigns" at bounding box center [304, 80] width 95 height 25
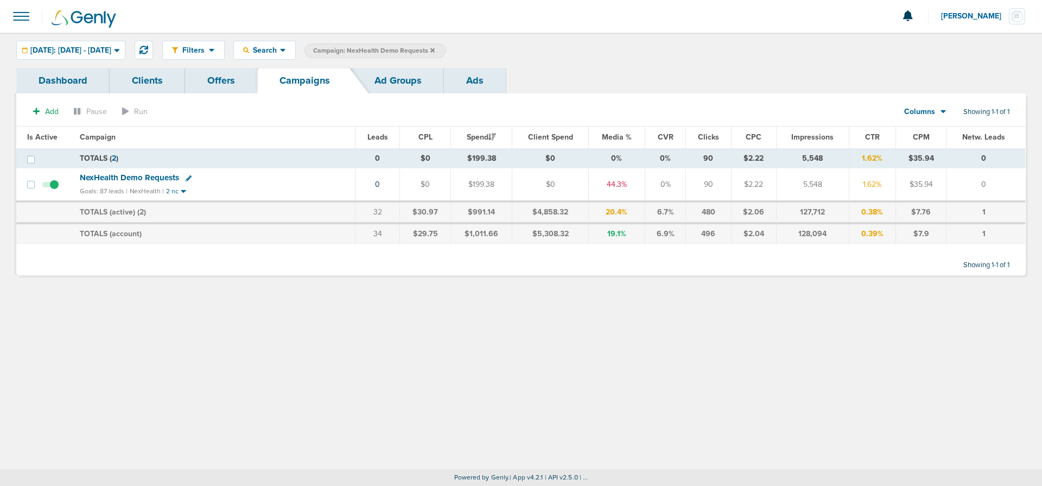
click at [435, 49] on icon at bounding box center [432, 50] width 4 height 4
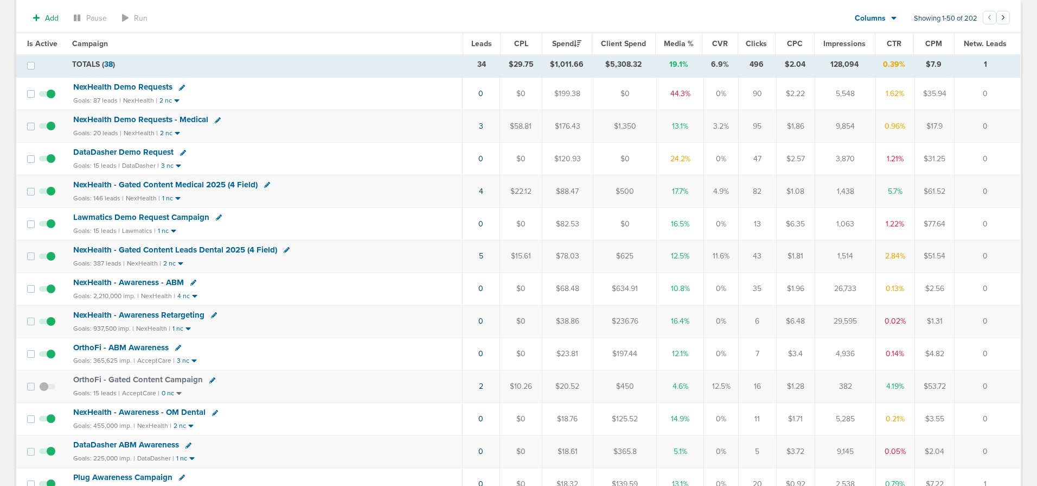
scroll to position [91, 0]
click at [227, 247] on span "NexHealth - Gated Content Leads Dental 2025 (4 Field)" at bounding box center [175, 249] width 204 height 10
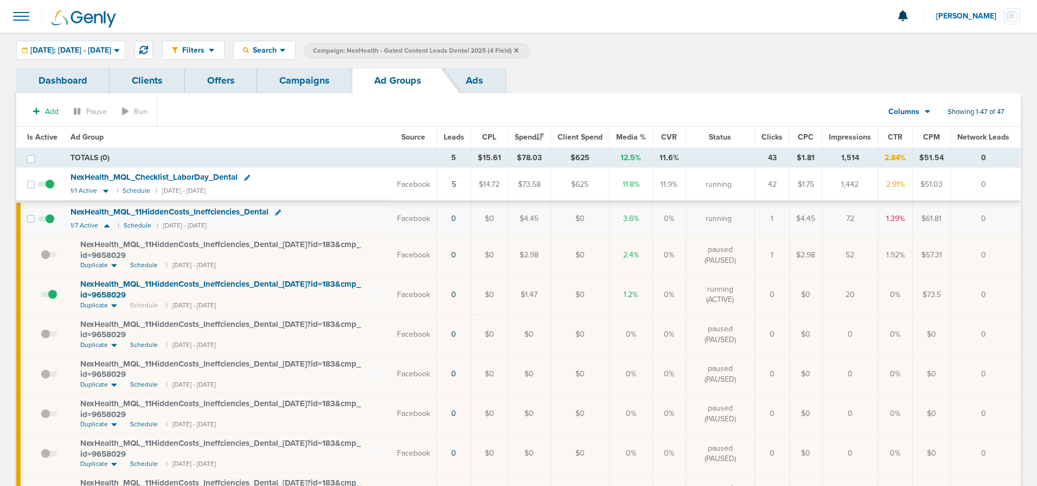
click at [285, 87] on link "Campaigns" at bounding box center [304, 80] width 95 height 25
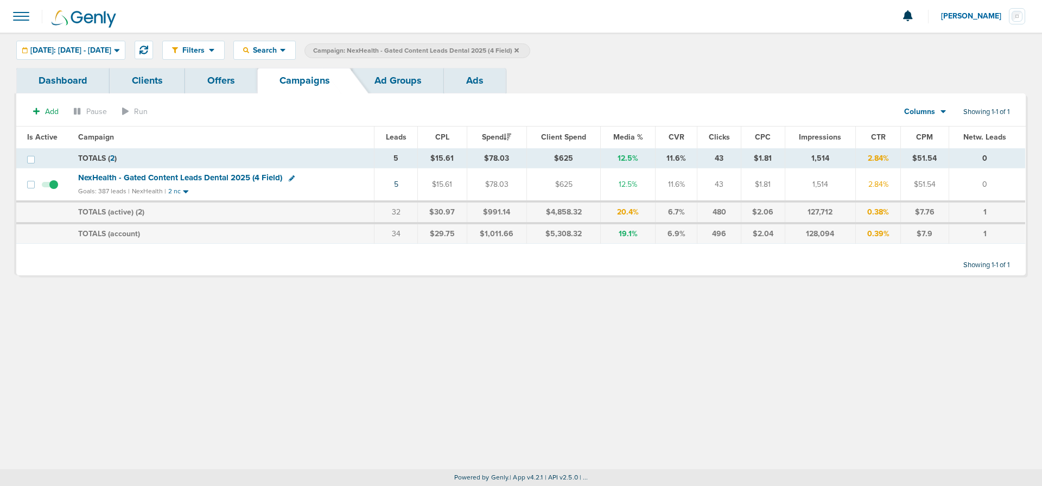
click at [519, 47] on icon at bounding box center [516, 50] width 4 height 7
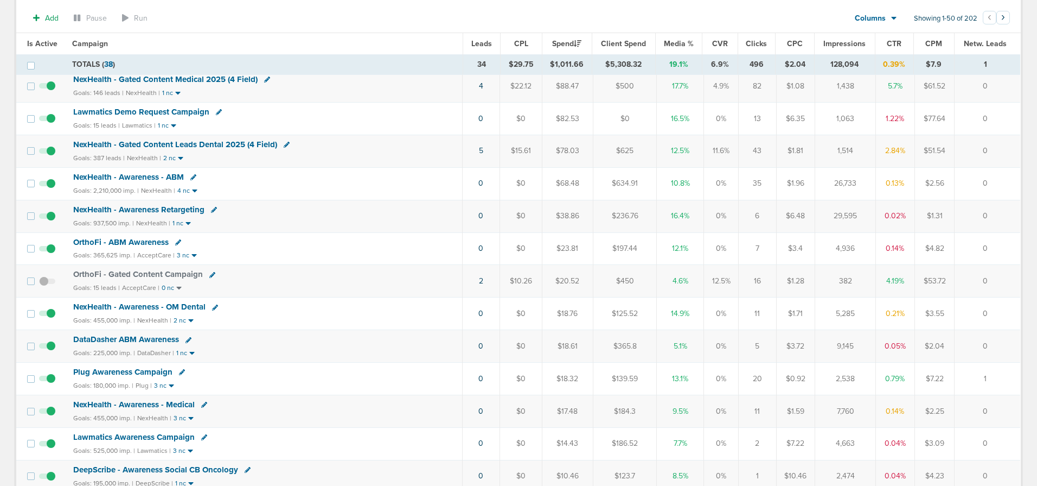
scroll to position [278, 0]
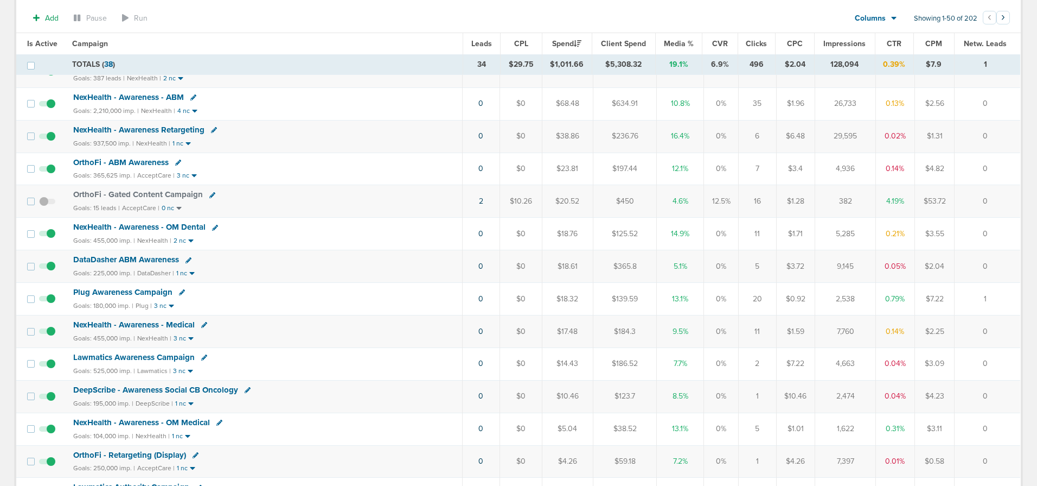
click at [90, 257] on span "DataDasher ABM Awareness" at bounding box center [126, 259] width 106 height 10
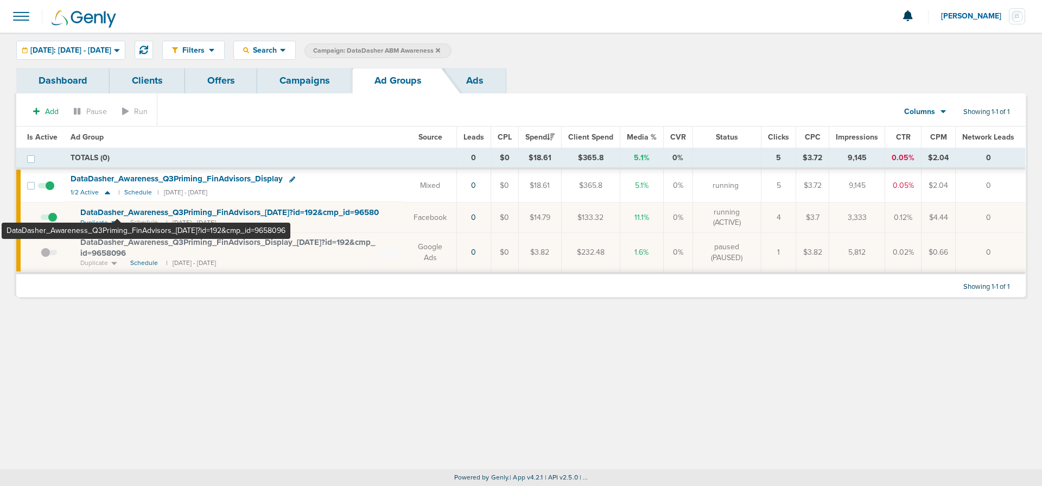
click at [118, 209] on span "DataDasher_ Awareness_ Q3Priming_ FinAdvisors_ 08.07.25?id=192&cmp_ id=9658096" at bounding box center [234, 212] width 308 height 10
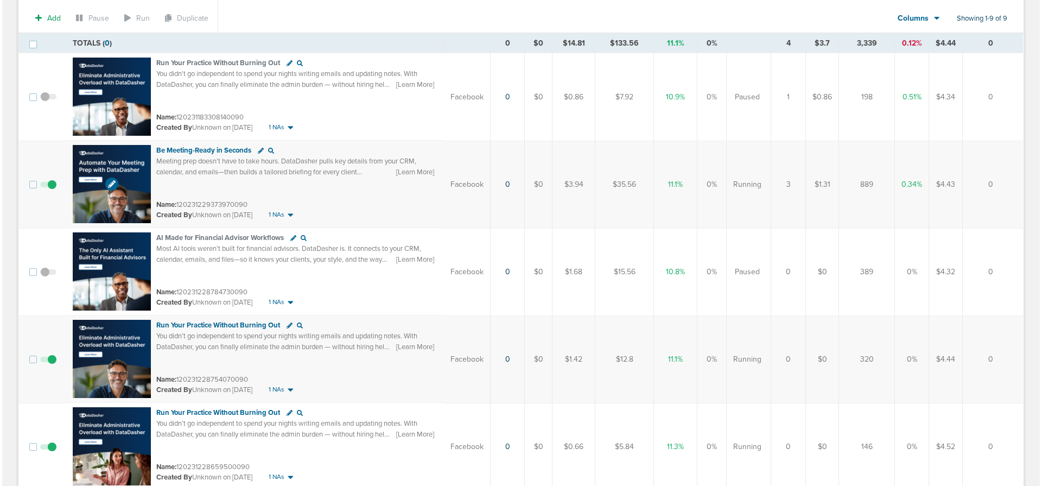
scroll to position [187, 0]
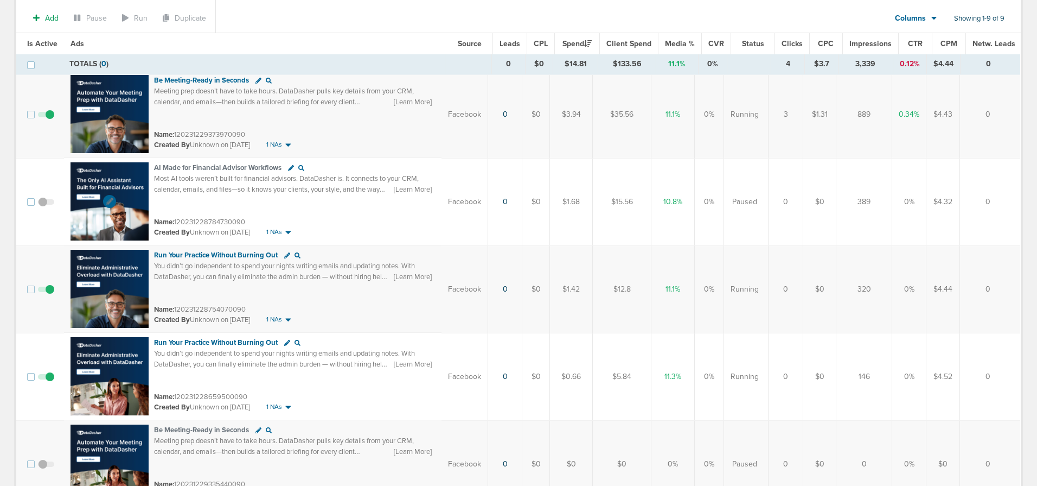
click at [128, 176] on img at bounding box center [110, 201] width 78 height 78
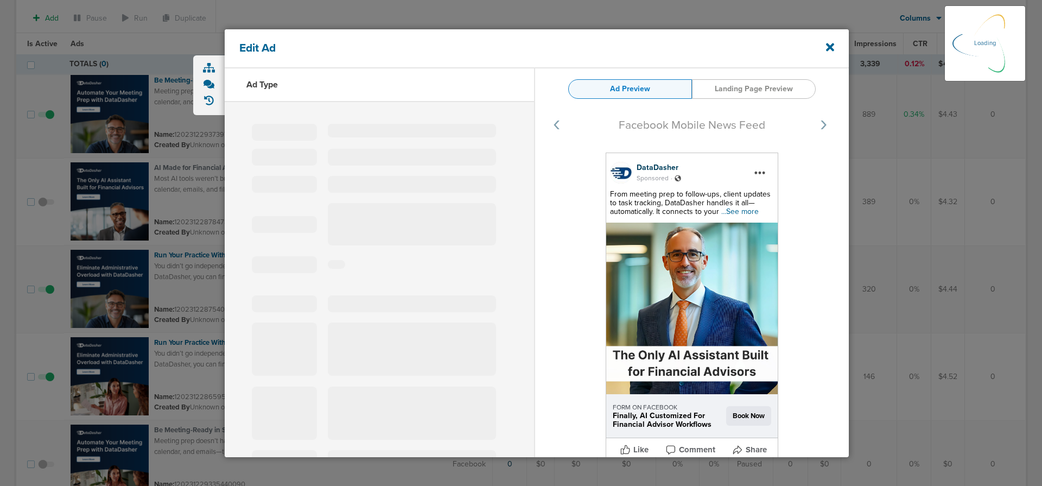
select select "learn_more"
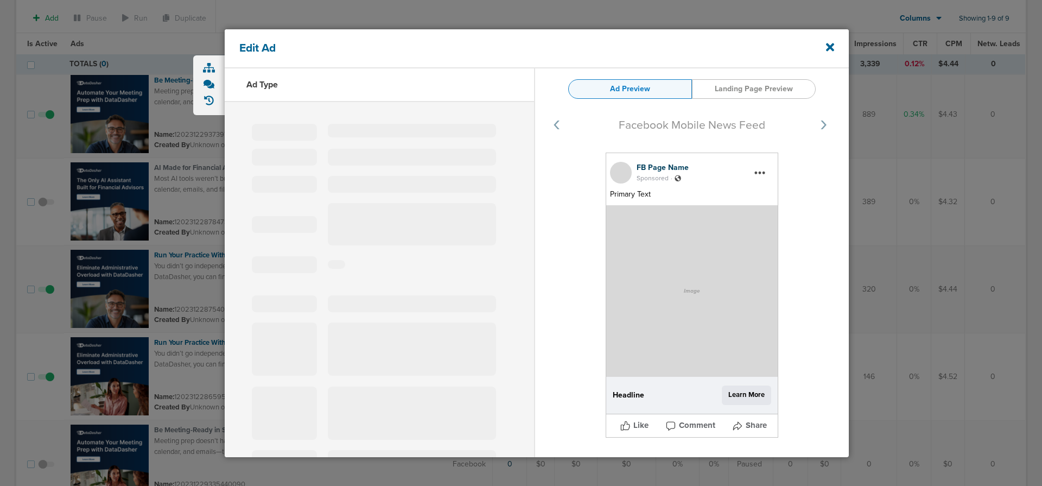
type input "120231228784730090"
type input "AI Made for Financial Advisor Workflows"
type textarea "Most AI tools weren’t built for financial advisors. DataDasher is. It connects …"
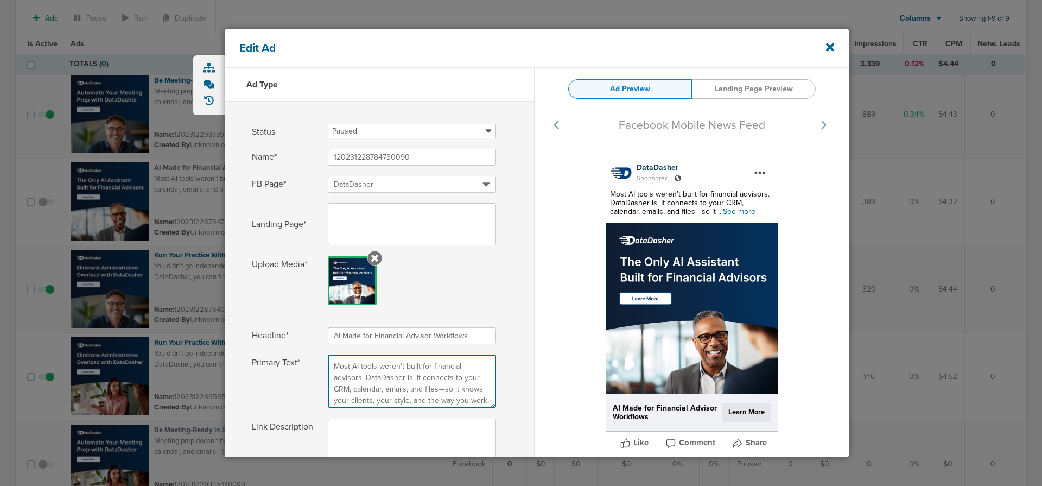
scroll to position [39, 0]
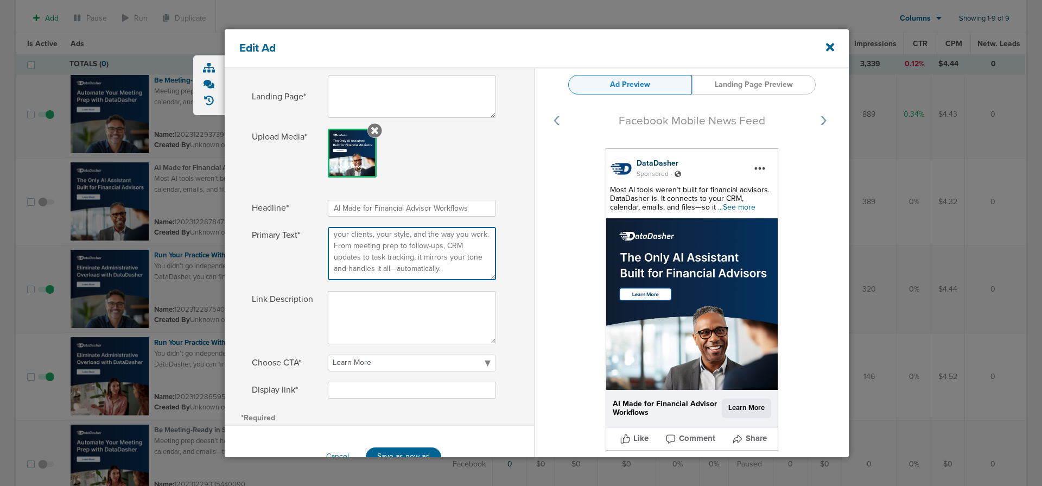
drag, startPoint x: 334, startPoint y: 365, endPoint x: 537, endPoint y: 451, distance: 220.2
click at [537, 451] on div "Ad Type Status Paused Running Retired Name* 120231228784730090 FB Page* DataDas…" at bounding box center [537, 214] width 624 height 547
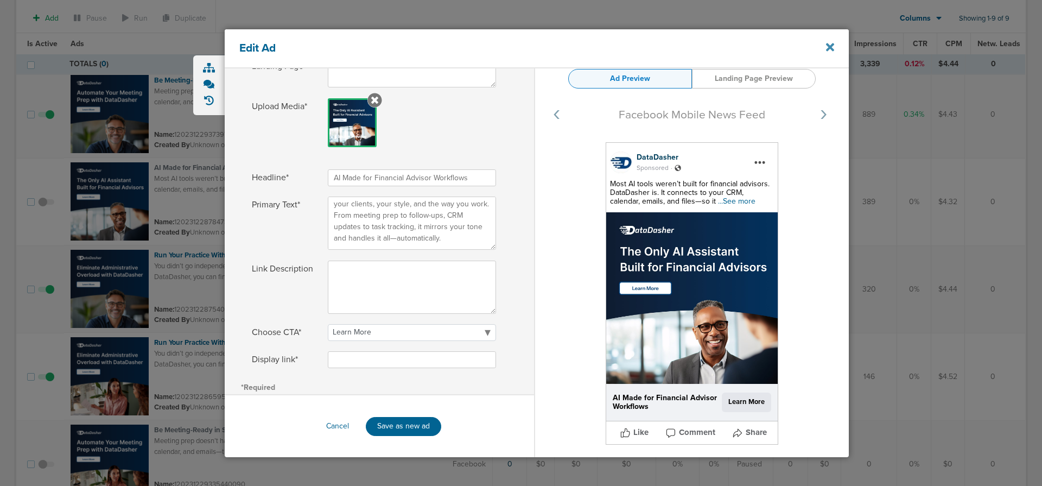
click at [829, 47] on icon at bounding box center [830, 47] width 8 height 8
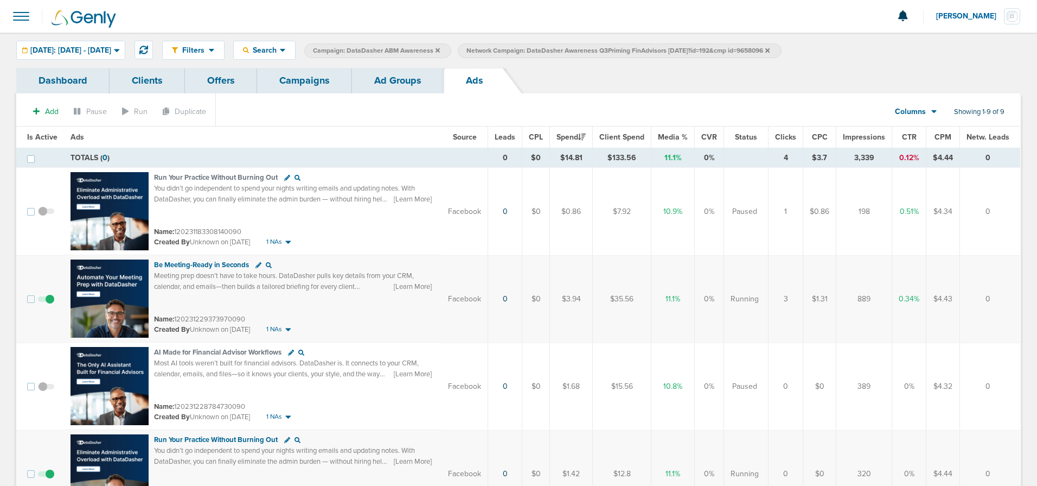
click at [316, 81] on link "Campaigns" at bounding box center [304, 80] width 95 height 25
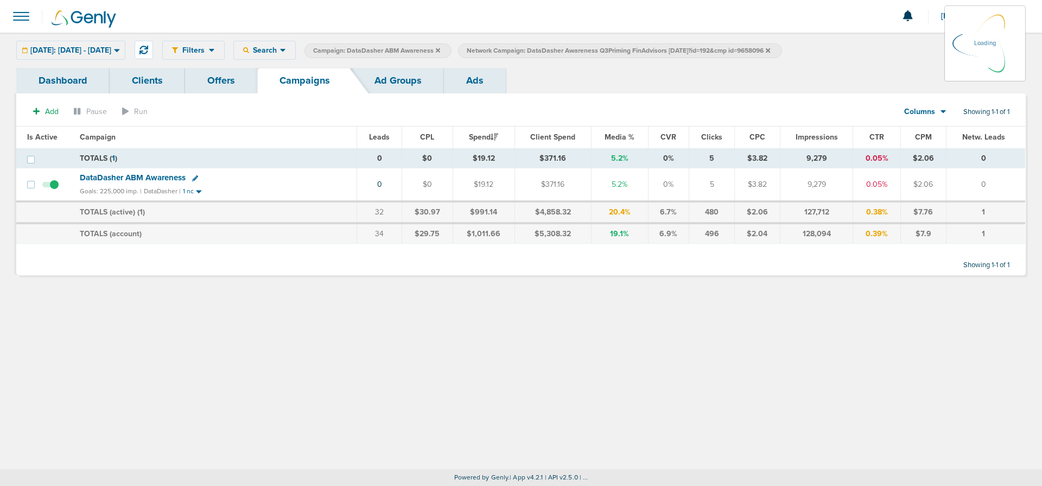
click at [770, 49] on icon at bounding box center [767, 50] width 4 height 4
click at [770, 50] on icon at bounding box center [767, 50] width 4 height 7
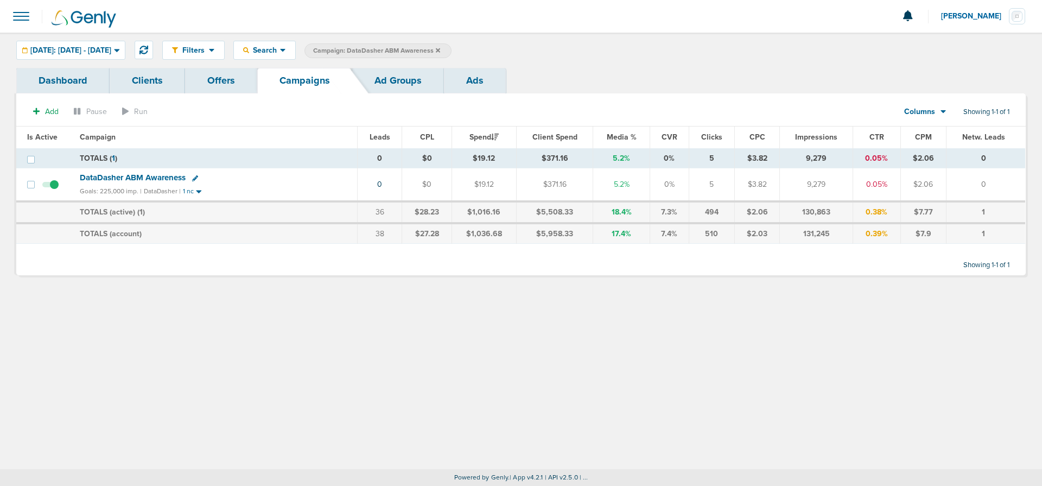
click at [440, 49] on icon at bounding box center [438, 50] width 4 height 7
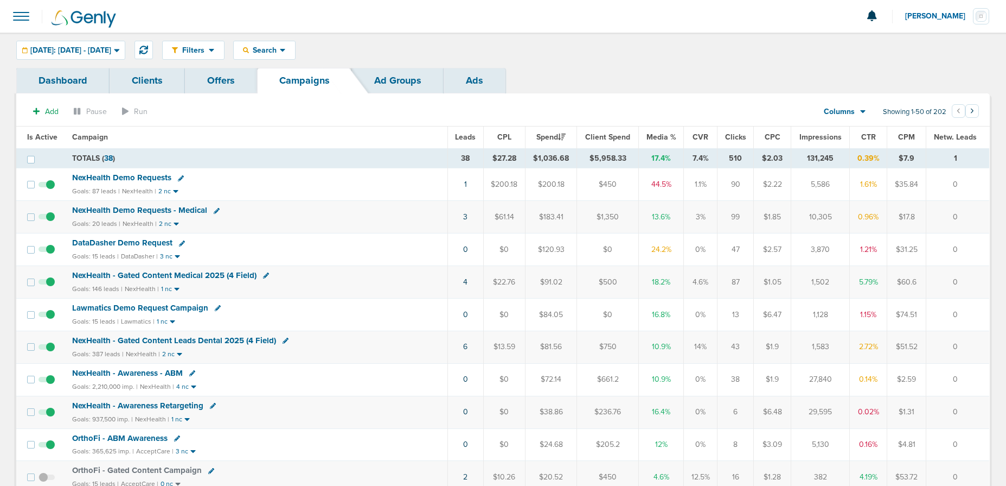
click at [467, 186] on td "1" at bounding box center [466, 184] width 36 height 33
click at [464, 186] on link "1" at bounding box center [465, 184] width 3 height 9
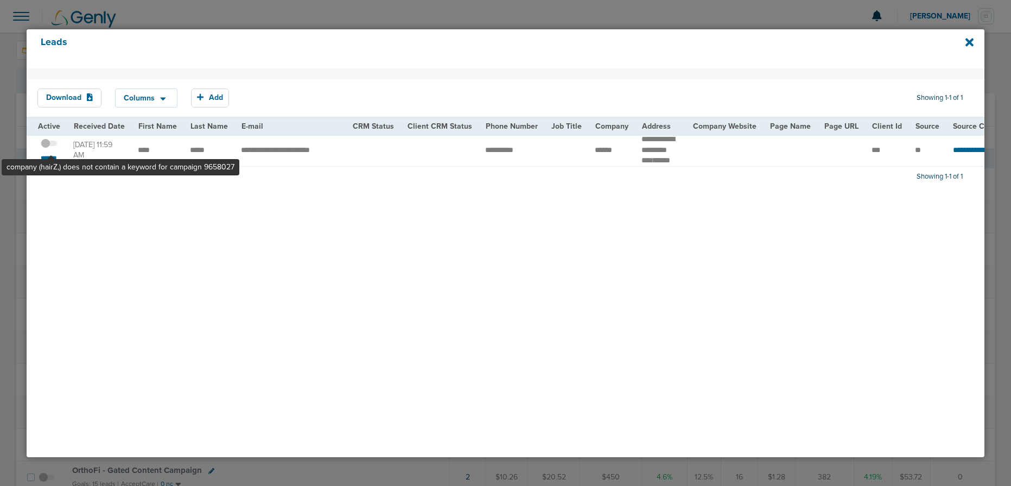
click at [52, 149] on span at bounding box center [49, 149] width 16 height 0
click at [49, 145] on input "checkbox" at bounding box center [49, 145] width 0 height 0
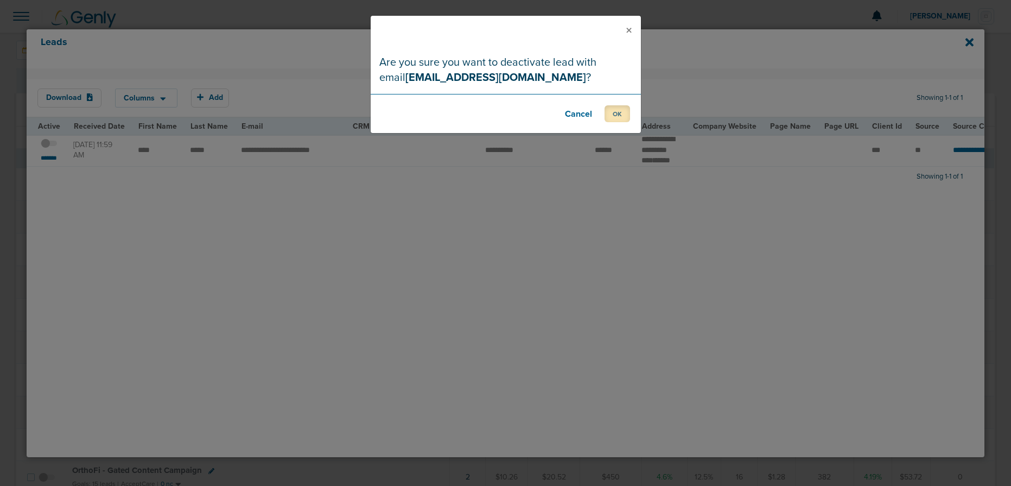
click at [617, 111] on button "OK" at bounding box center [616, 113] width 25 height 17
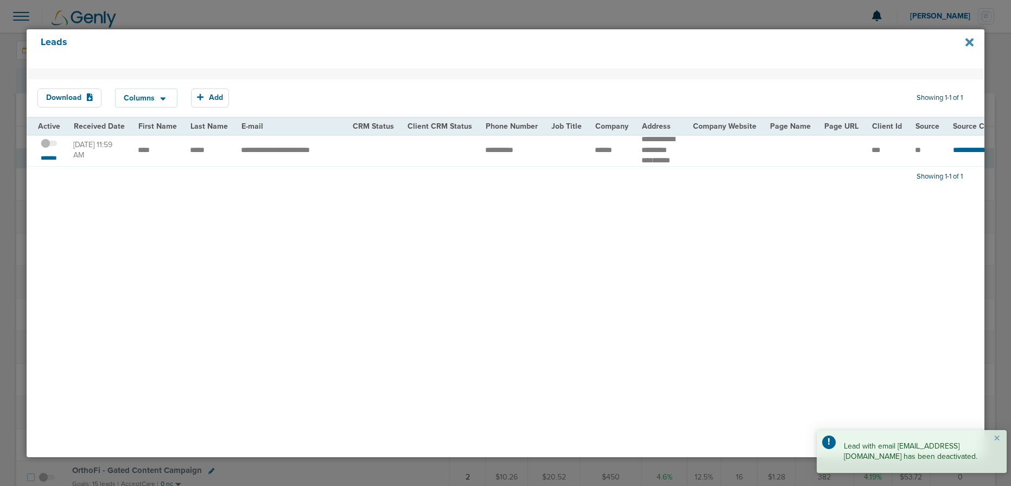
click at [969, 42] on icon at bounding box center [969, 42] width 8 height 8
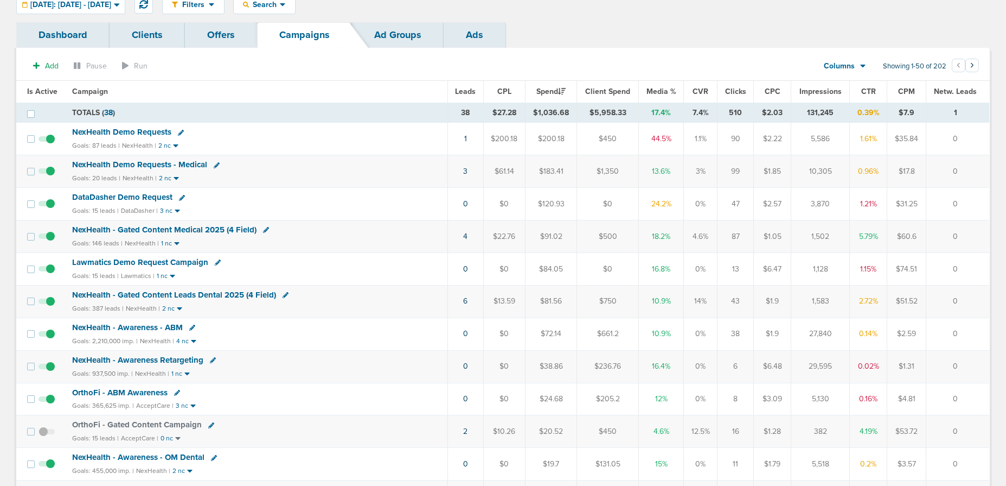
scroll to position [45, 0]
click at [467, 304] on link "6" at bounding box center [465, 301] width 4 height 9
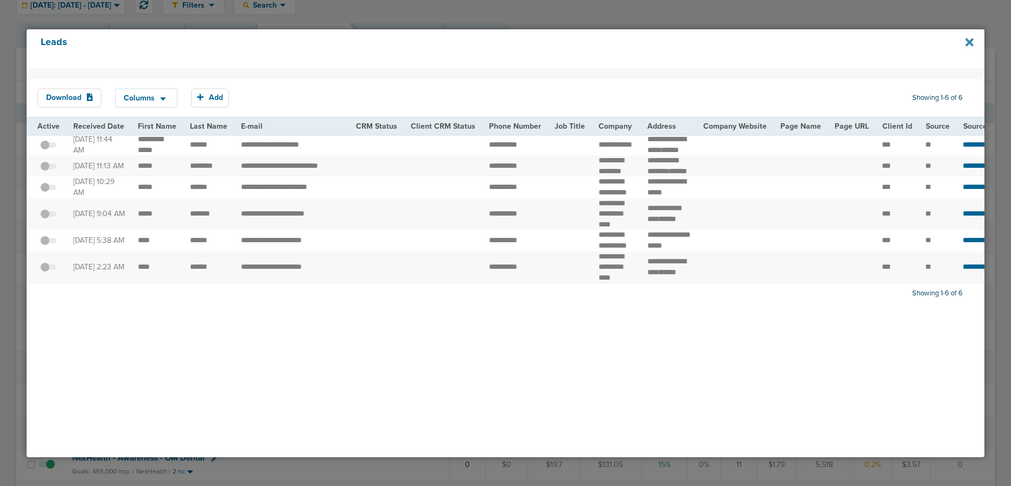
click at [969, 43] on icon at bounding box center [969, 42] width 8 height 8
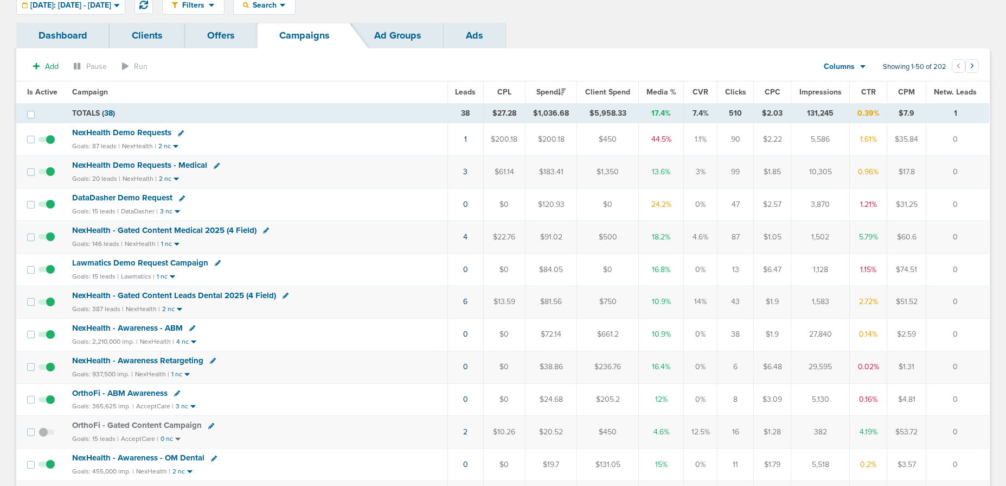
click at [134, 136] on span "NexHealth Demo Requests" at bounding box center [121, 132] width 99 height 10
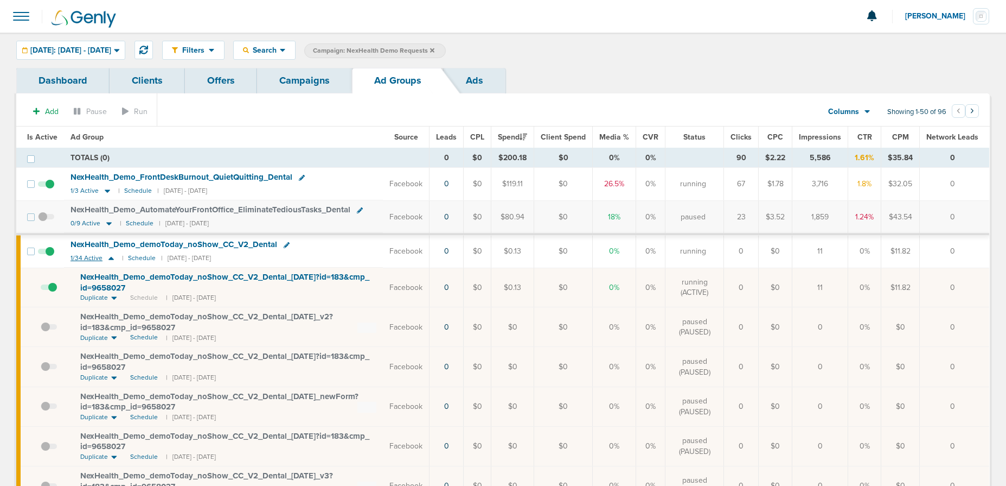
click at [110, 259] on icon at bounding box center [111, 257] width 11 height 9
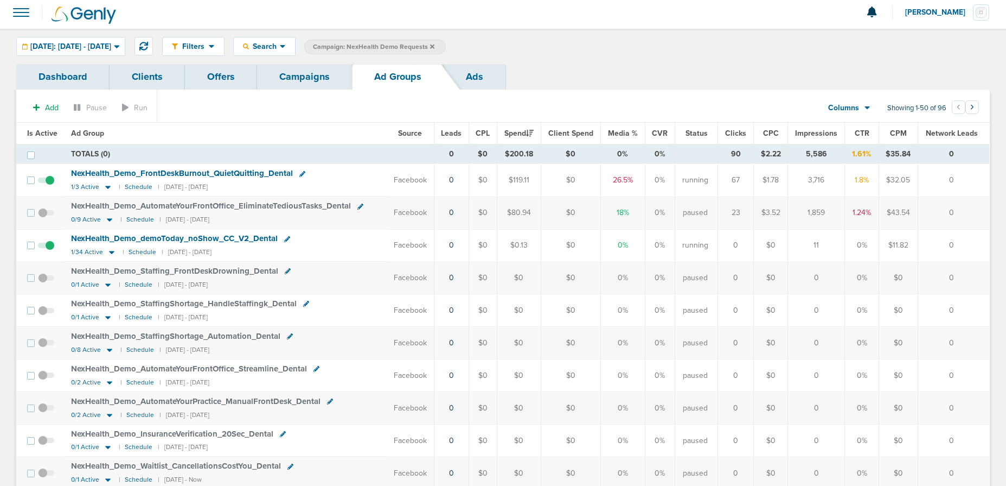
scroll to position [5, 0]
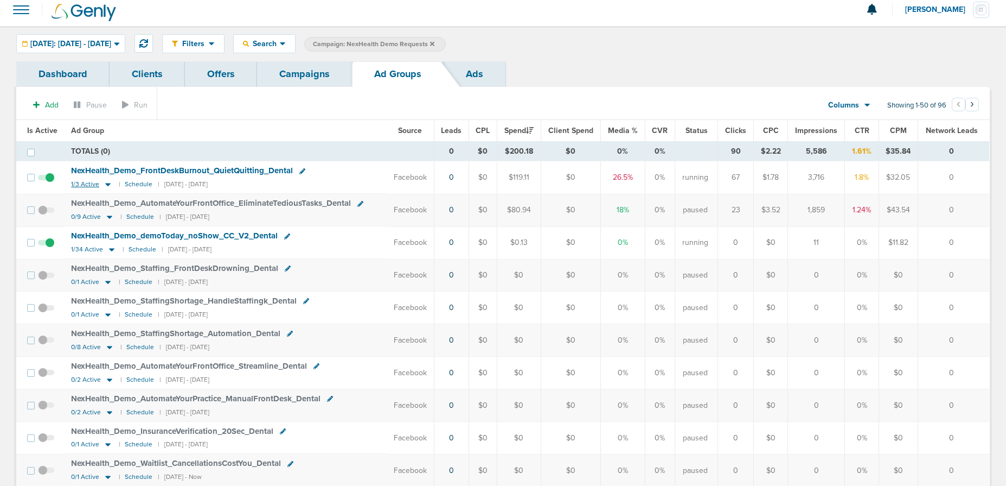
click at [106, 187] on icon at bounding box center [108, 184] width 11 height 9
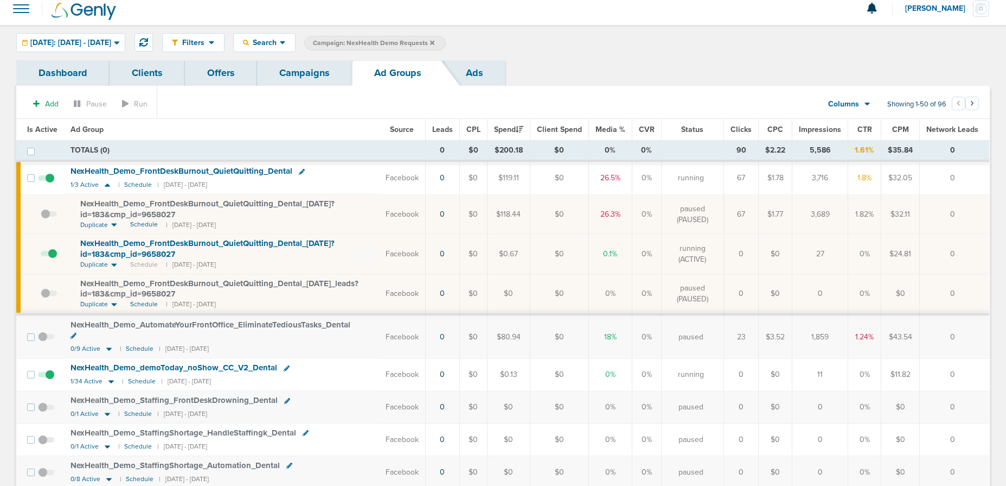
scroll to position [9, 0]
click at [106, 184] on icon at bounding box center [107, 183] width 5 height 3
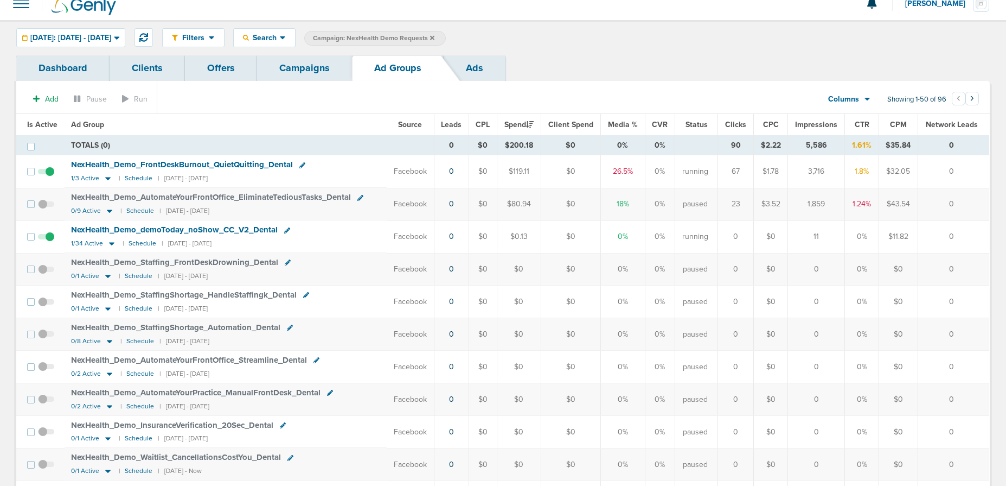
scroll to position [8, 0]
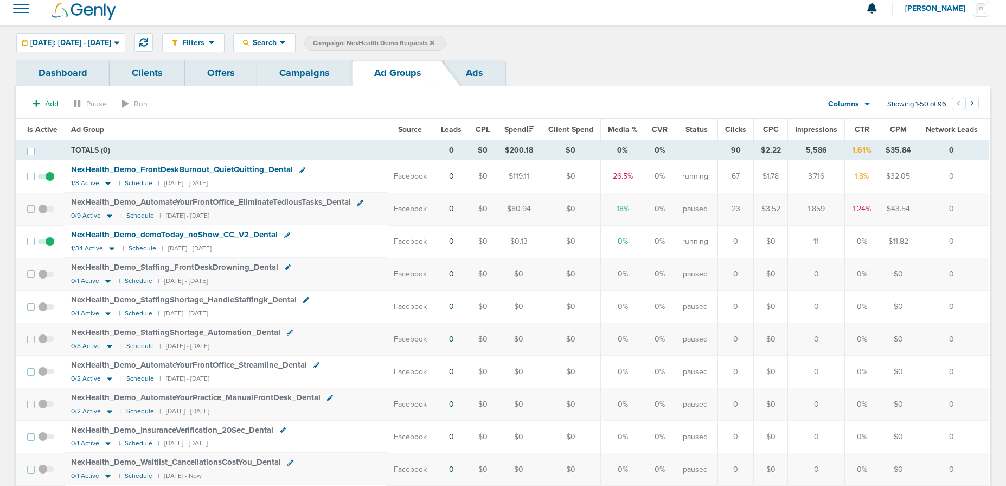
click at [310, 79] on link "Campaigns" at bounding box center [304, 72] width 95 height 25
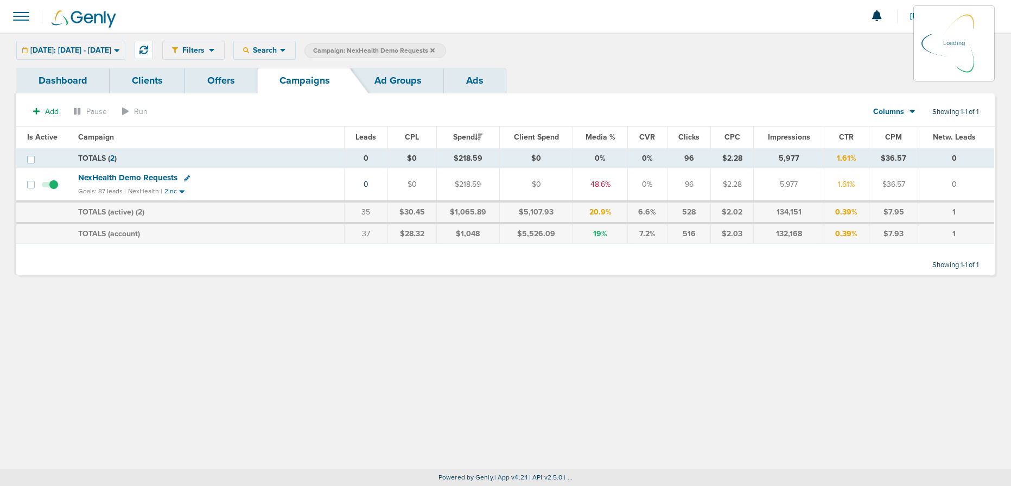
click at [446, 49] on label "Campaign: NexHealth Demo Requests" at bounding box center [375, 50] width 142 height 15
click at [435, 51] on icon at bounding box center [432, 50] width 4 height 4
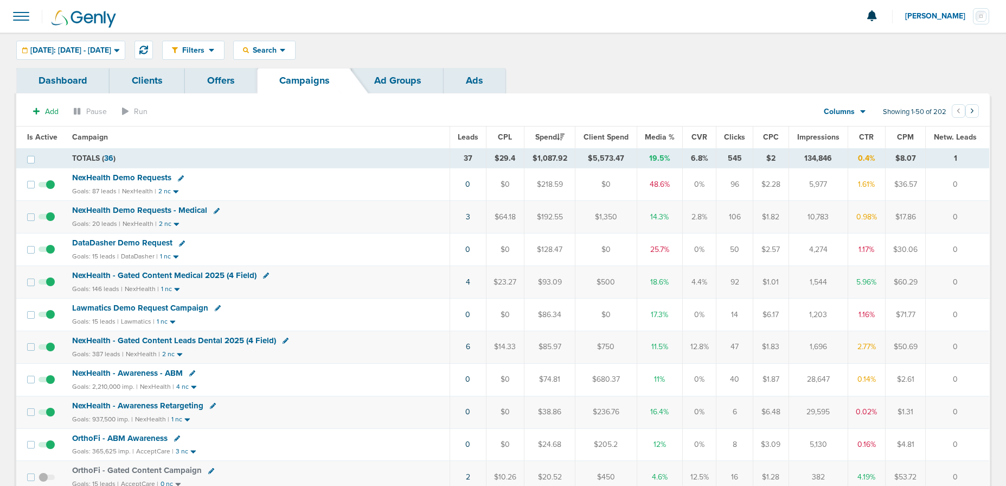
click at [124, 240] on span "DataDasher Demo Request" at bounding box center [122, 243] width 100 height 10
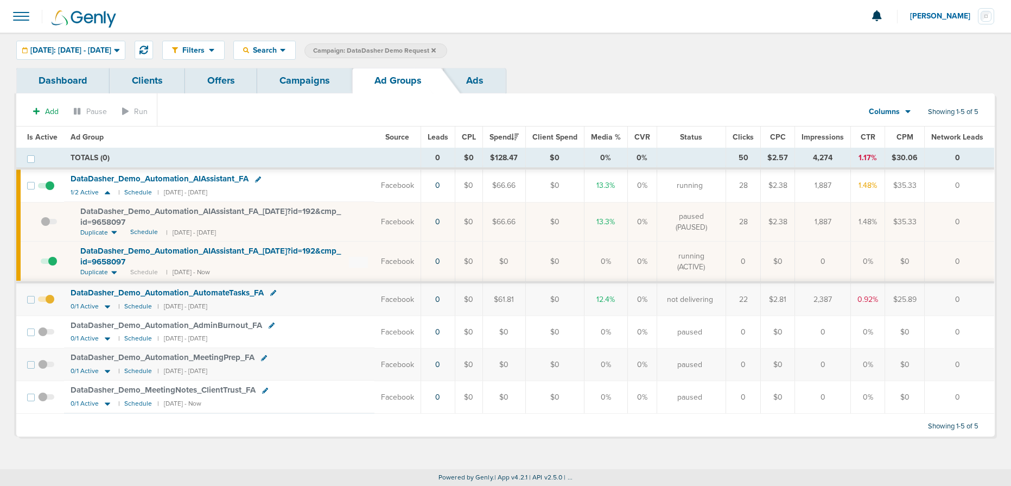
click at [314, 79] on link "Campaigns" at bounding box center [304, 80] width 95 height 25
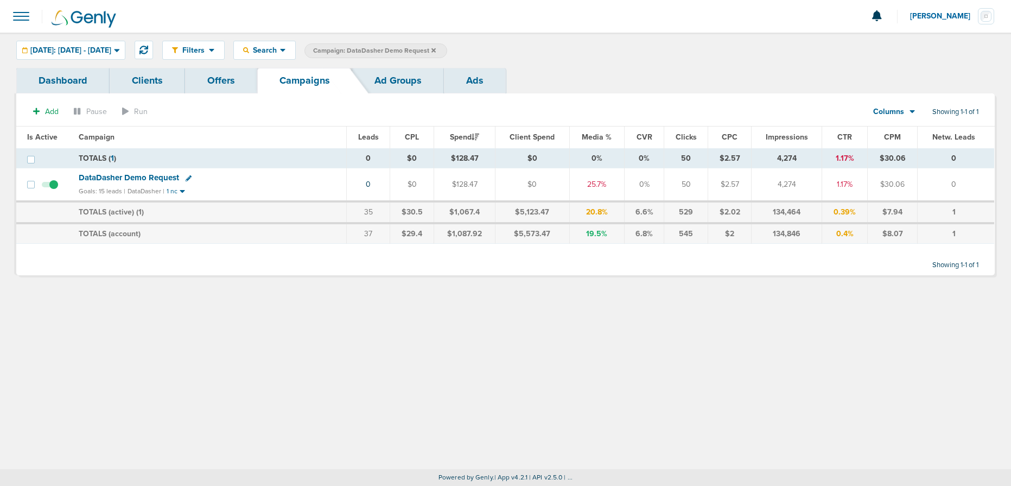
click at [436, 50] on icon at bounding box center [433, 50] width 4 height 4
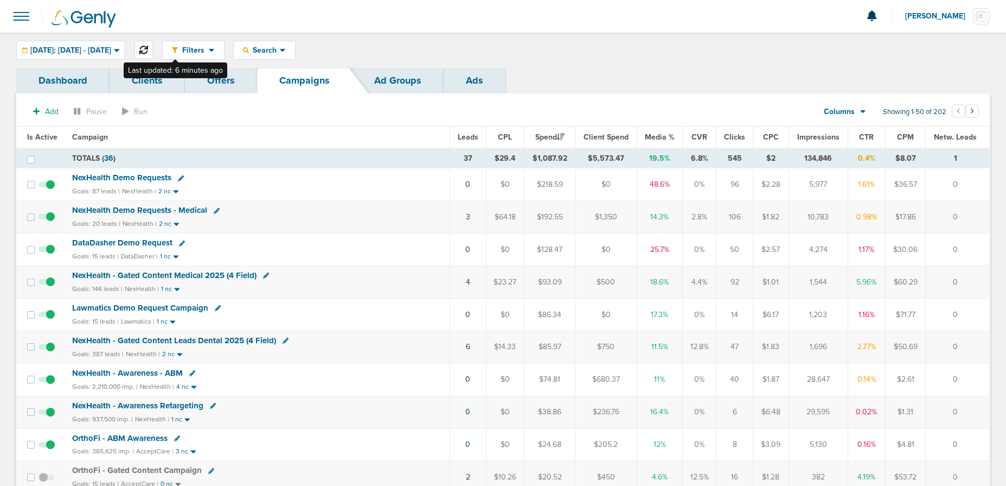
click at [148, 48] on icon at bounding box center [143, 50] width 9 height 9
click at [253, 341] on span "NexHealth - Gated Content Leads Dental 2025 (4 Field)" at bounding box center [174, 340] width 204 height 10
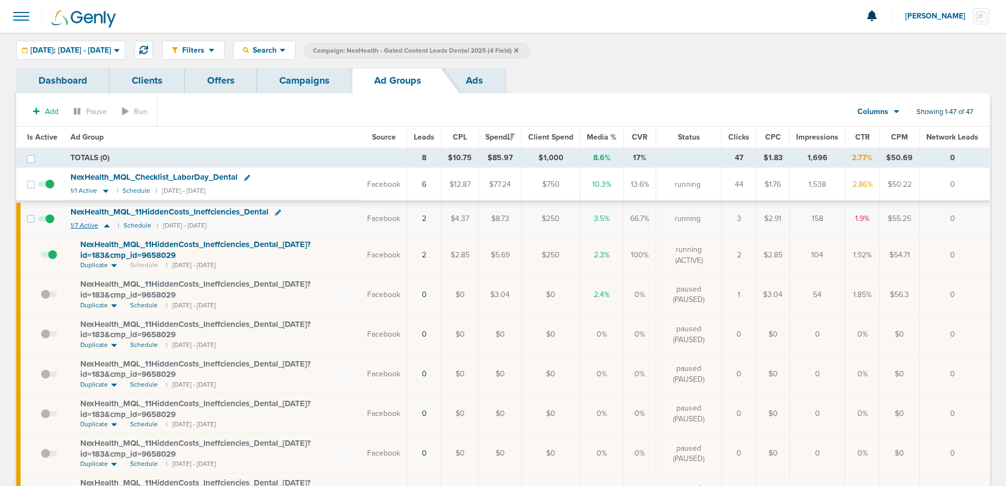
click at [106, 225] on icon at bounding box center [106, 225] width 5 height 3
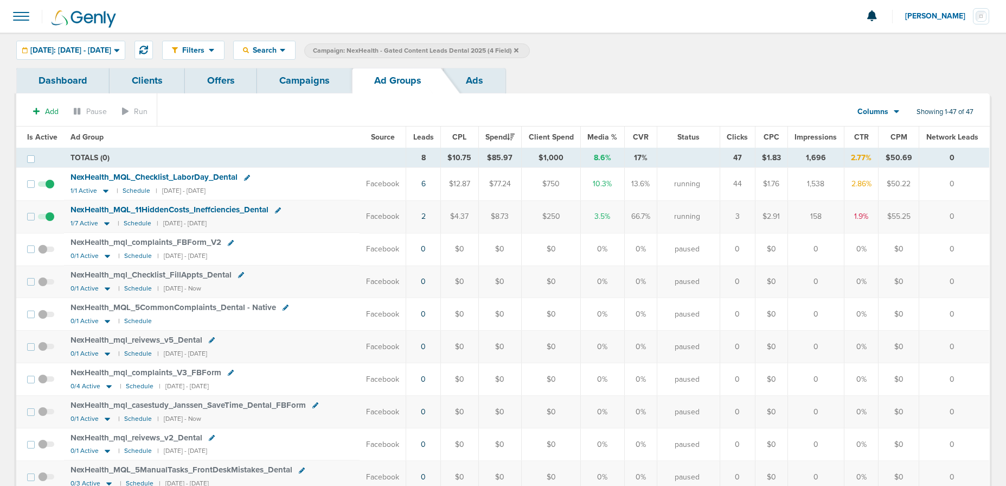
click at [306, 81] on link "Campaigns" at bounding box center [304, 80] width 95 height 25
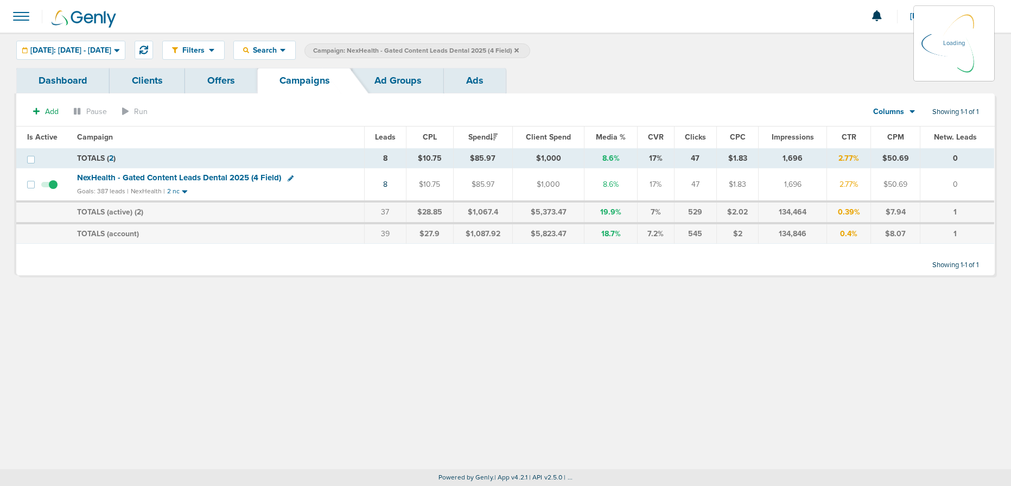
click at [530, 51] on label "Campaign: NexHealth - Gated Content Leads Dental 2025 (4 Field)" at bounding box center [417, 50] width 226 height 15
click at [519, 49] on icon at bounding box center [516, 50] width 4 height 7
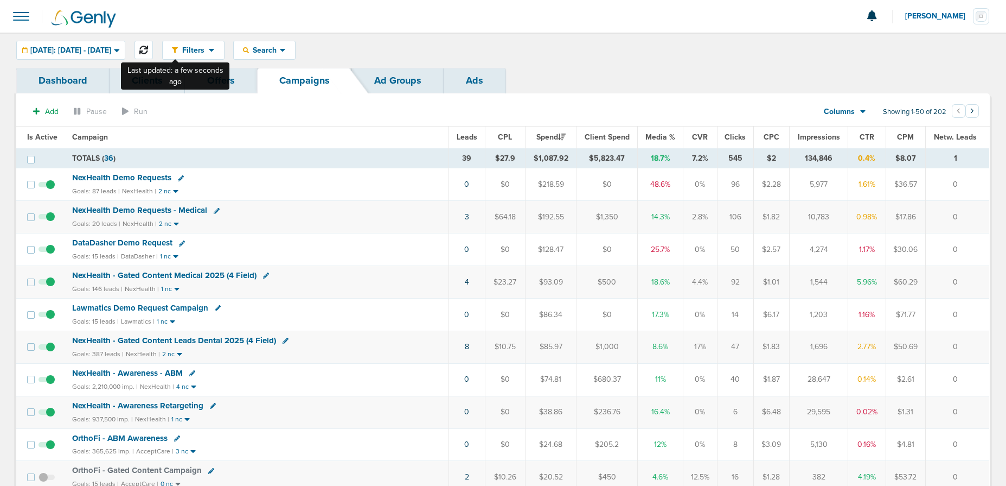
click at [153, 54] on button at bounding box center [144, 50] width 18 height 18
click at [175, 207] on span "NexHealth Demo Requests - Medical" at bounding box center [139, 210] width 135 height 10
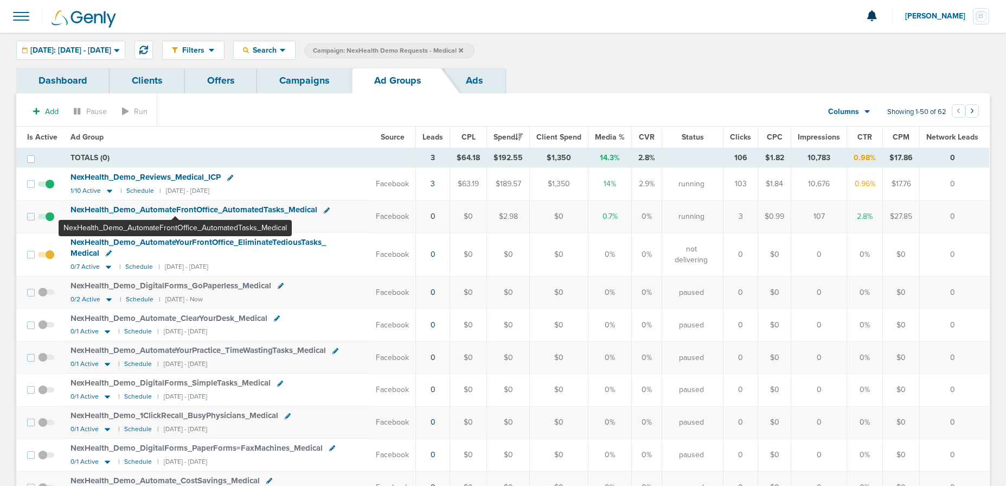
click at [175, 207] on span "NexHealth_ Demo_ AutomateFrontOffice_ AutomatedTasks_ Medical" at bounding box center [194, 210] width 247 height 10
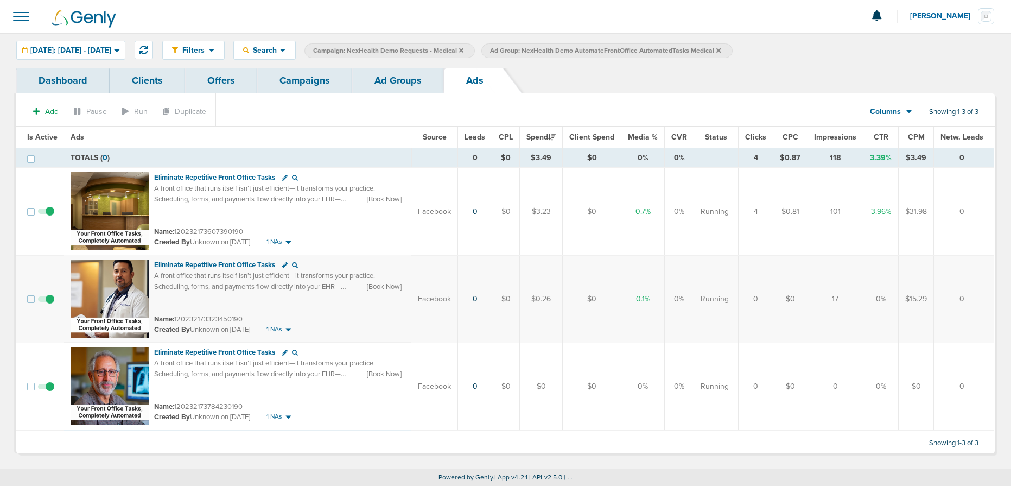
click at [48, 392] on span at bounding box center [46, 392] width 16 height 0
click at [46, 388] on input "checkbox" at bounding box center [46, 388] width 0 height 0
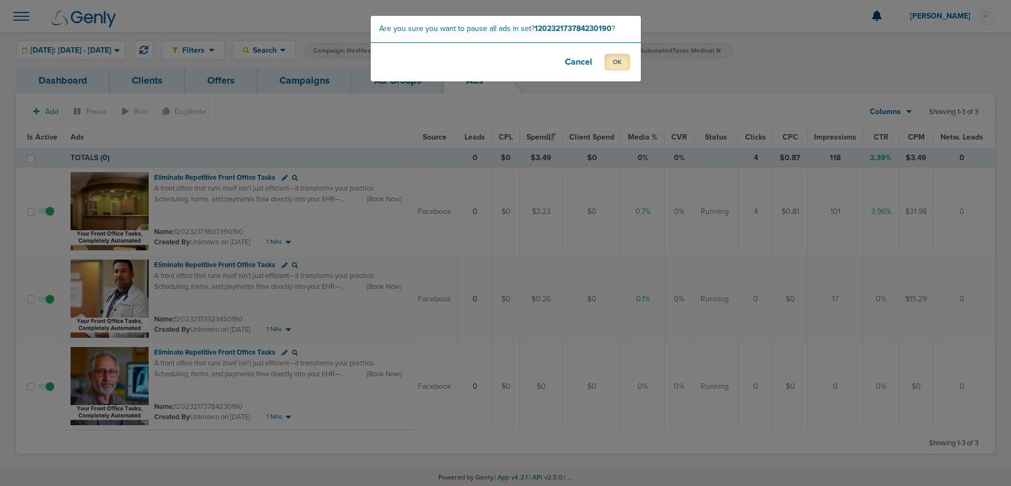
click at [615, 60] on button "OK" at bounding box center [616, 62] width 25 height 17
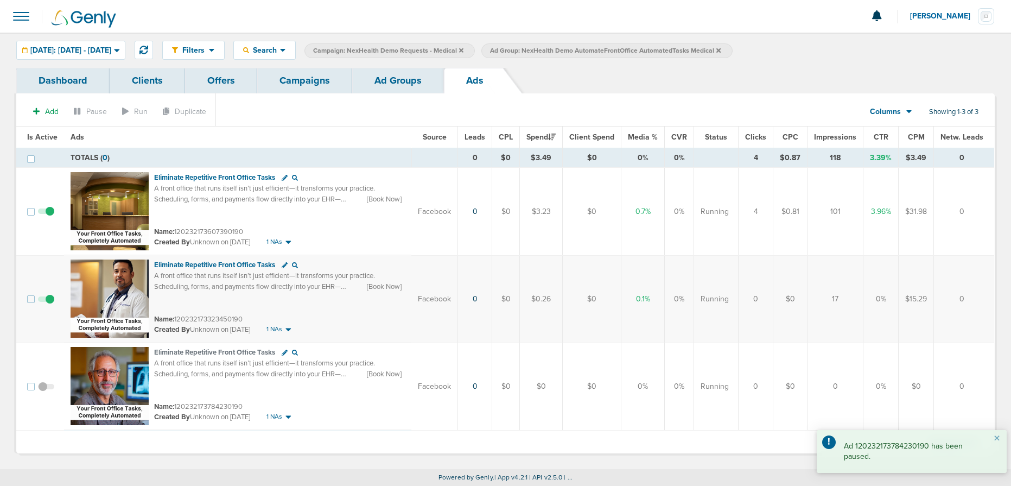
click at [381, 83] on link "Ad Groups" at bounding box center [398, 80] width 92 height 25
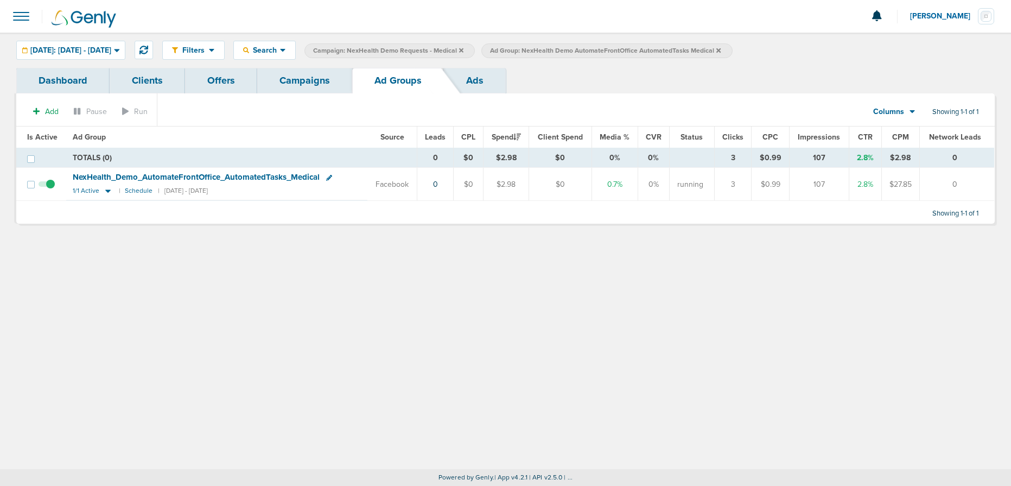
click at [313, 84] on link "Campaigns" at bounding box center [304, 80] width 95 height 25
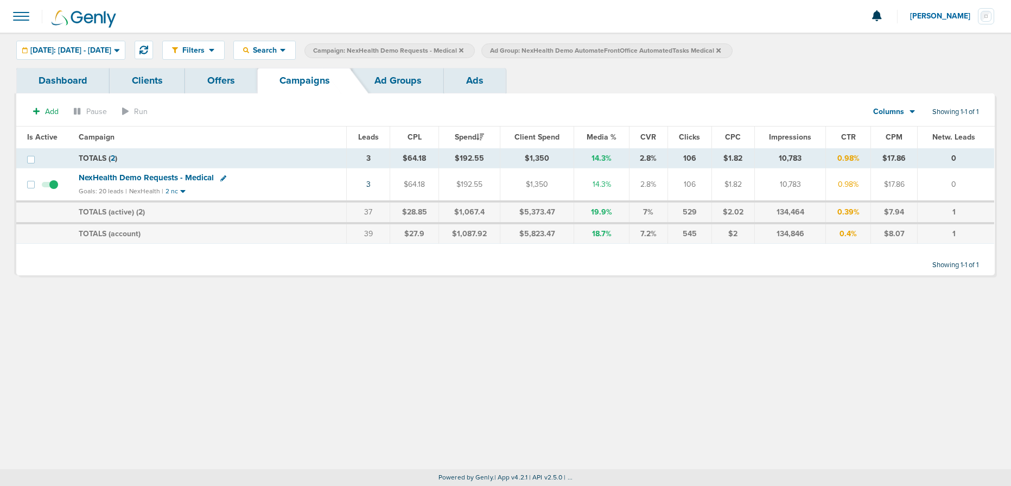
click at [720, 50] on icon at bounding box center [718, 50] width 4 height 4
click at [463, 50] on icon at bounding box center [461, 50] width 4 height 4
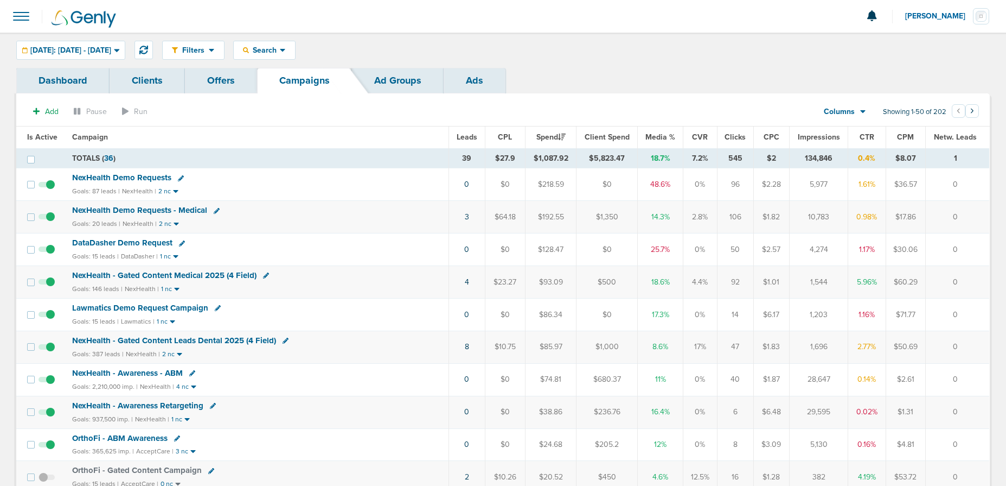
click at [122, 173] on span "NexHealth Demo Requests" at bounding box center [121, 178] width 99 height 10
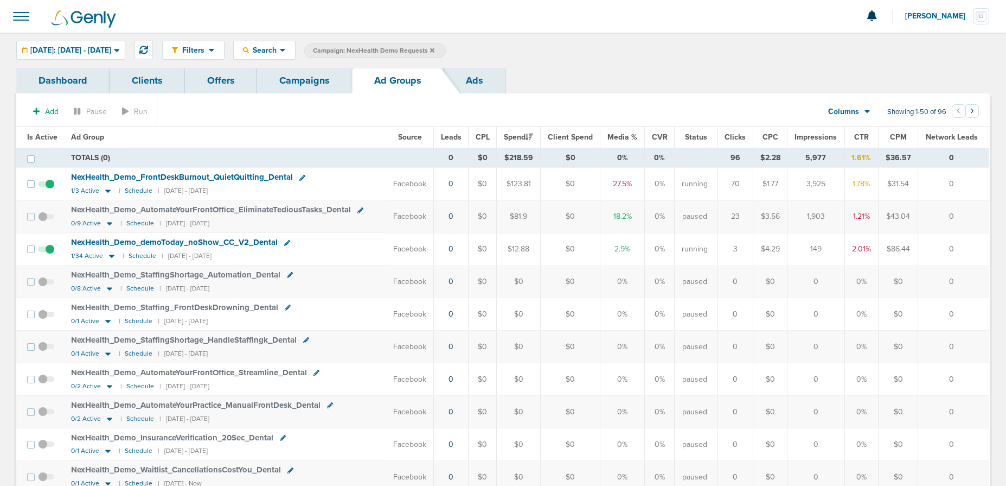
click at [285, 82] on link "Campaigns" at bounding box center [304, 80] width 95 height 25
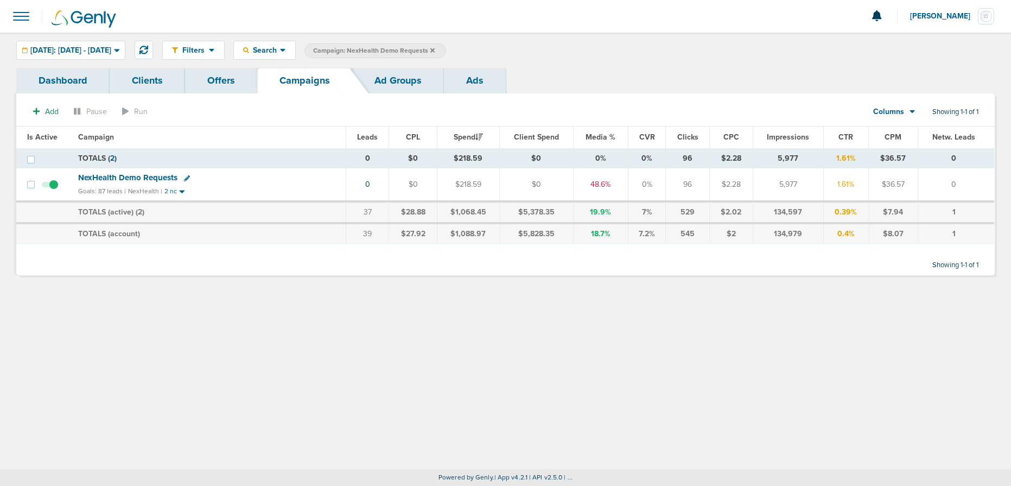
click at [435, 50] on icon at bounding box center [432, 50] width 4 height 4
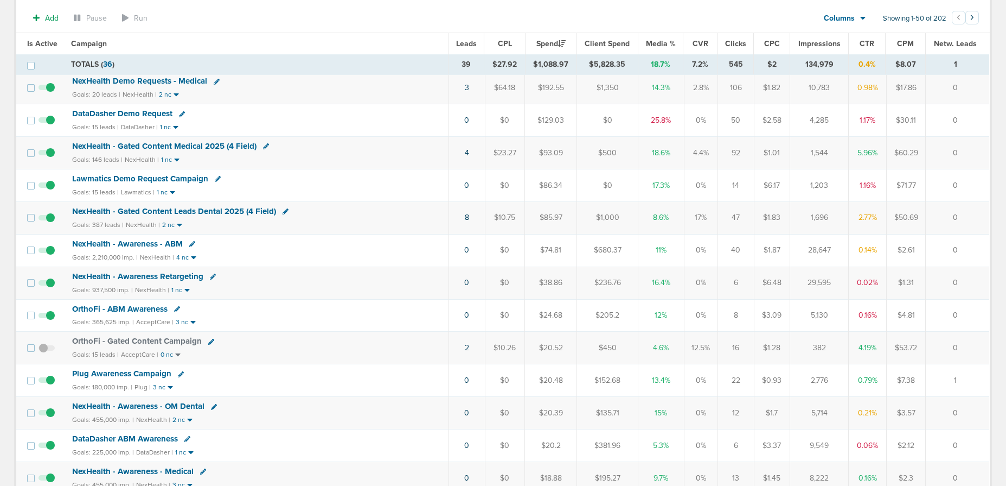
scroll to position [131, 0]
click at [139, 374] on span "Plug Awareness Campaign" at bounding box center [121, 374] width 99 height 10
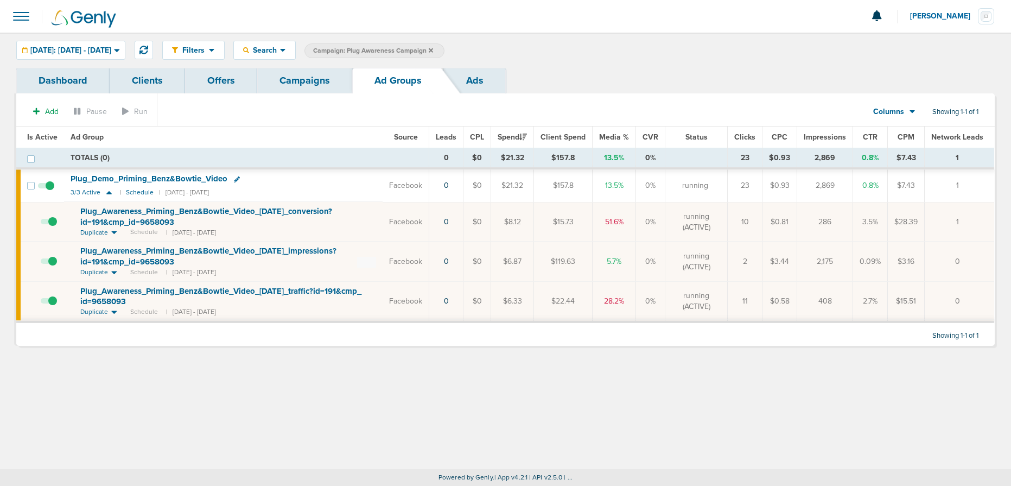
click at [284, 84] on link "Campaigns" at bounding box center [304, 80] width 95 height 25
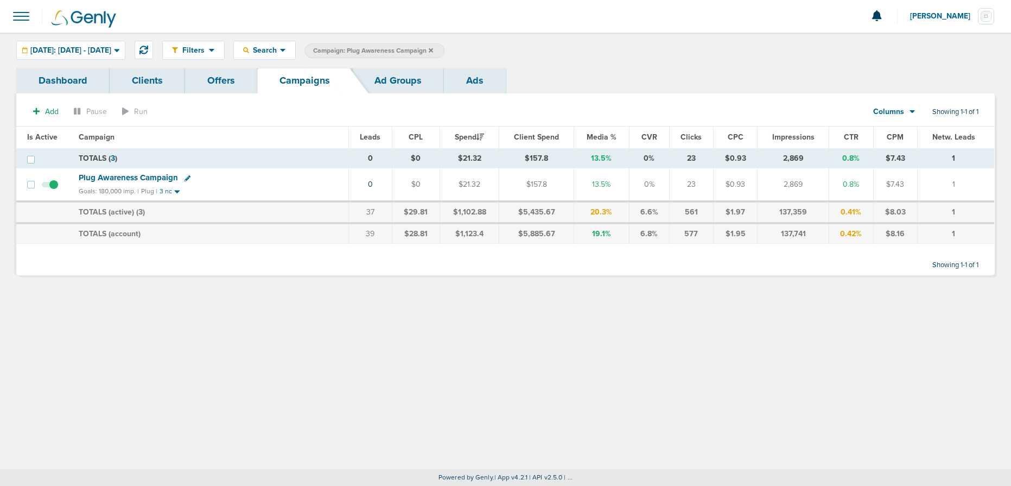
click at [444, 50] on label "Campaign: Plug Awareness Campaign" at bounding box center [374, 50] width 140 height 15
click at [433, 50] on icon at bounding box center [431, 50] width 4 height 7
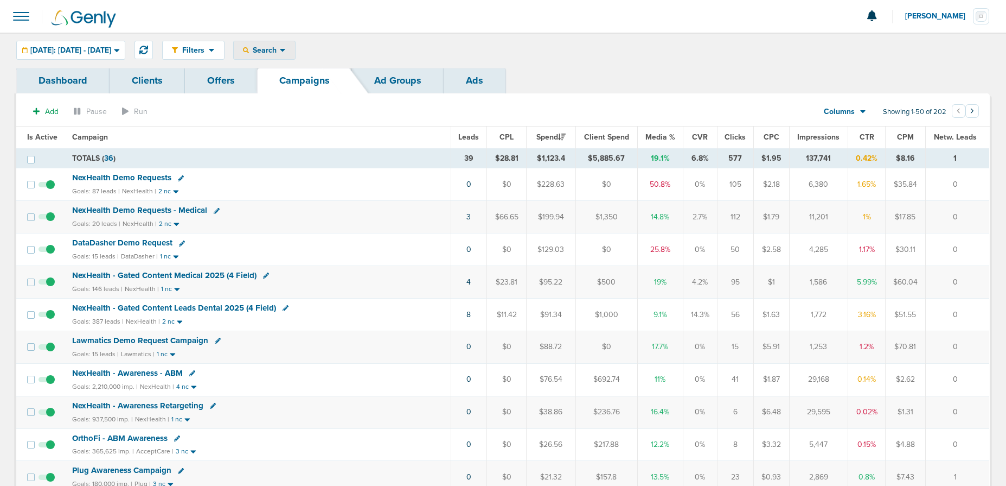
click at [280, 49] on span "Search" at bounding box center [264, 50] width 31 height 9
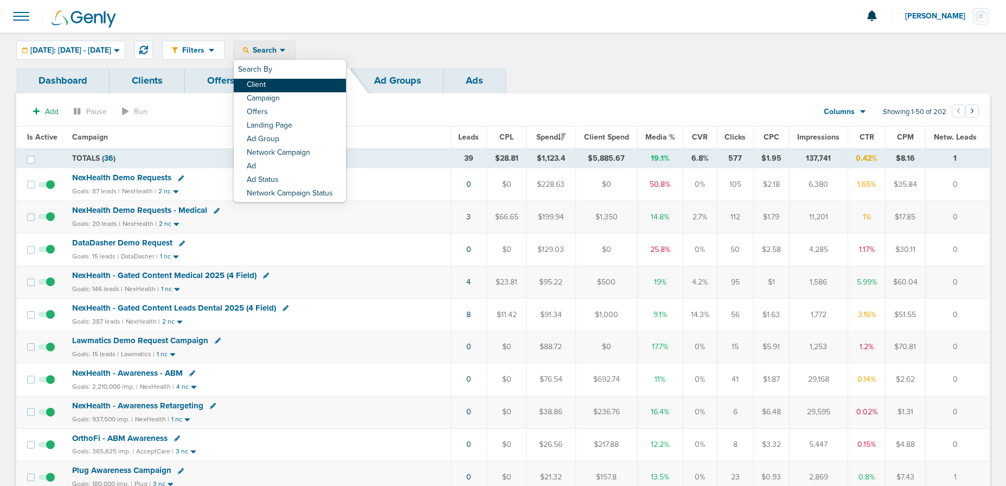
click at [304, 79] on link "Client" at bounding box center [290, 86] width 112 height 14
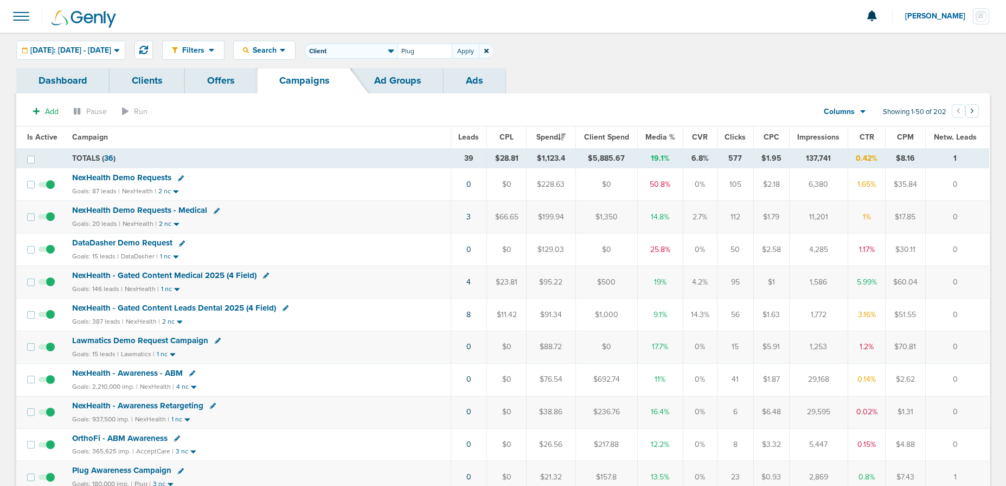
type input "Plug"
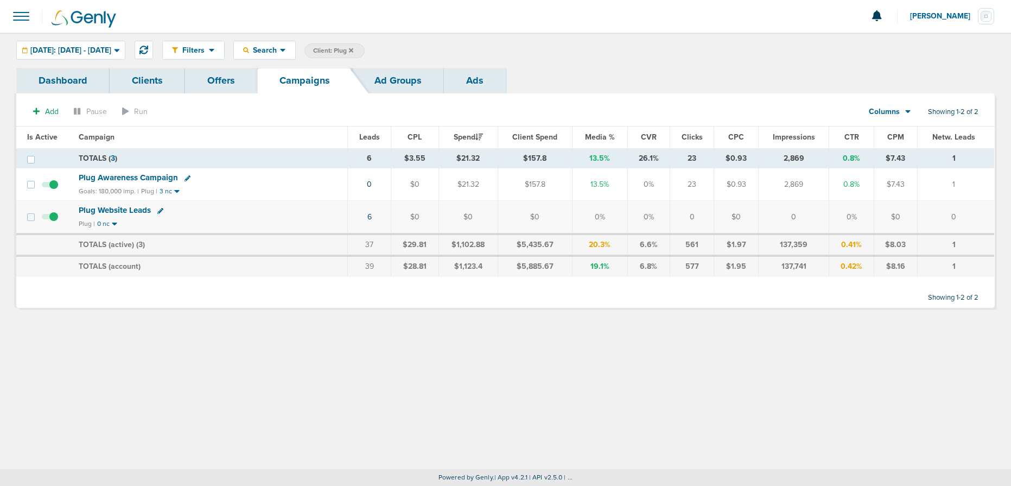
click at [134, 208] on span "Plug Website Leads" at bounding box center [115, 210] width 72 height 10
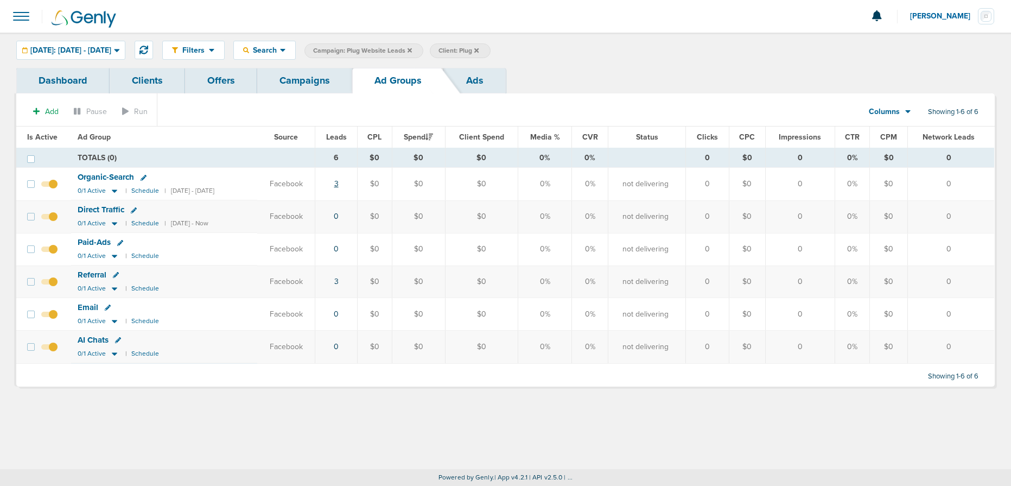
click at [338, 184] on link "3" at bounding box center [336, 183] width 4 height 9
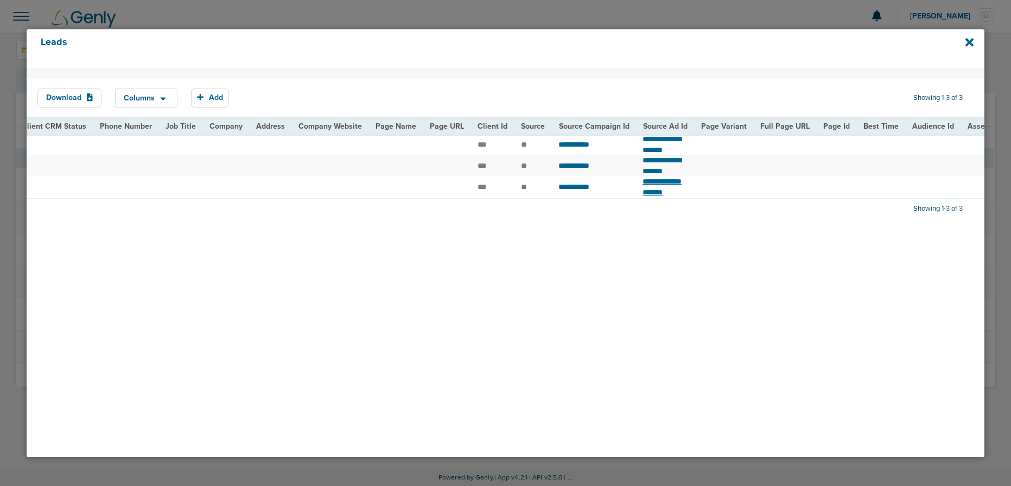
scroll to position [0, 385]
drag, startPoint x: 654, startPoint y: 150, endPoint x: 622, endPoint y: 140, distance: 33.8
click at [634, 140] on td "**********" at bounding box center [663, 144] width 58 height 21
click at [970, 41] on icon at bounding box center [969, 42] width 8 height 8
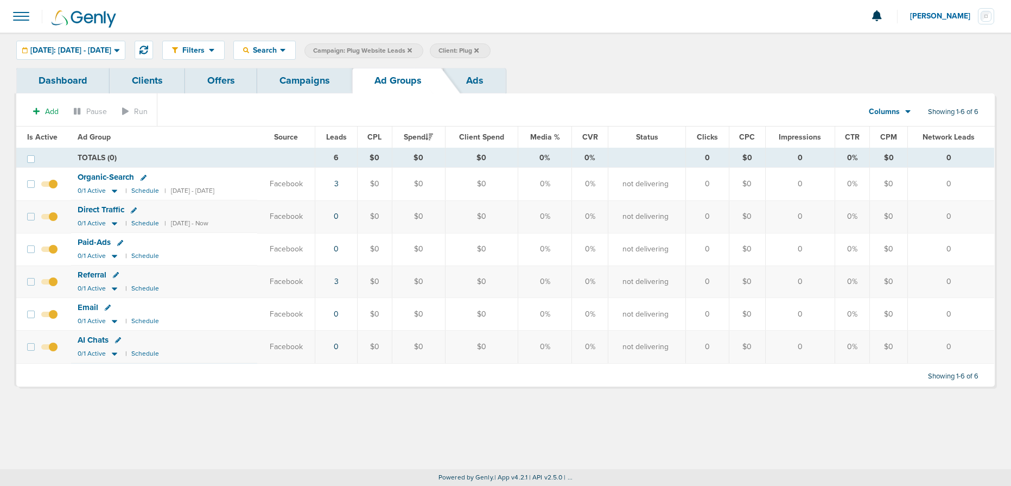
click at [314, 85] on link "Campaigns" at bounding box center [304, 80] width 95 height 25
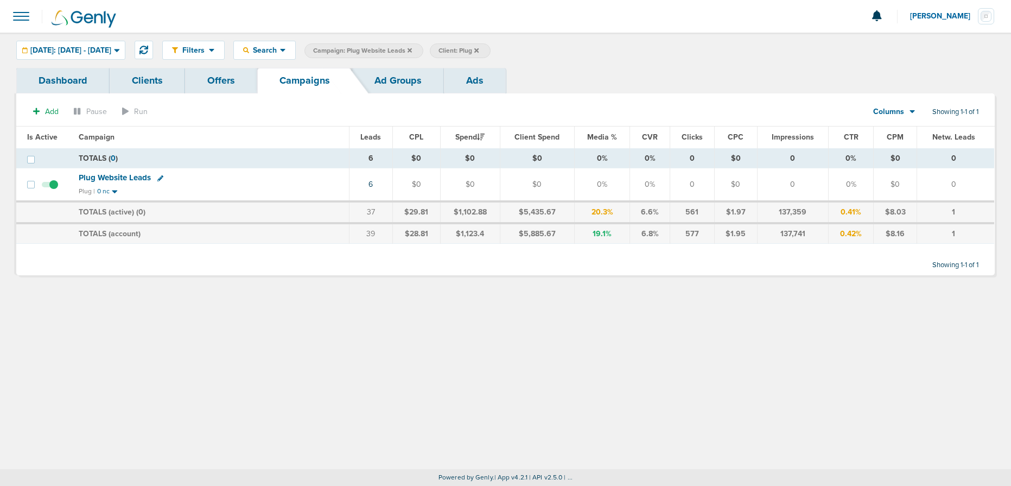
click at [412, 49] on icon at bounding box center [409, 50] width 4 height 4
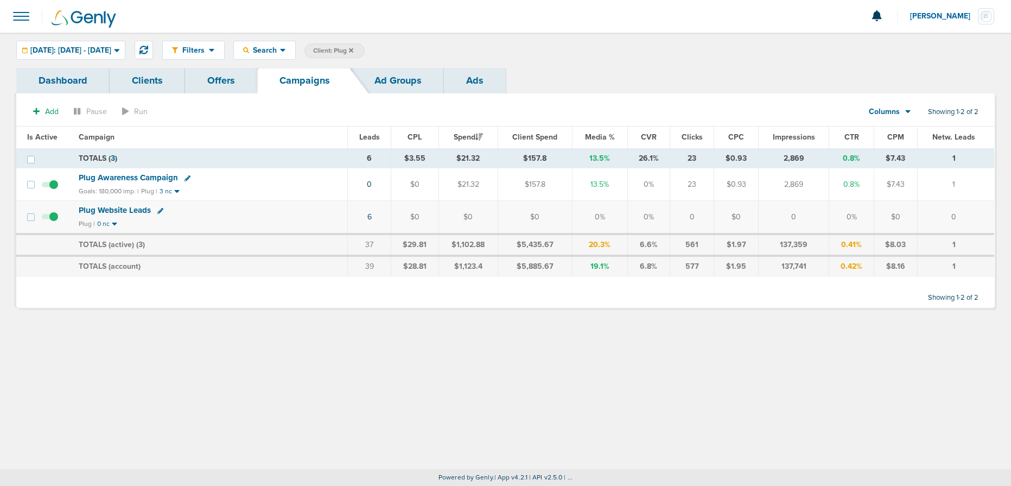
click at [186, 178] on icon at bounding box center [187, 178] width 6 height 6
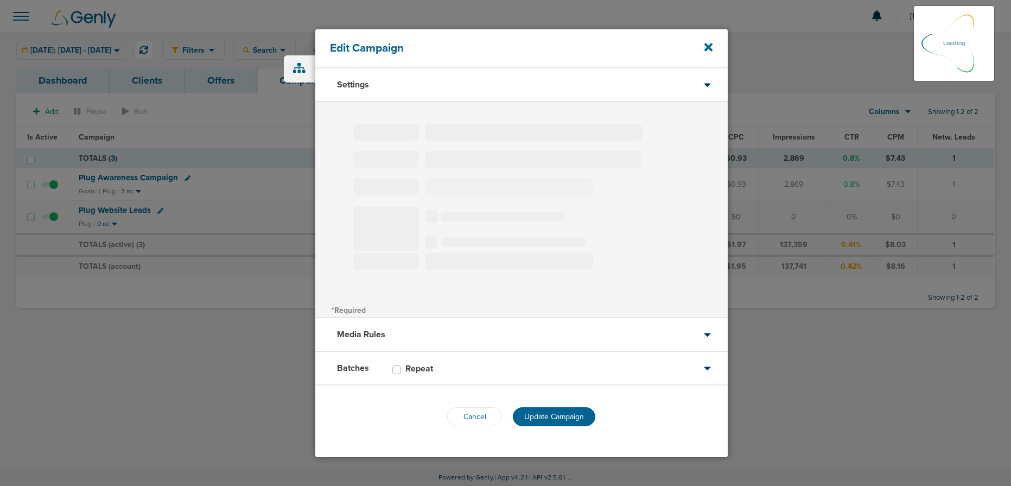
type input "Plug Awareness Campaign"
select select "Awareness"
radio input "true"
select select "readOnly"
type input "50"
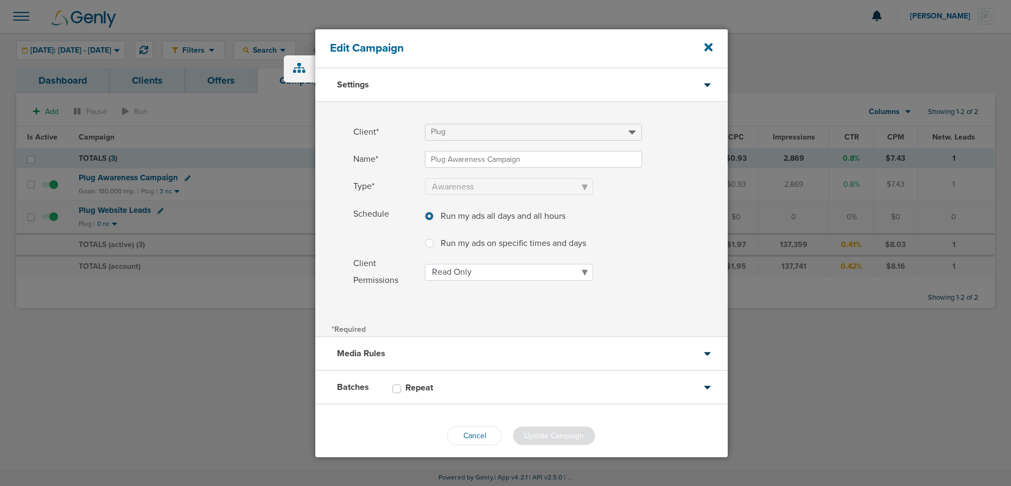
click at [462, 351] on div "Media Rules" at bounding box center [521, 354] width 412 height 34
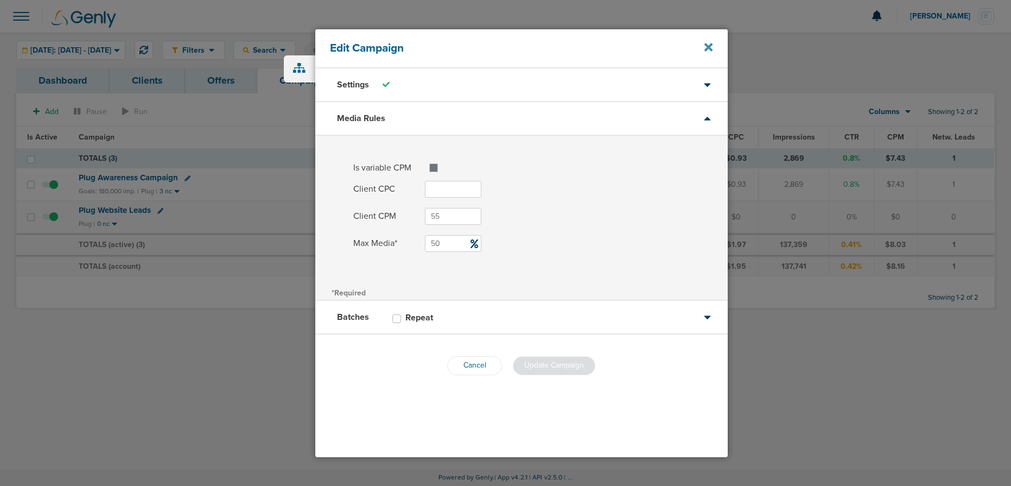
click at [707, 47] on icon at bounding box center [708, 47] width 8 height 8
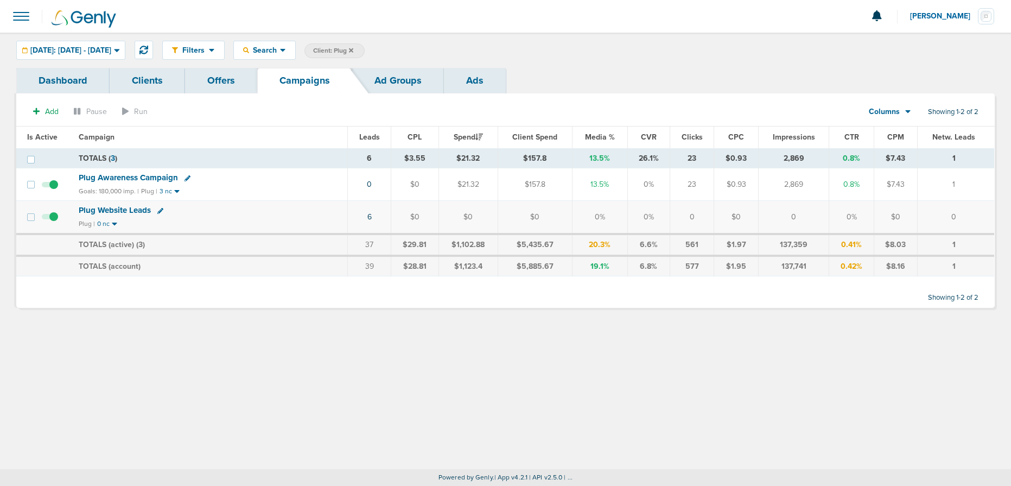
click at [120, 180] on span "Plug Awareness Campaign" at bounding box center [128, 178] width 99 height 10
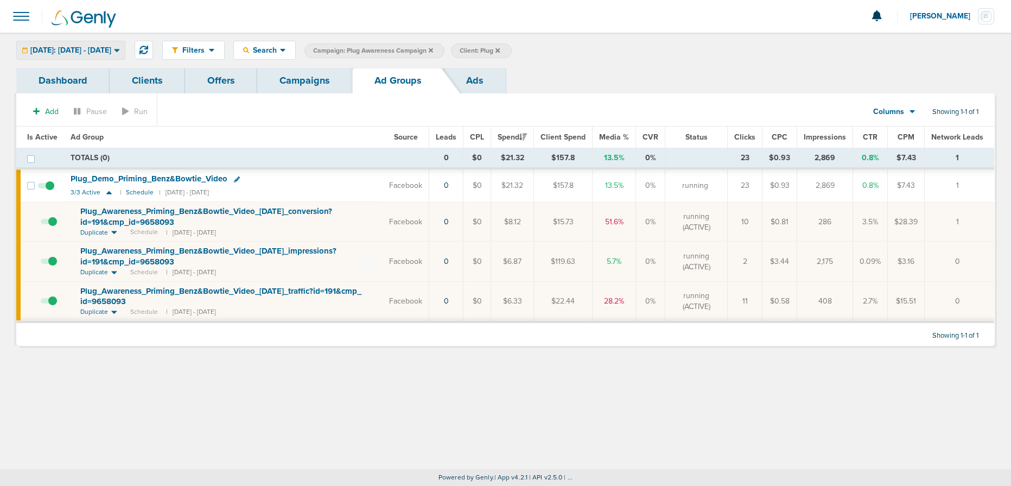
drag, startPoint x: 116, startPoint y: 47, endPoint x: 121, endPoint y: 50, distance: 6.2
click at [111, 47] on span "[DATE]: [DATE] - [DATE]" at bounding box center [70, 51] width 81 height 8
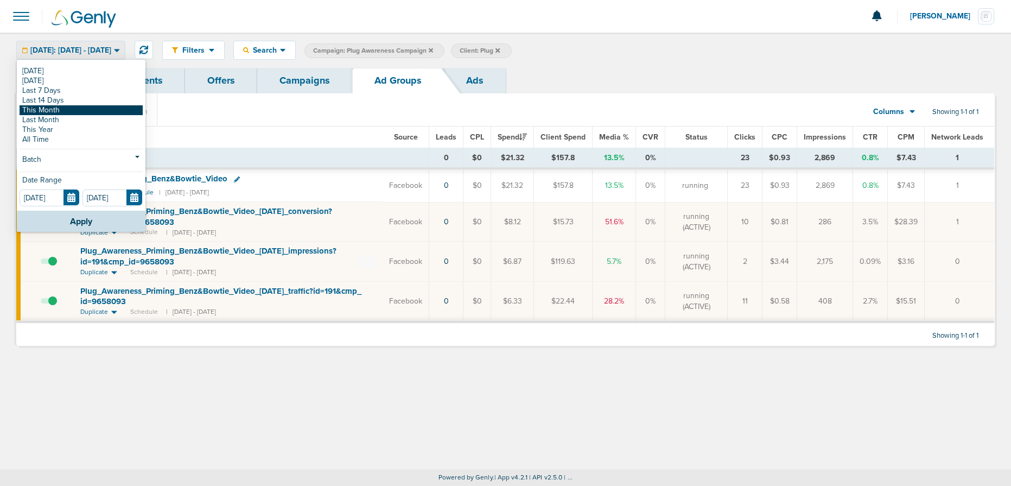
click at [61, 111] on link "This Month" at bounding box center [81, 110] width 123 height 10
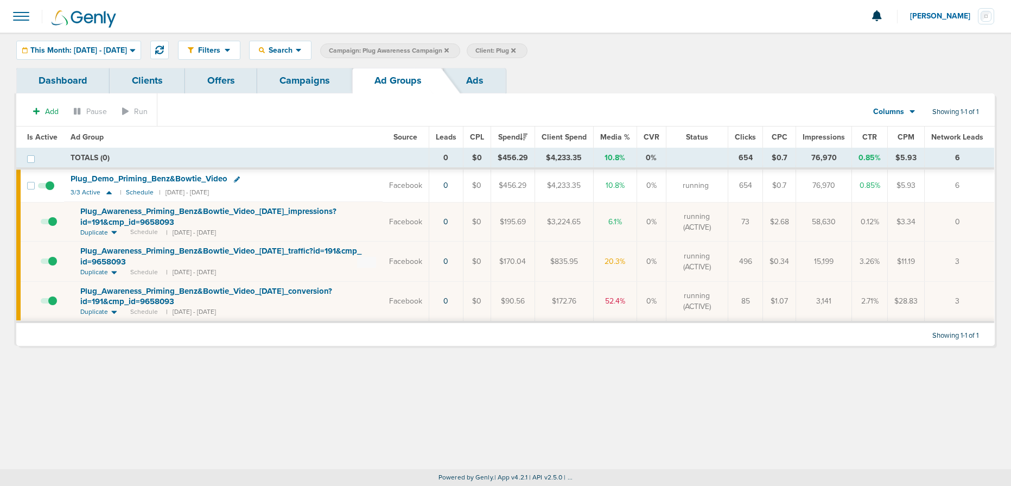
click at [741, 264] on td "496" at bounding box center [745, 261] width 35 height 40
drag, startPoint x: 505, startPoint y: 262, endPoint x: 563, endPoint y: 263, distance: 58.0
click at [563, 263] on tr "Plug_ Awareness_ Priming_ Benz&Bowtie_ Video_ 08.07.25_ traffic?id=191&cmp_ id=…" at bounding box center [505, 261] width 978 height 40
click at [573, 262] on td "$835.95" at bounding box center [563, 261] width 59 height 40
drag, startPoint x: 591, startPoint y: 264, endPoint x: 551, endPoint y: 263, distance: 40.2
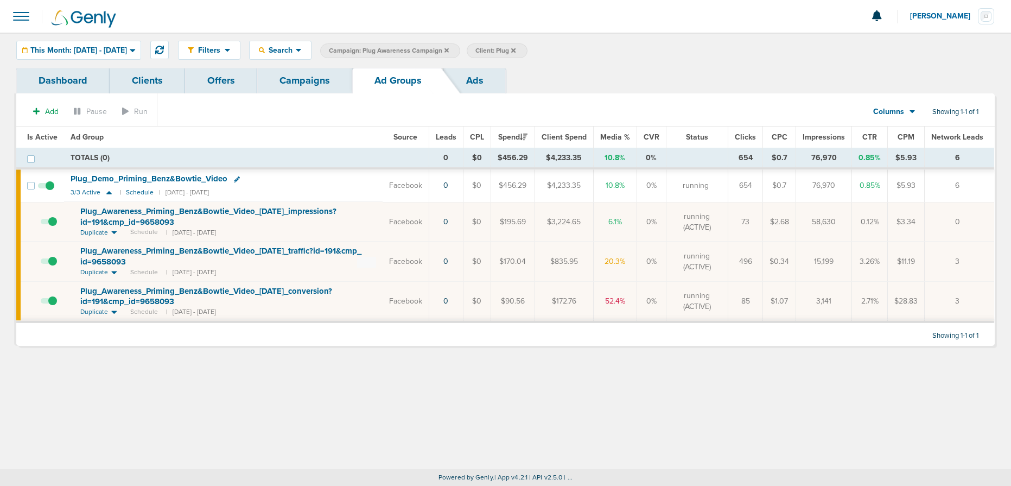
click at [551, 263] on td "$835.95" at bounding box center [563, 261] width 59 height 40
drag, startPoint x: 742, startPoint y: 261, endPoint x: 754, endPoint y: 261, distance: 12.5
click at [754, 261] on td "496" at bounding box center [745, 261] width 35 height 40
click at [816, 261] on td "15,199" at bounding box center [824, 261] width 56 height 40
click at [295, 85] on link "Campaigns" at bounding box center [304, 80] width 95 height 25
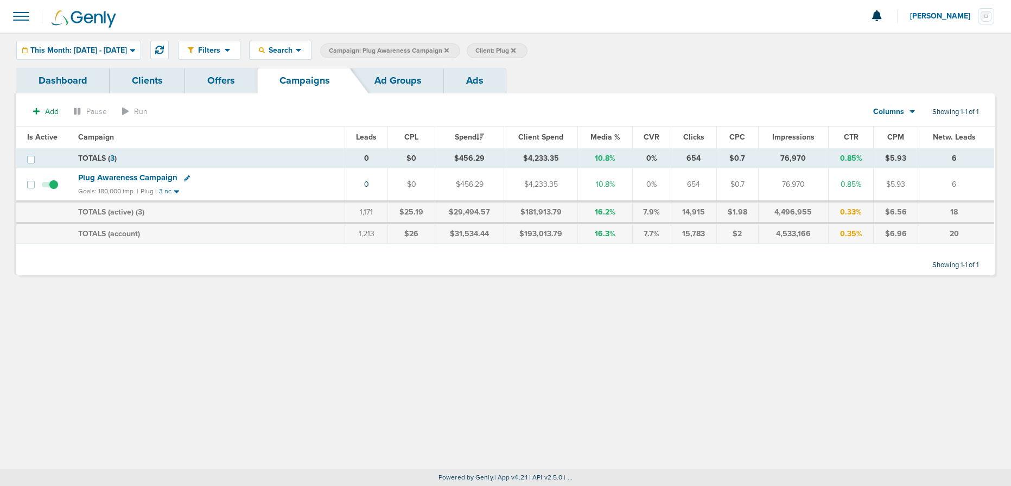
click at [449, 48] on icon at bounding box center [446, 50] width 4 height 4
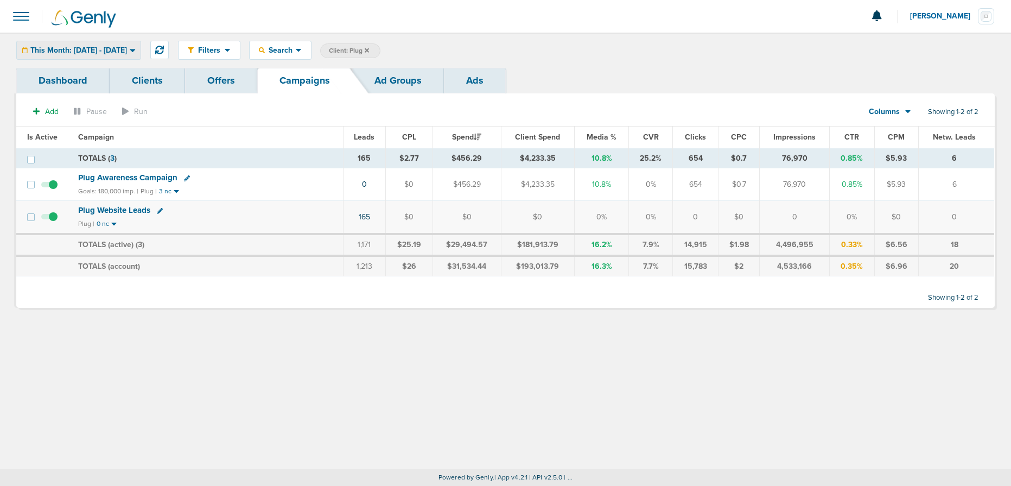
click at [93, 50] on span "This Month: [DATE] - [DATE]" at bounding box center [78, 51] width 97 height 8
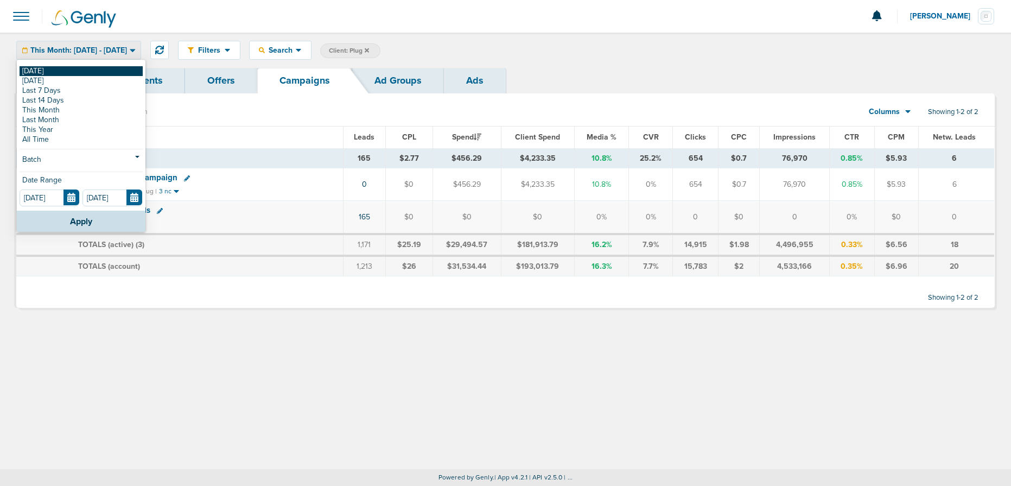
click at [85, 66] on link "[DATE]" at bounding box center [81, 71] width 123 height 10
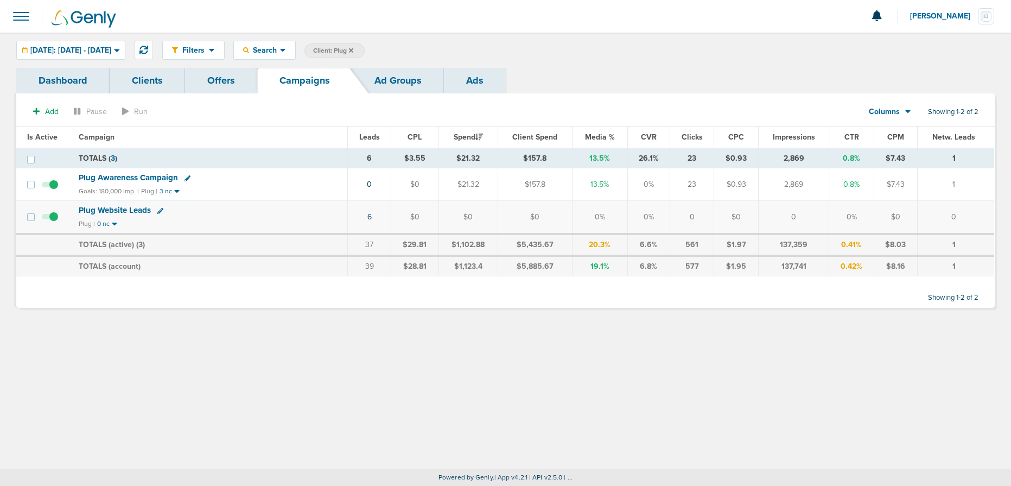
click at [124, 207] on span "Plug Website Leads" at bounding box center [115, 210] width 72 height 10
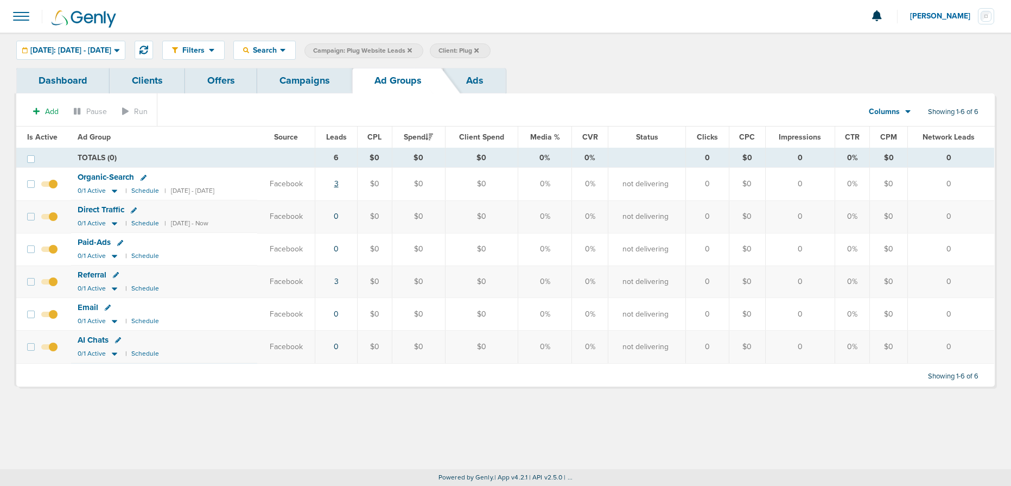
click at [338, 184] on link "3" at bounding box center [336, 183] width 4 height 9
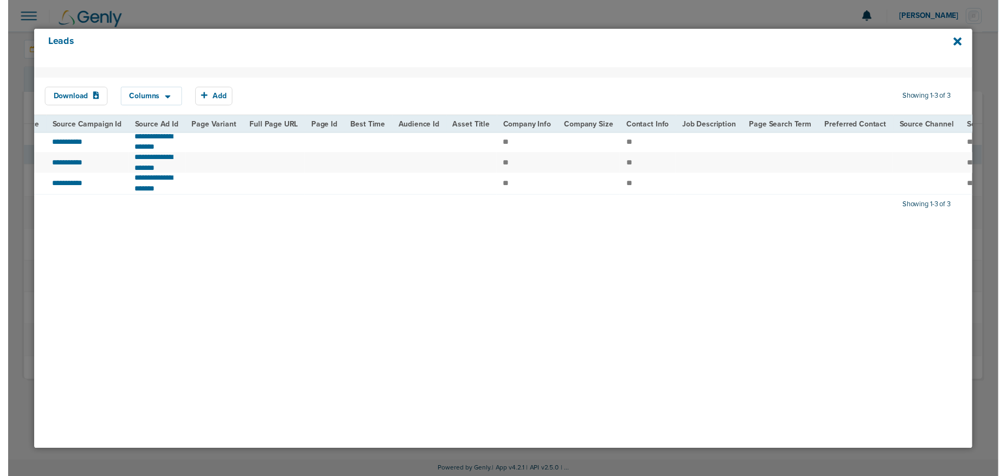
scroll to position [0, 859]
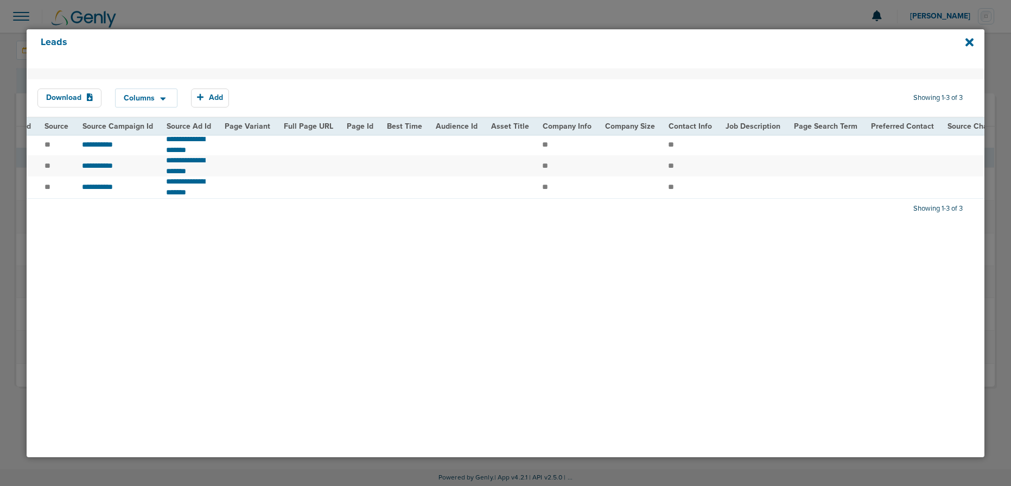
drag, startPoint x: 967, startPoint y: 44, endPoint x: 957, endPoint y: 49, distance: 10.2
click at [967, 44] on icon at bounding box center [969, 42] width 8 height 8
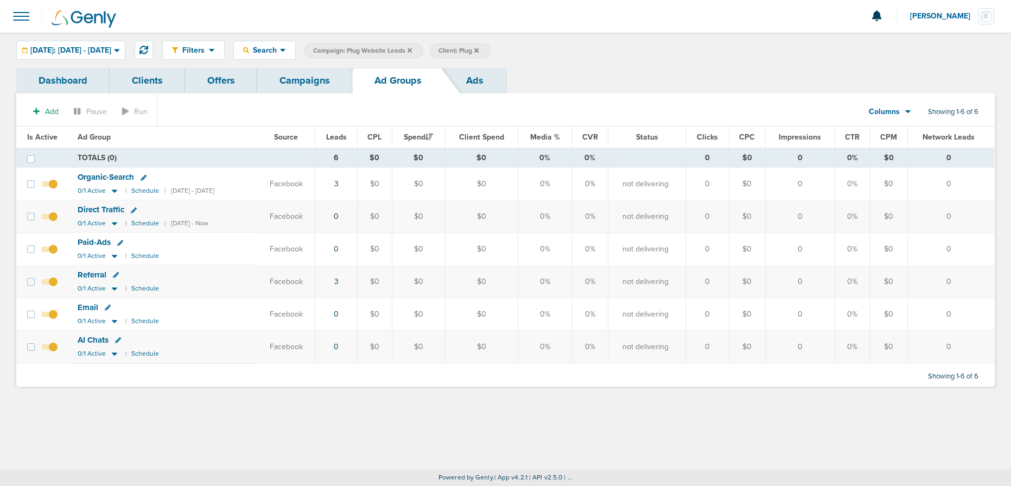
click at [306, 79] on link "Campaigns" at bounding box center [304, 80] width 95 height 25
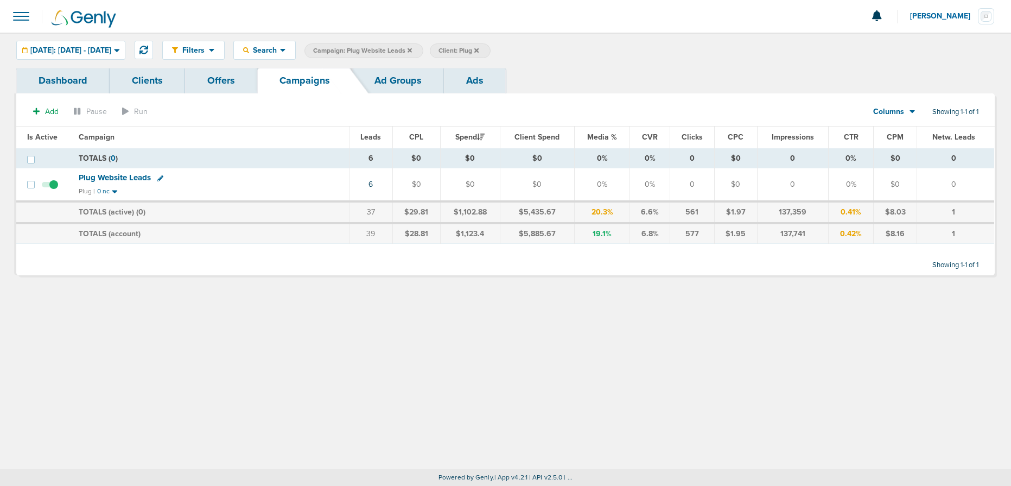
click at [423, 49] on label "Campaign: Plug Website Leads" at bounding box center [363, 50] width 119 height 15
click at [412, 50] on icon at bounding box center [409, 50] width 4 height 4
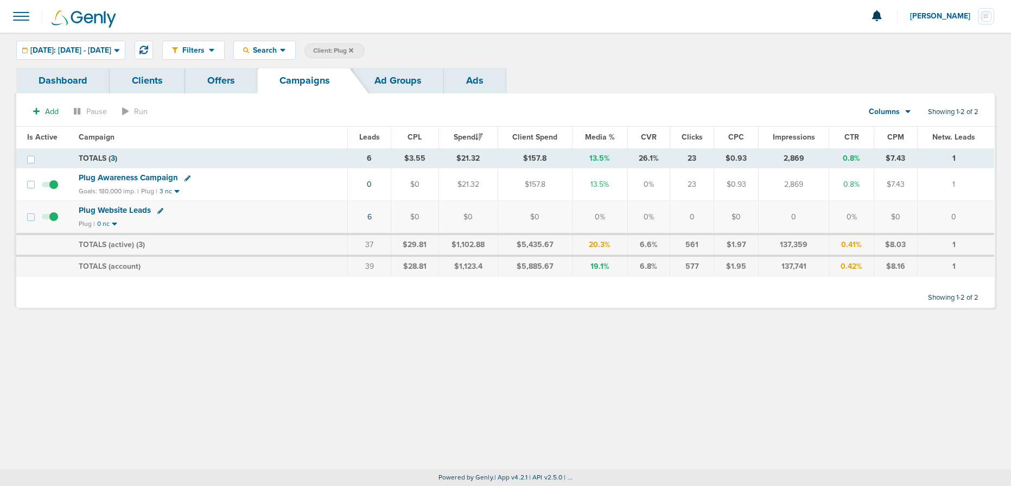
click at [353, 50] on icon at bounding box center [351, 50] width 4 height 4
